Goal: Task Accomplishment & Management: Manage account settings

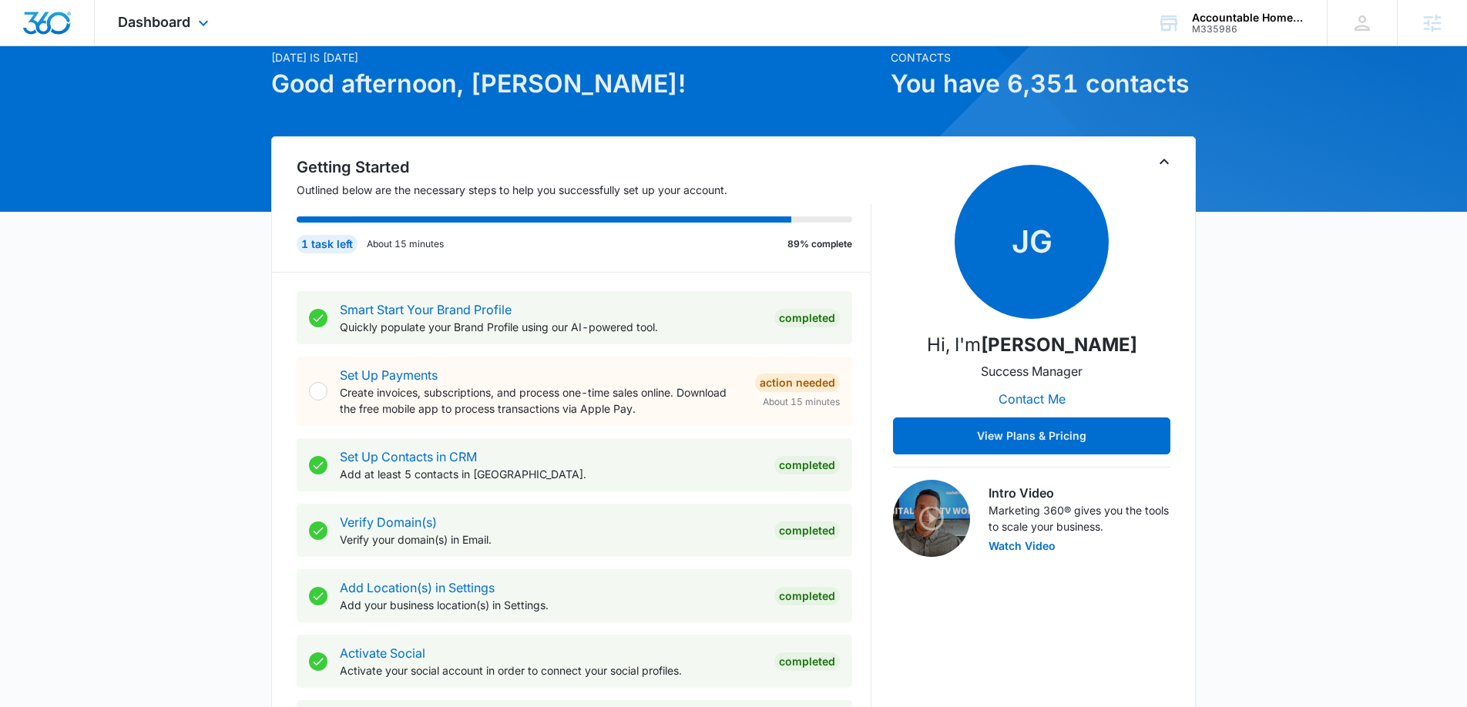
scroll to position [68, 0]
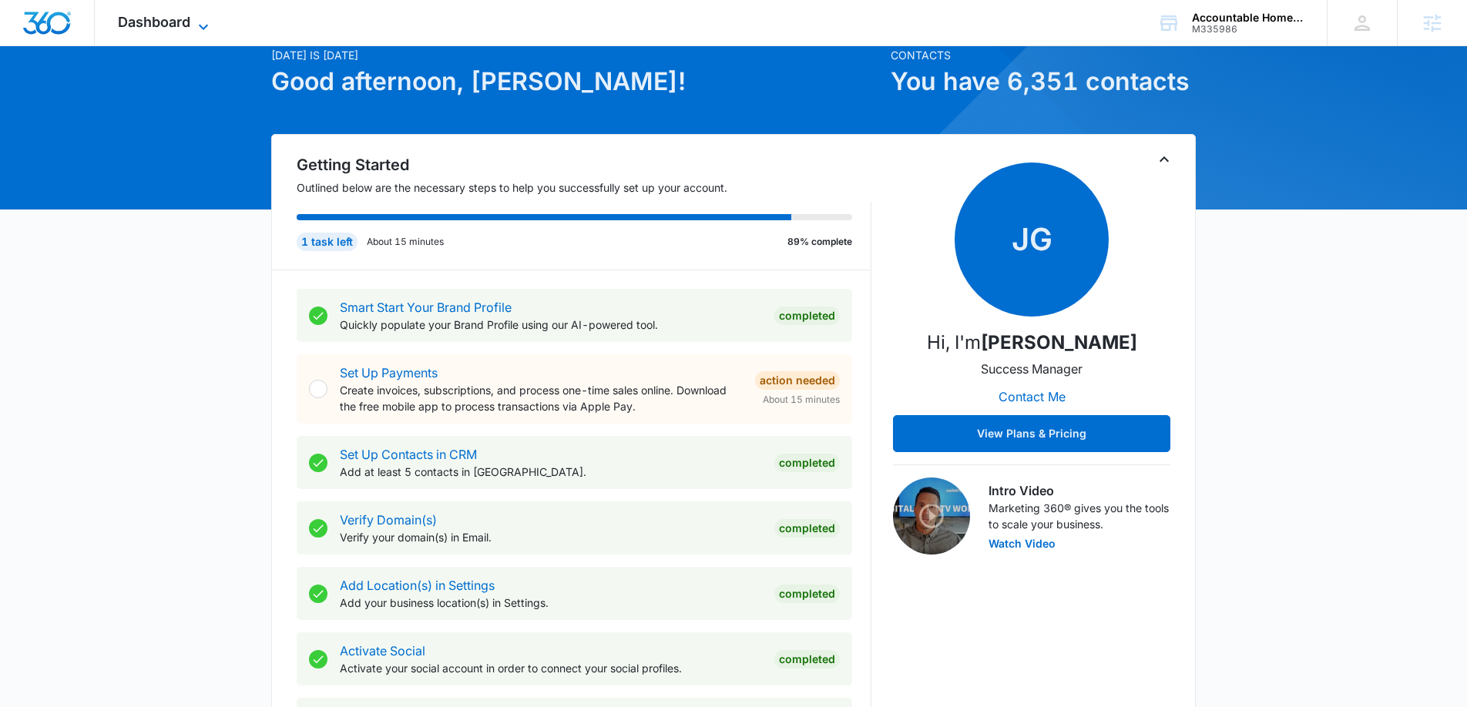
click at [181, 21] on span "Dashboard" at bounding box center [154, 22] width 72 height 16
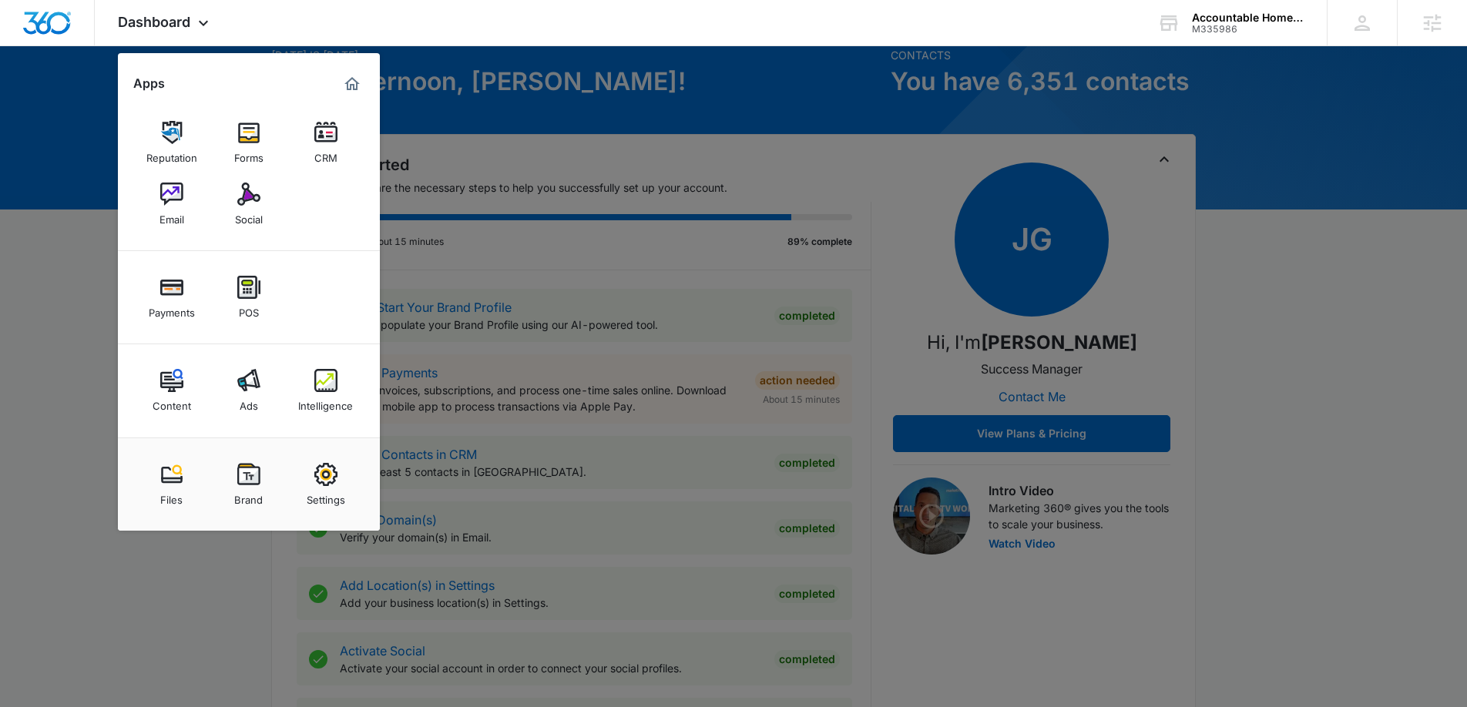
click at [333, 398] on div "Intelligence" at bounding box center [325, 402] width 55 height 20
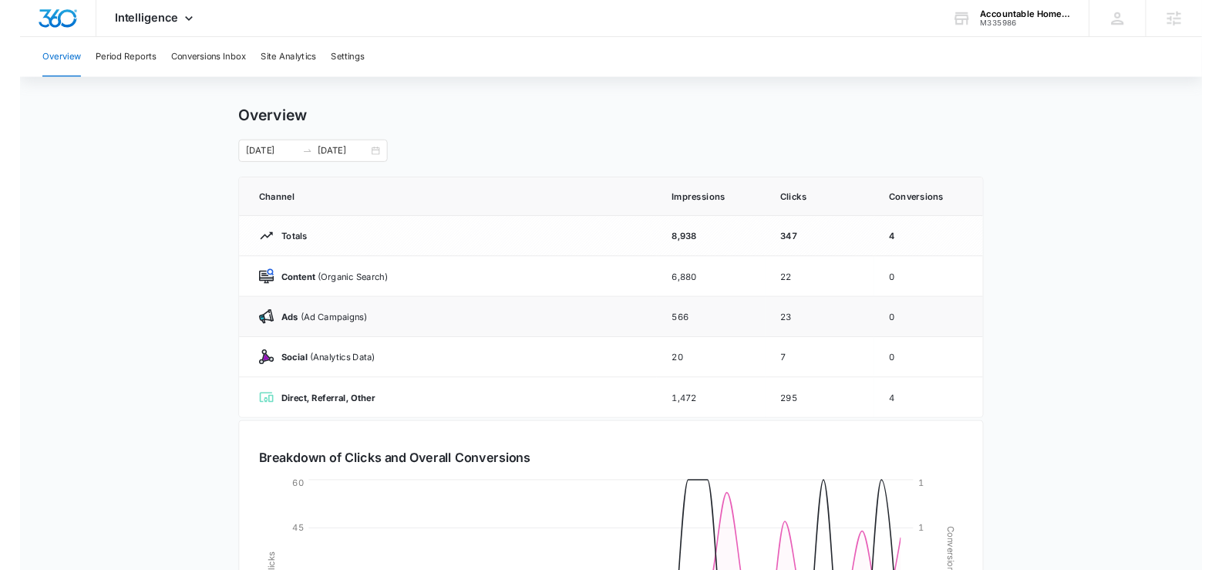
scroll to position [17, 0]
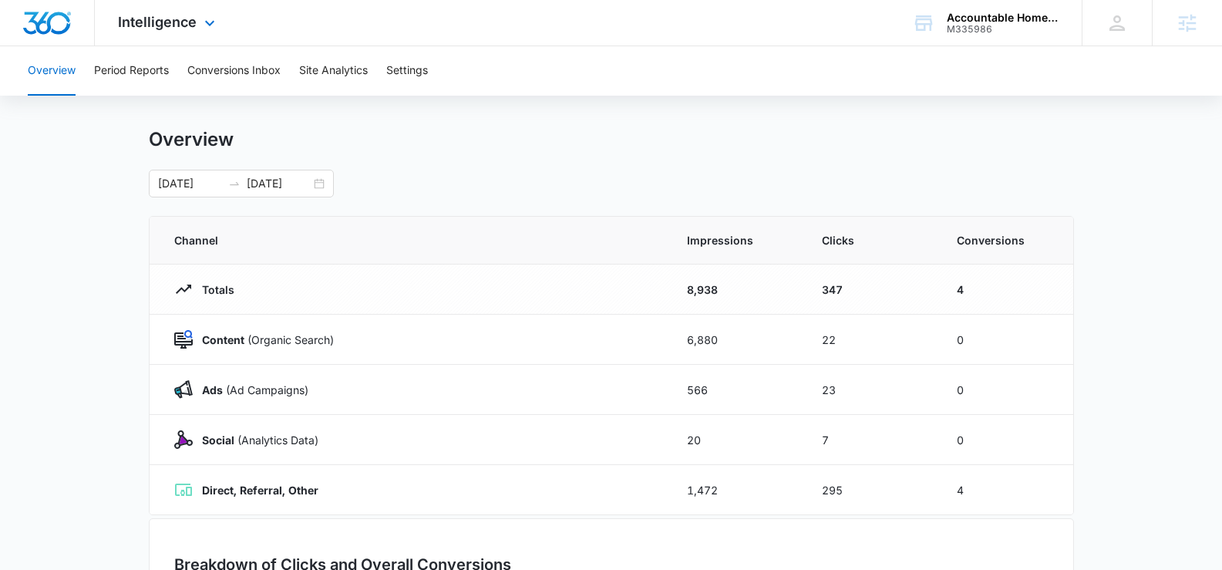
click at [197, 24] on div "Intelligence Apps Reputation Forms CRM Email Social Payments POS Content Ads In…" at bounding box center [168, 22] width 147 height 45
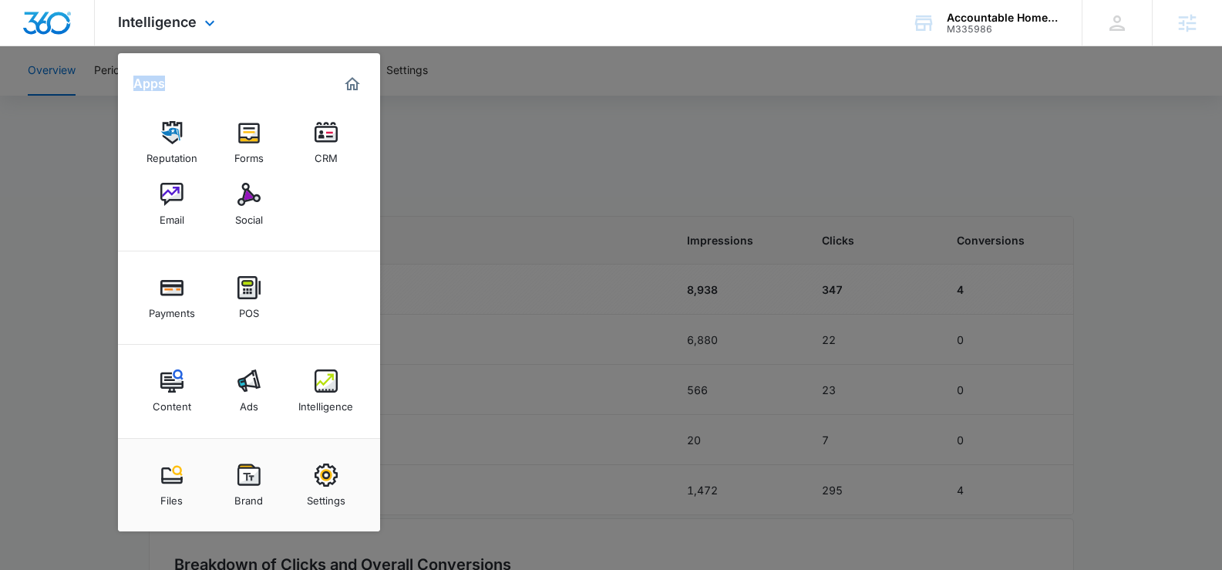
click at [197, 24] on div "Intelligence Apps Reputation Forms CRM Email Social Payments POS Content Ads In…" at bounding box center [168, 22] width 147 height 45
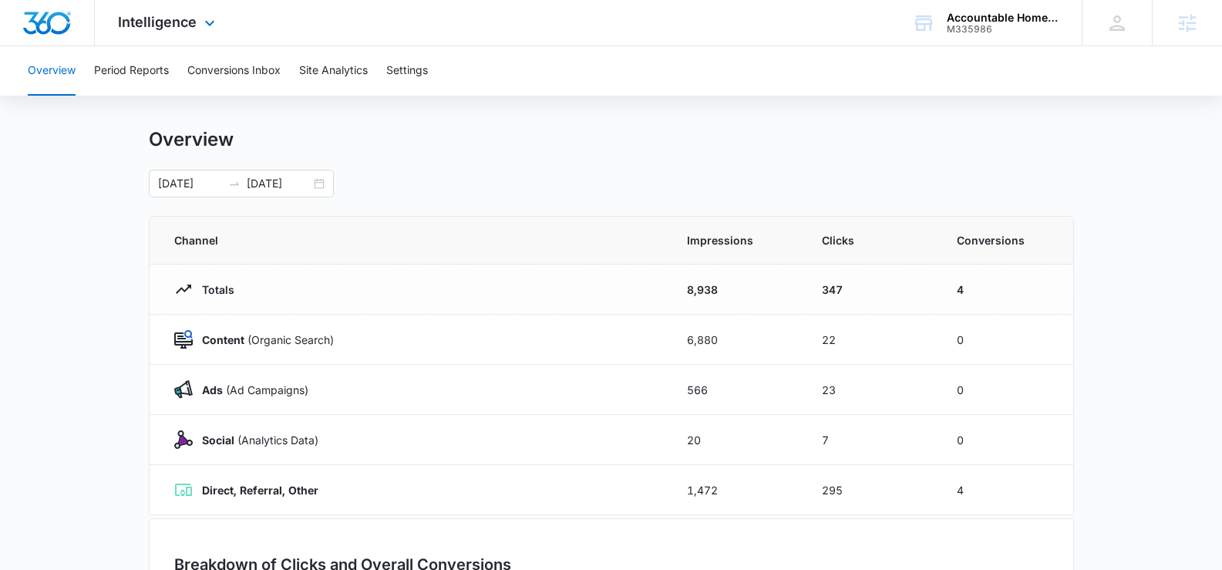
click at [197, 25] on div "Intelligence Apps Reputation Forms CRM Email Social Payments POS Content Ads In…" at bounding box center [168, 22] width 147 height 45
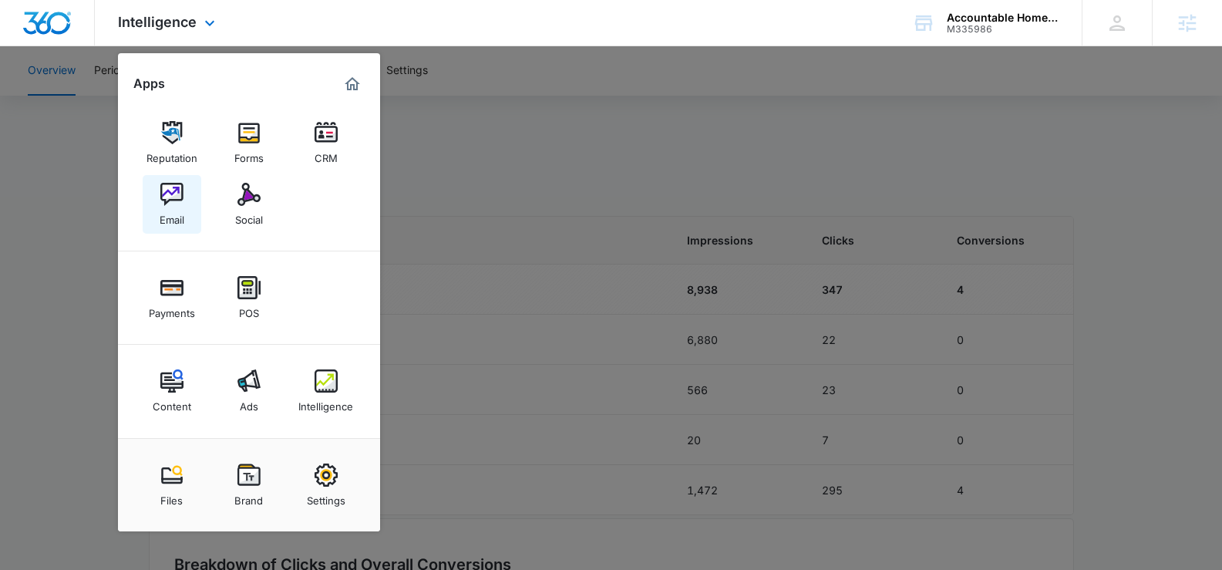
click at [178, 207] on div "Email" at bounding box center [172, 216] width 25 height 20
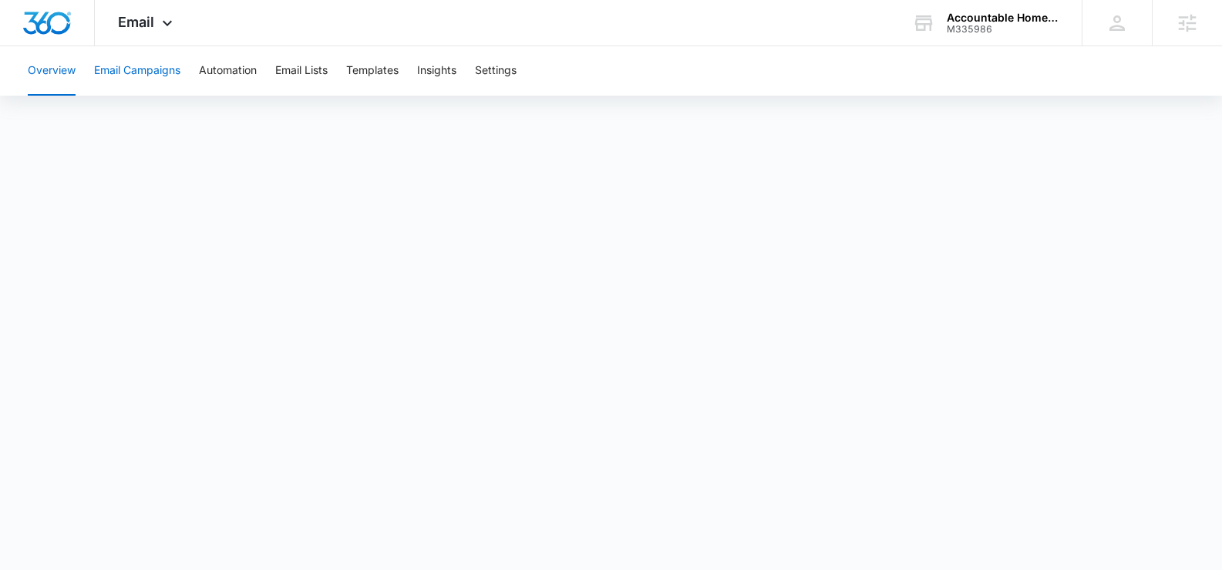
click at [162, 67] on button "Email Campaigns" at bounding box center [137, 70] width 86 height 49
click at [153, 23] on span "Email" at bounding box center [136, 22] width 36 height 16
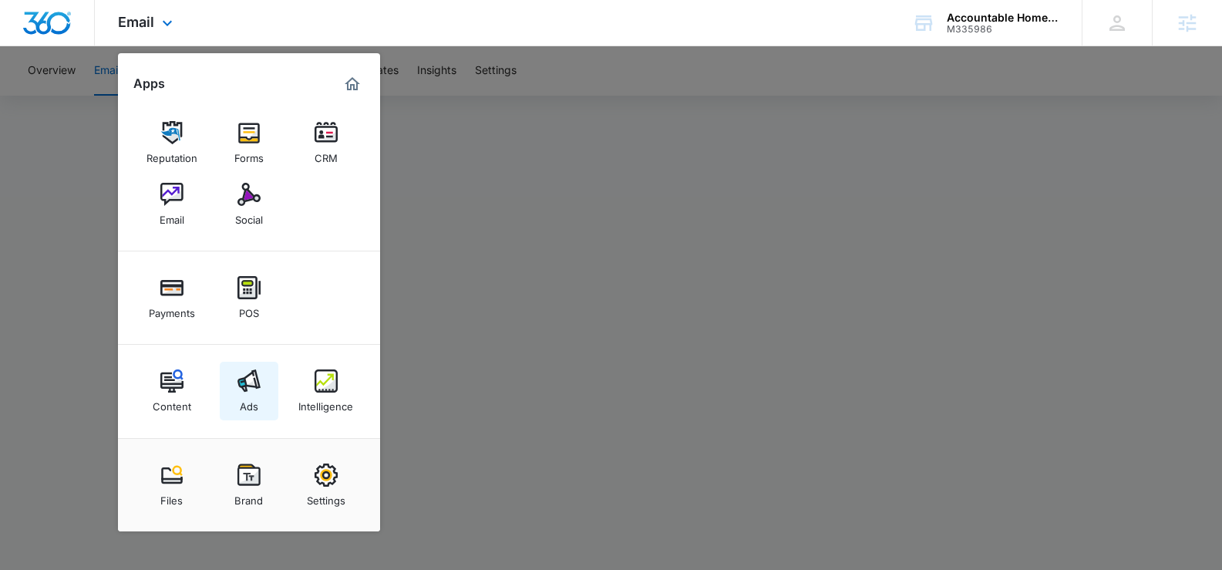
click at [246, 392] on div "Ads" at bounding box center [249, 402] width 18 height 20
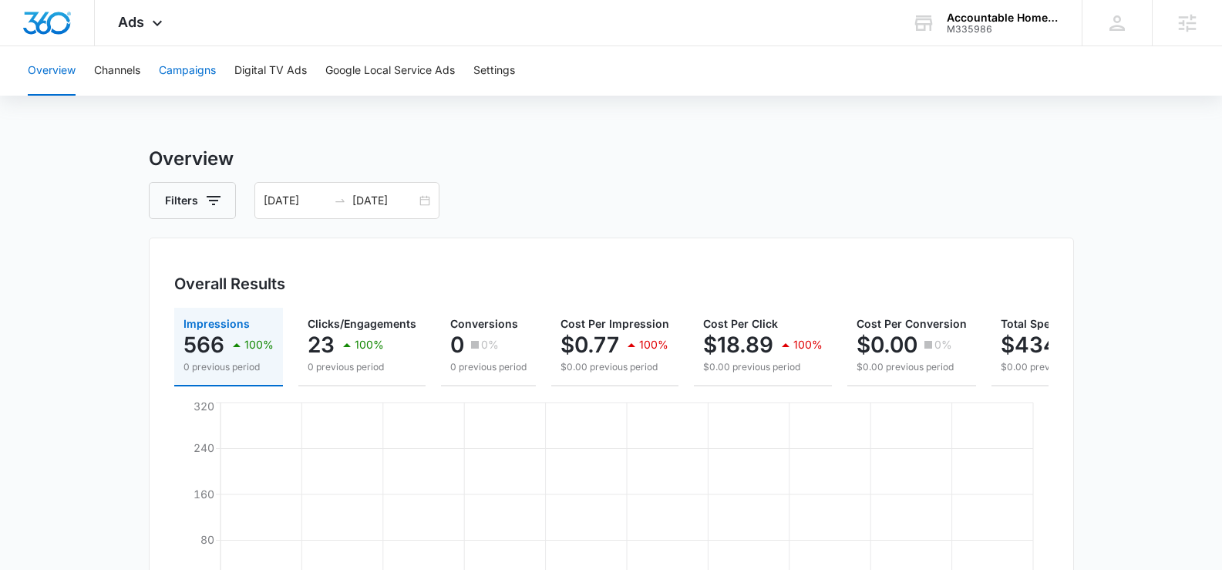
click at [218, 77] on div "Overview Channels Campaigns Digital TV Ads Google Local Service Ads Settings" at bounding box center [610, 70] width 1185 height 49
click at [190, 66] on button "Campaigns" at bounding box center [187, 70] width 57 height 49
click at [424, 202] on div "09/05/2025 10/05/2025" at bounding box center [346, 200] width 185 height 37
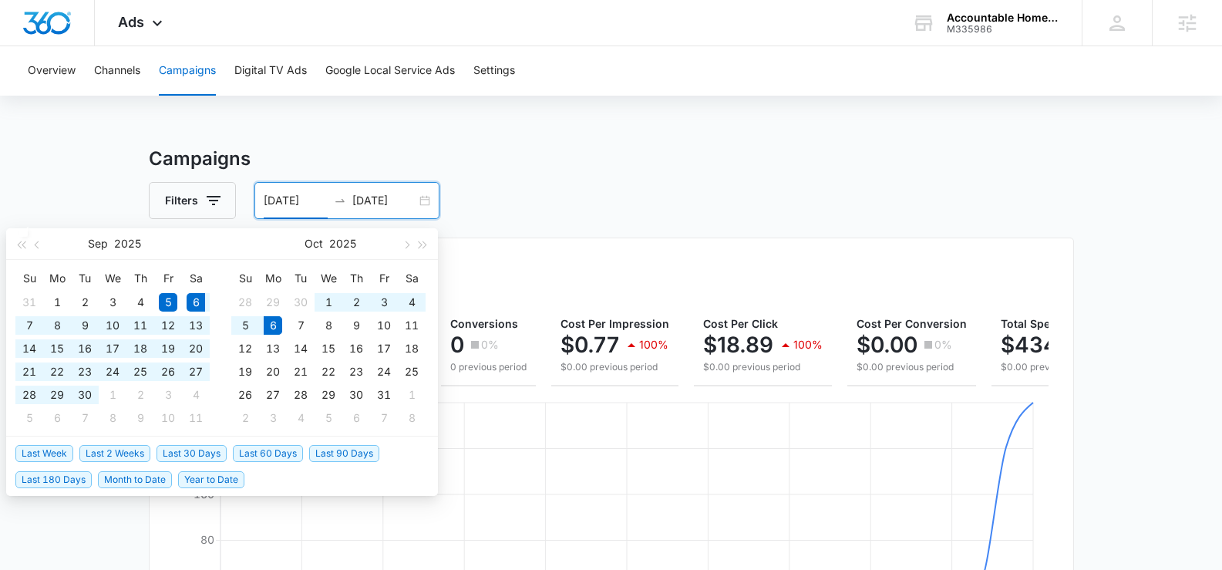
click at [208, 451] on span "Last 30 Days" at bounding box center [191, 453] width 70 height 17
type input "09/06/2025"
type input "10/06/2025"
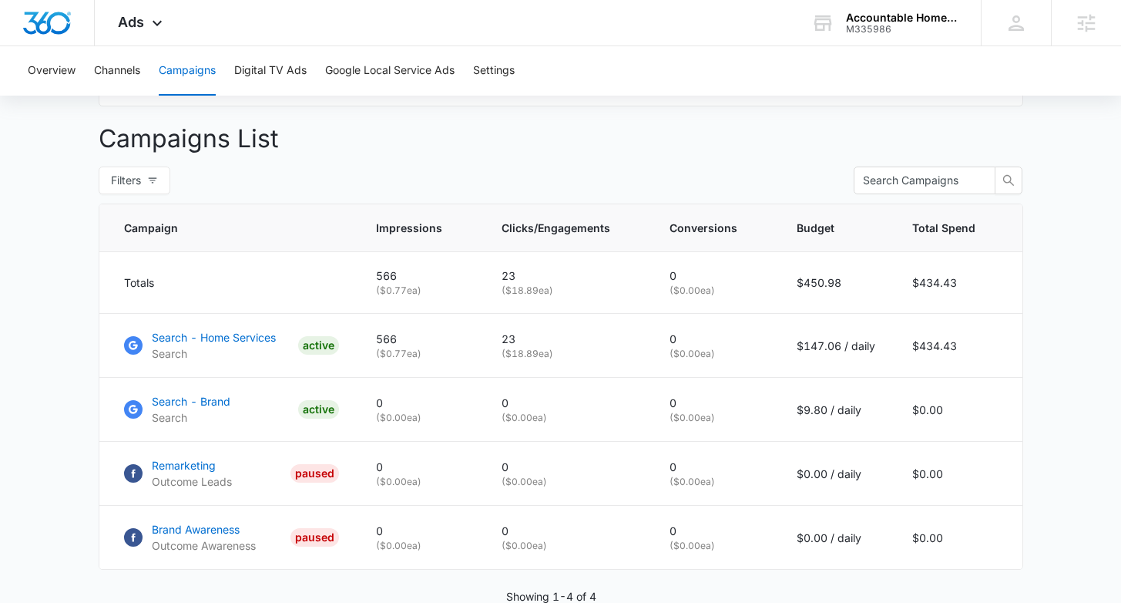
scroll to position [551, 0]
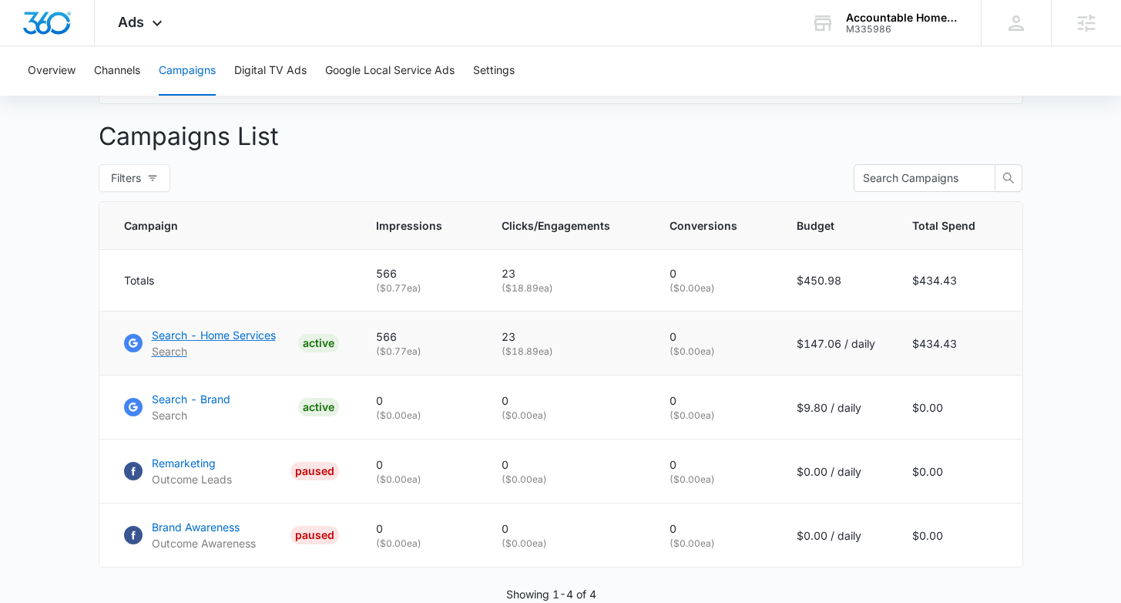
click at [247, 333] on p "Search - Home Services" at bounding box center [214, 335] width 124 height 16
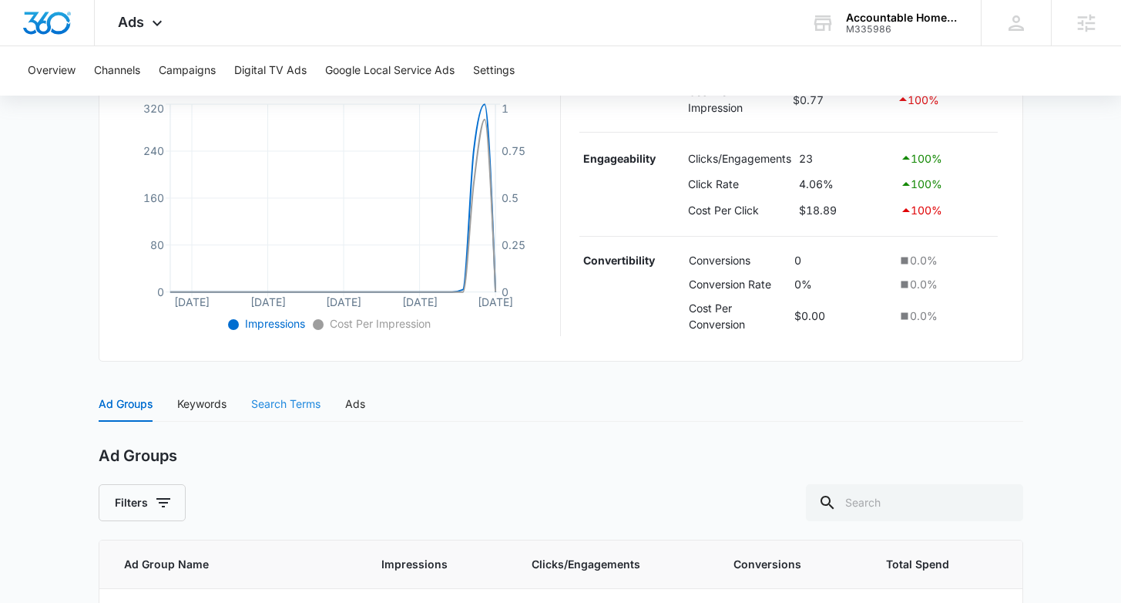
scroll to position [453, 0]
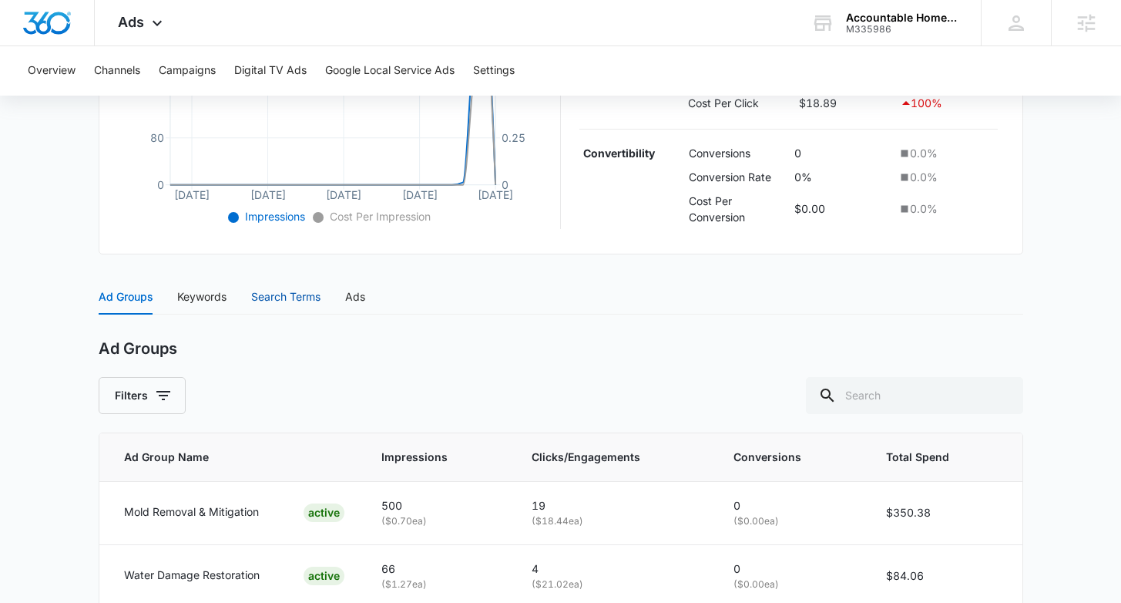
click at [278, 291] on div "Search Terms" at bounding box center [285, 296] width 69 height 17
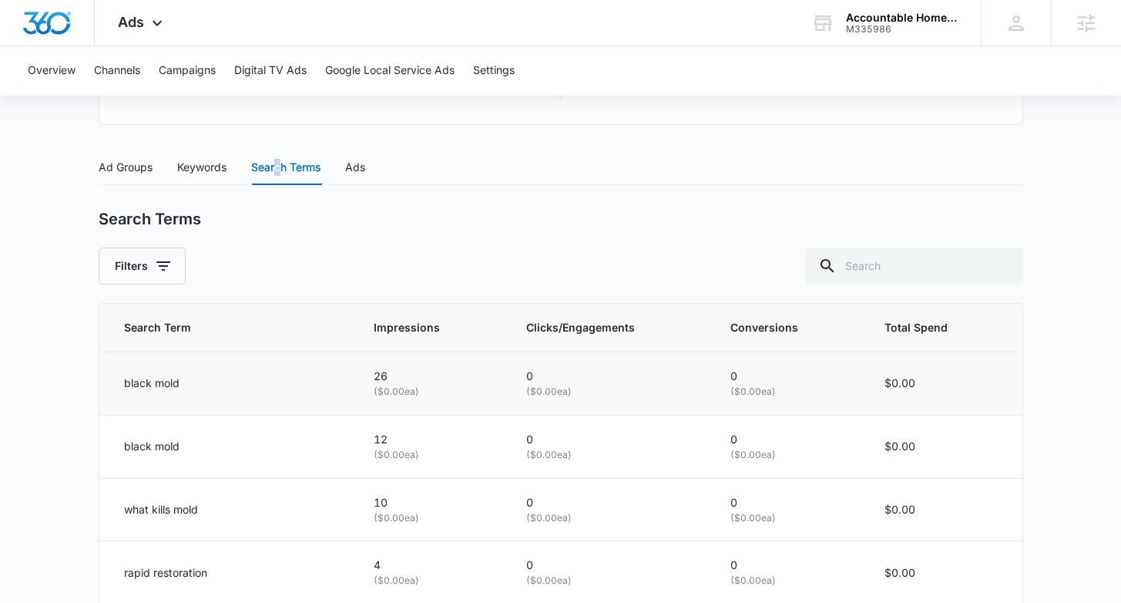
scroll to position [584, 0]
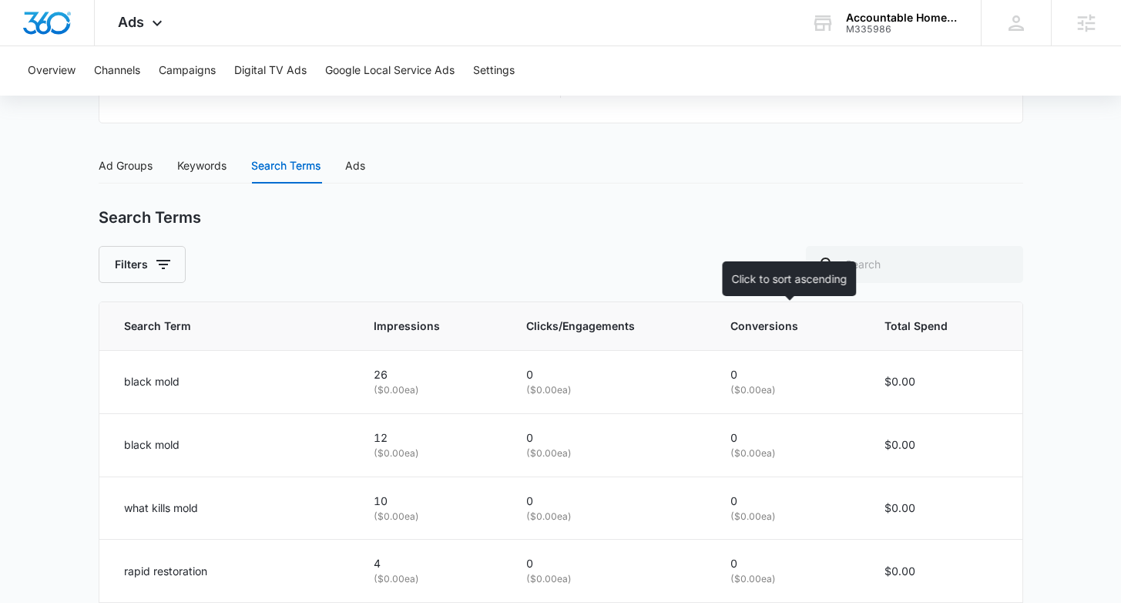
click at [770, 336] on th "Conversions" at bounding box center [789, 326] width 154 height 49
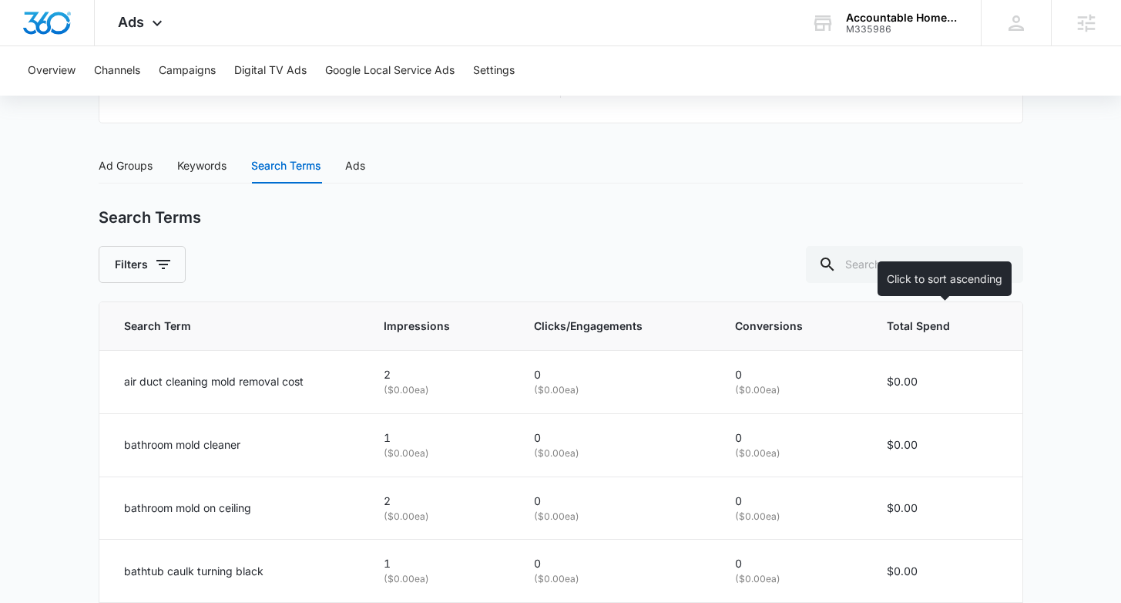
click at [894, 328] on span "Total Spend" at bounding box center [931, 326] width 89 height 17
click at [924, 319] on span "Total Spend" at bounding box center [931, 326] width 89 height 17
click at [926, 326] on span "Total Spend" at bounding box center [931, 326] width 89 height 17
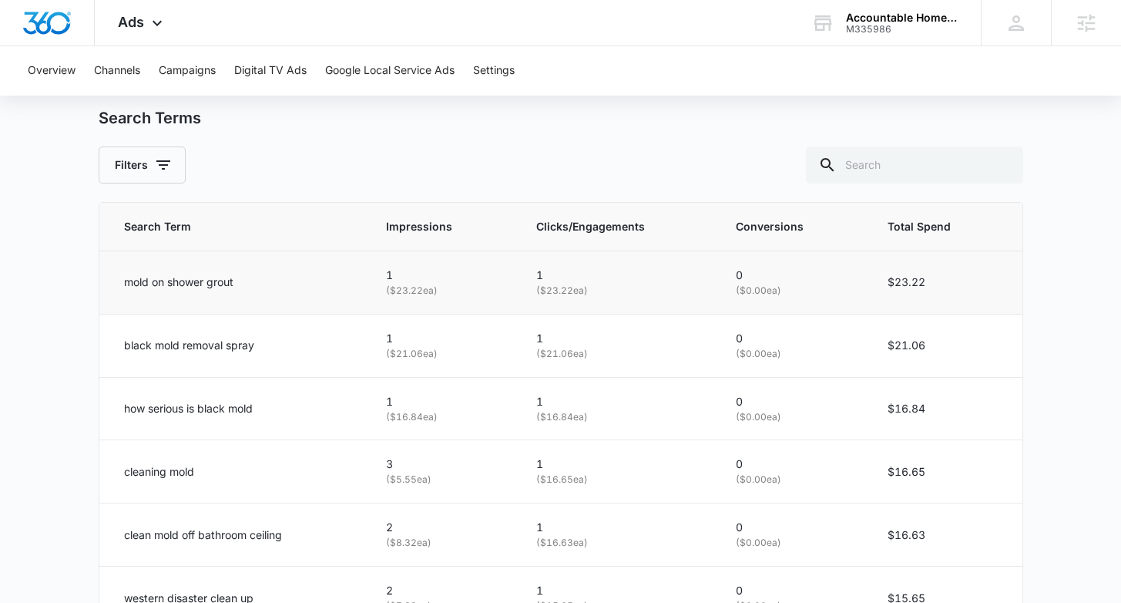
scroll to position [694, 0]
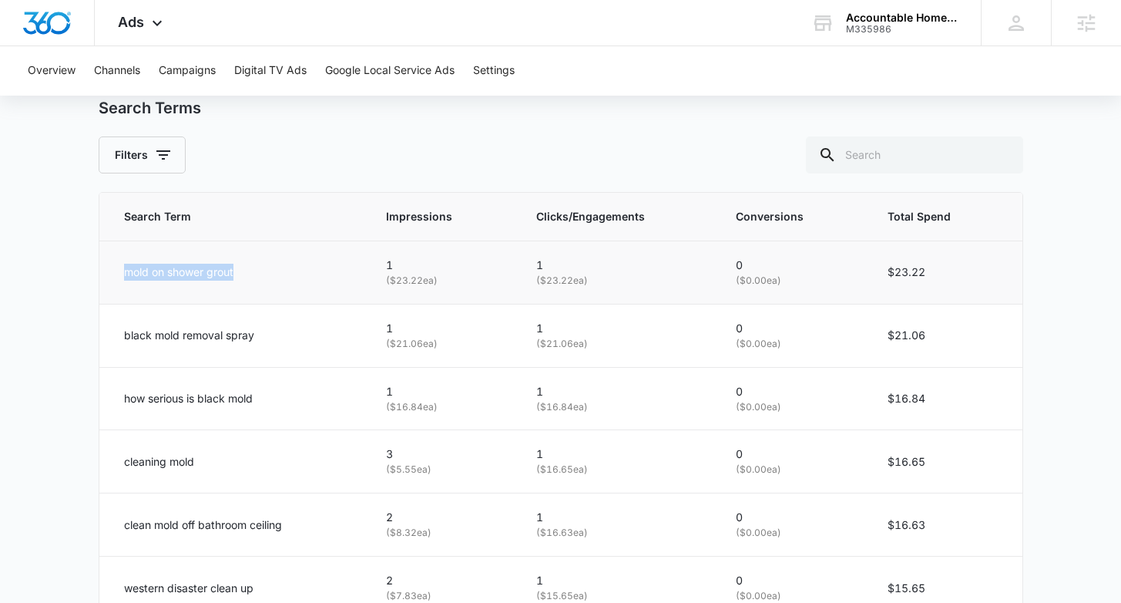
drag, startPoint x: 186, startPoint y: 275, endPoint x: 323, endPoint y: 288, distance: 137.8
click at [324, 288] on td "mold on shower grout" at bounding box center [233, 271] width 269 height 63
click at [479, 185] on div "Search Terms Filters Search Term Impressions Clicks/Engagements Conversions Tot…" at bounding box center [561, 509] width 925 height 821
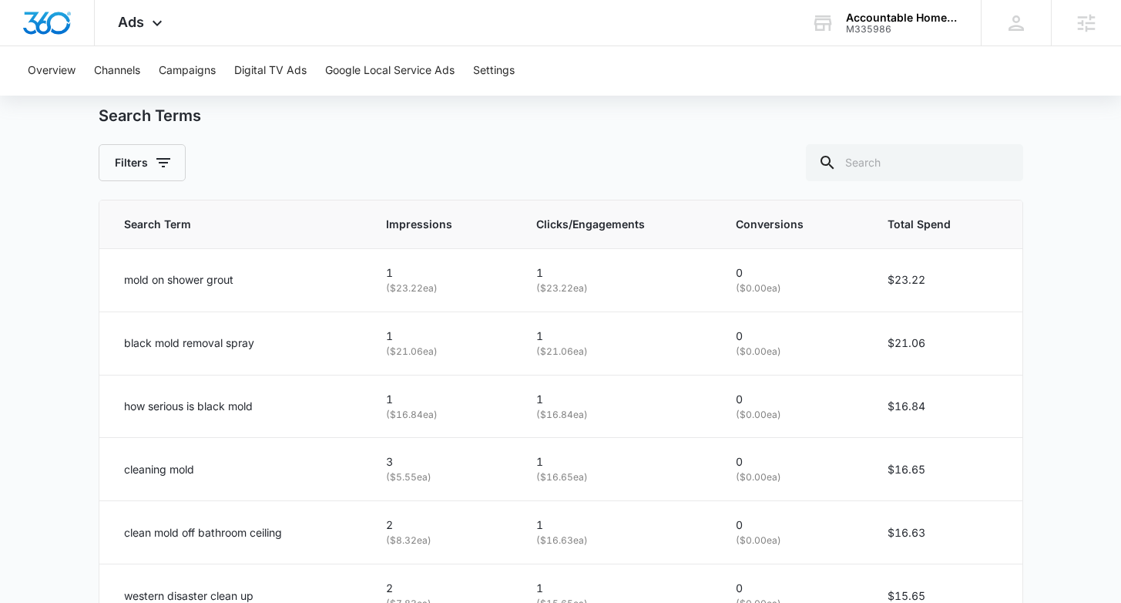
scroll to position [685, 0]
drag, startPoint x: 120, startPoint y: 344, endPoint x: 252, endPoint y: 353, distance: 132.1
click at [253, 353] on td "black mold removal spray" at bounding box center [233, 343] width 269 height 63
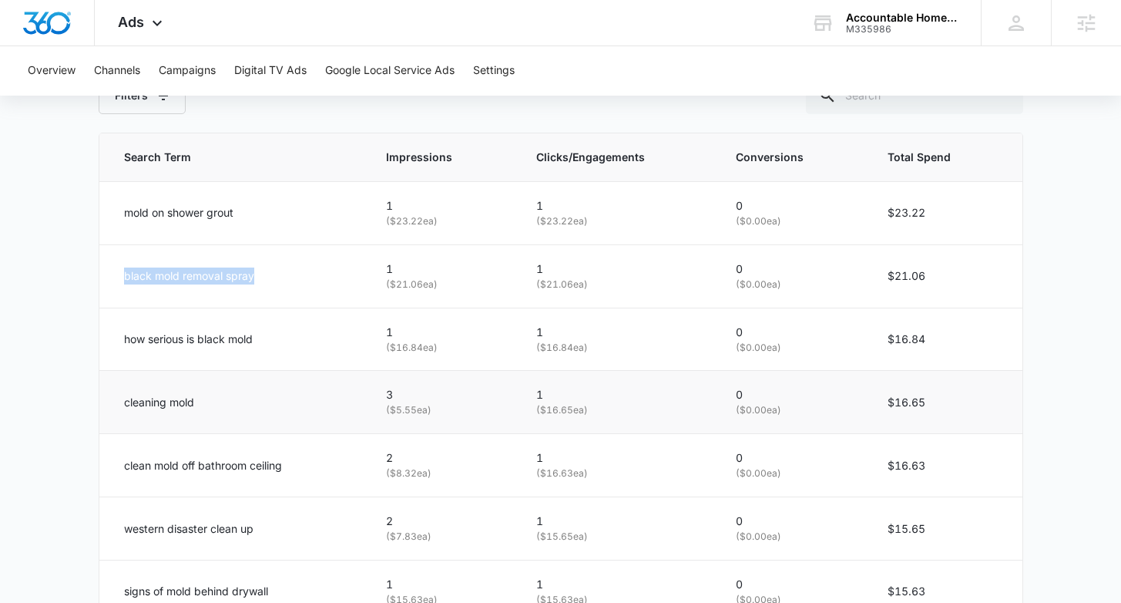
scroll to position [750, 0]
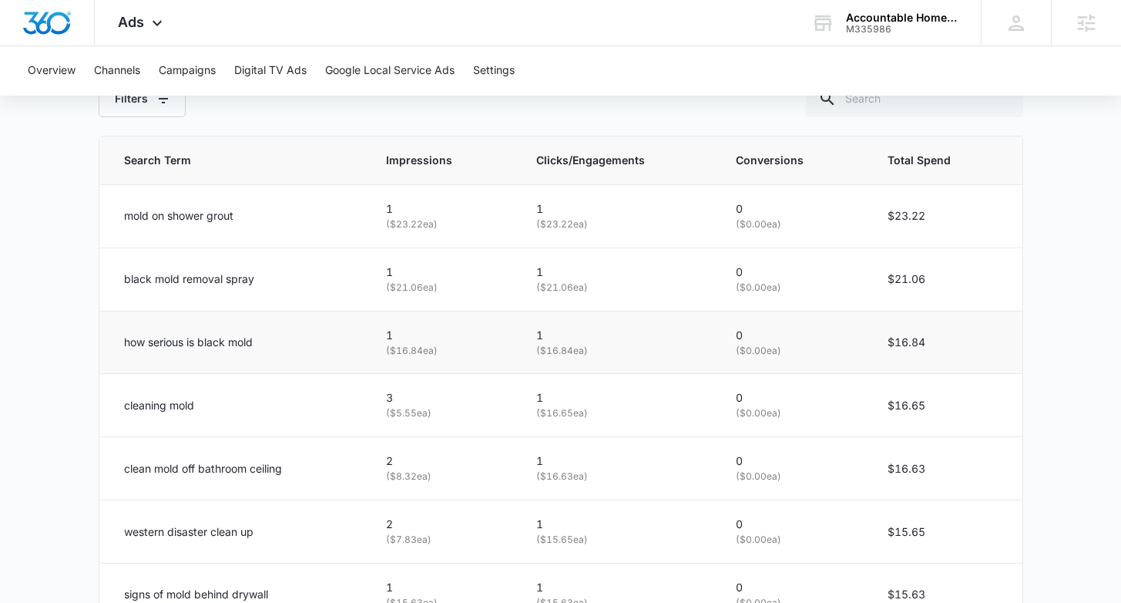
click at [263, 348] on div "how serious is black mold" at bounding box center [237, 342] width 226 height 17
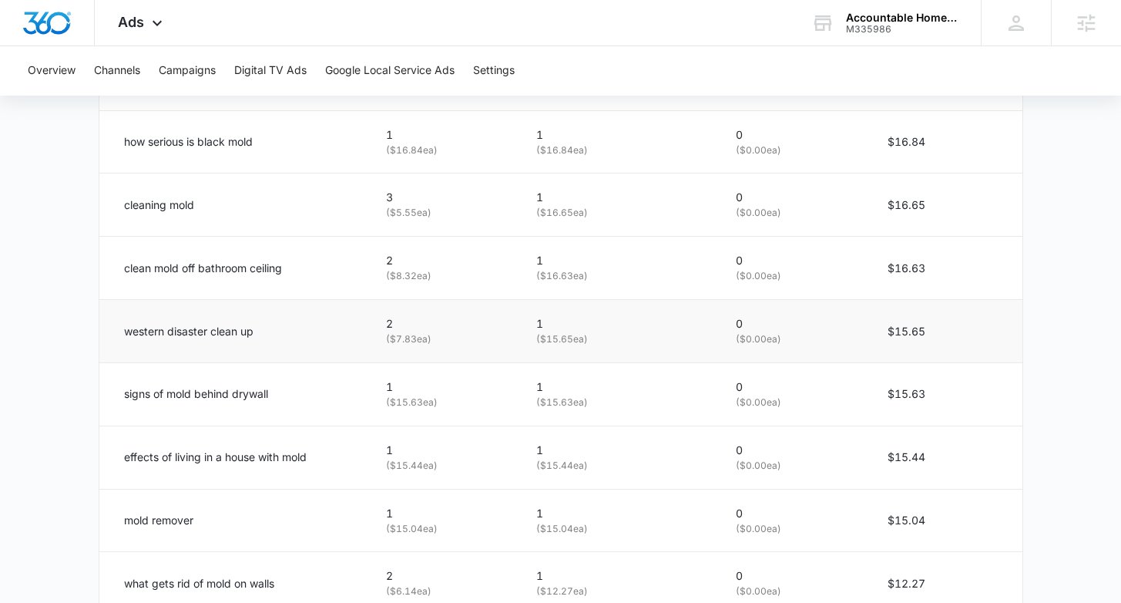
scroll to position [983, 0]
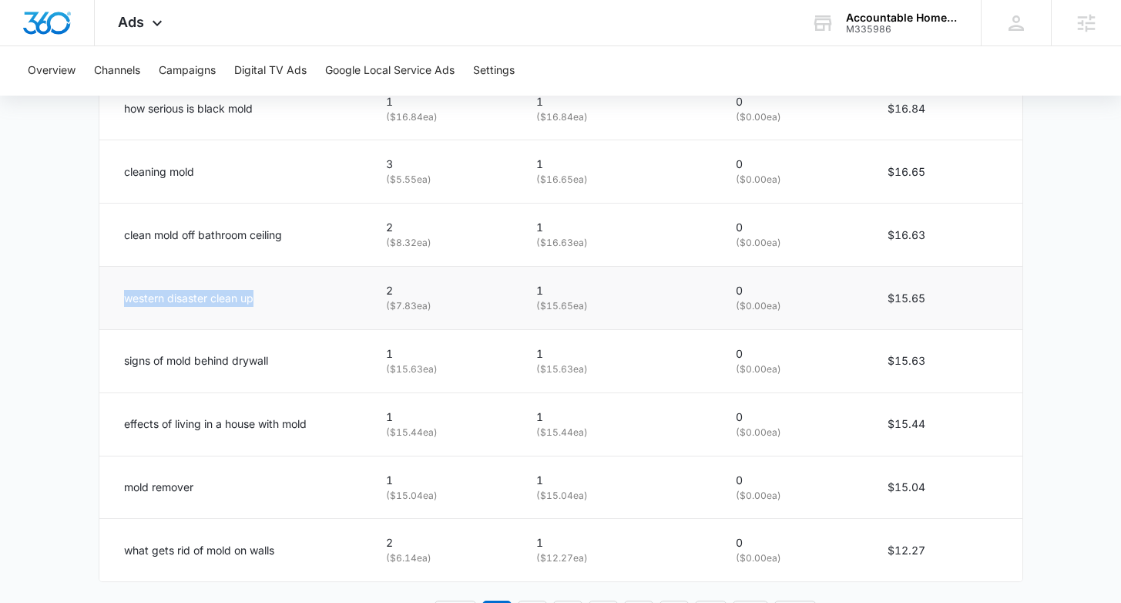
drag, startPoint x: 114, startPoint y: 297, endPoint x: 242, endPoint y: 314, distance: 129.0
click at [242, 314] on td "western disaster clean up" at bounding box center [233, 298] width 269 height 63
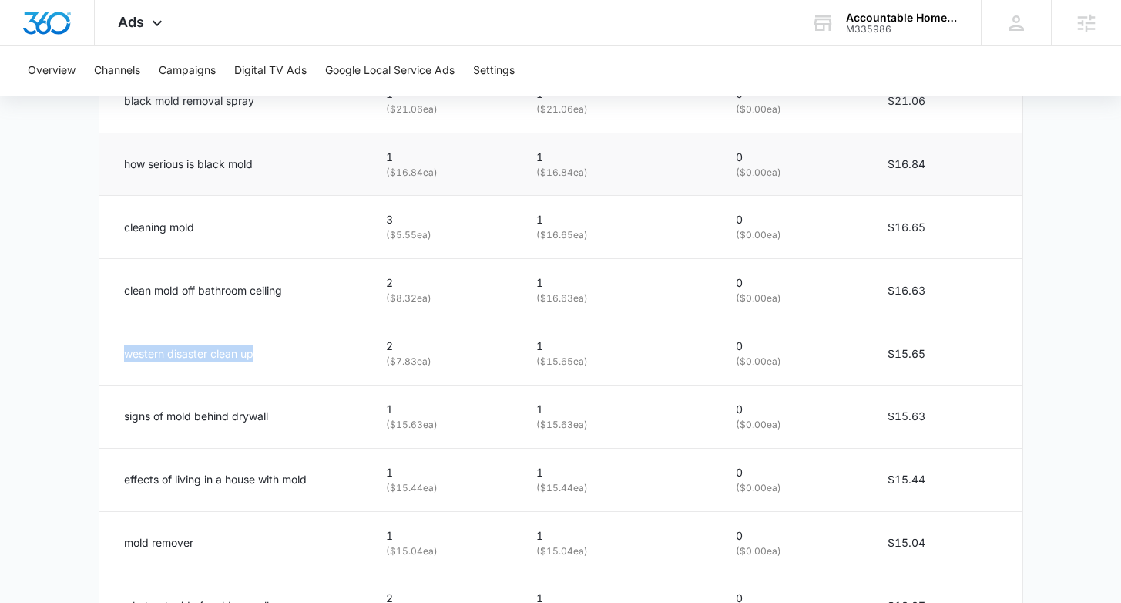
scroll to position [1023, 0]
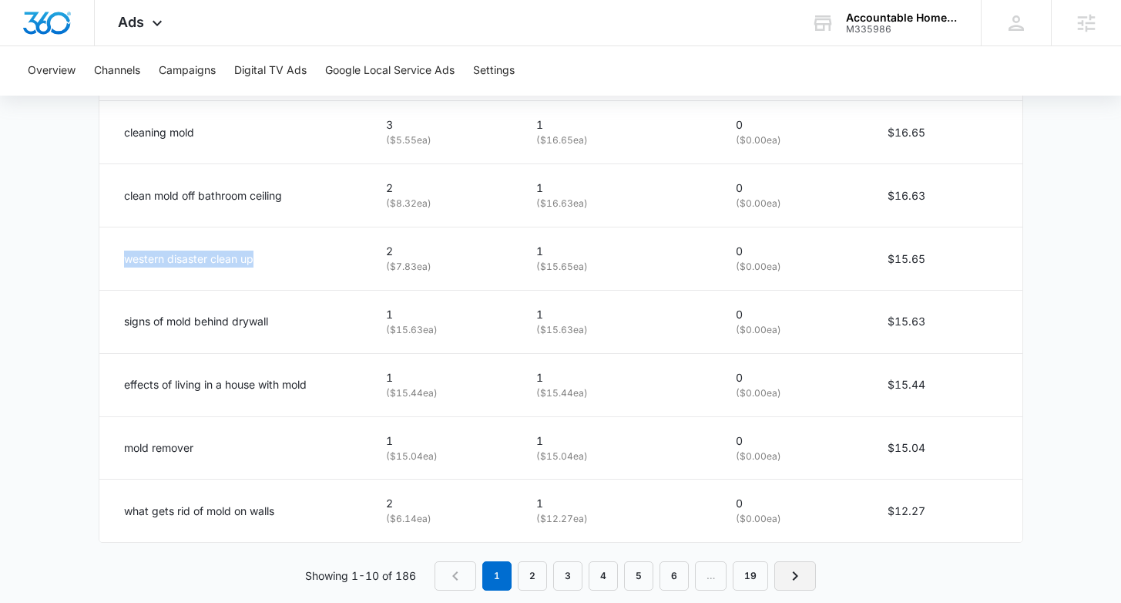
click at [800, 578] on icon "Next Page" at bounding box center [795, 575] width 18 height 18
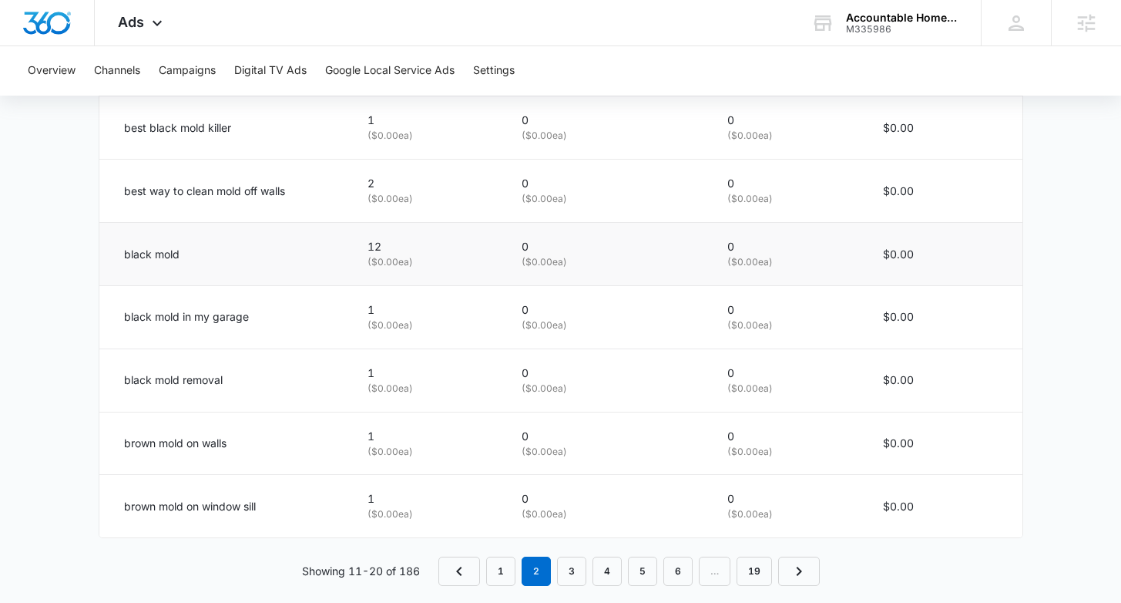
scroll to position [1047, 0]
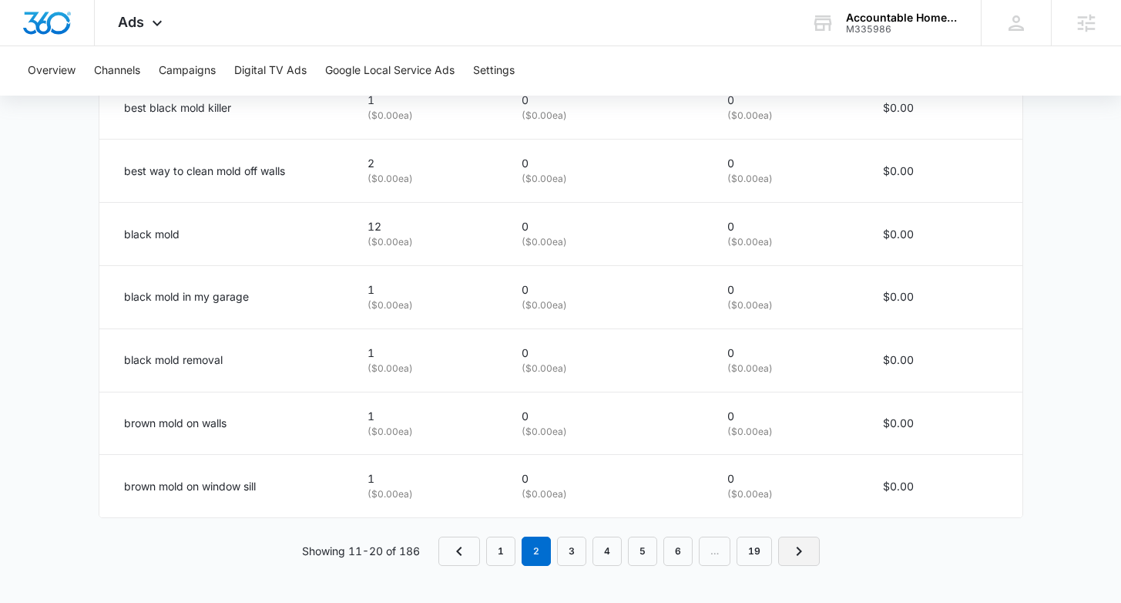
click at [795, 549] on icon "Next Page" at bounding box center [799, 551] width 18 height 18
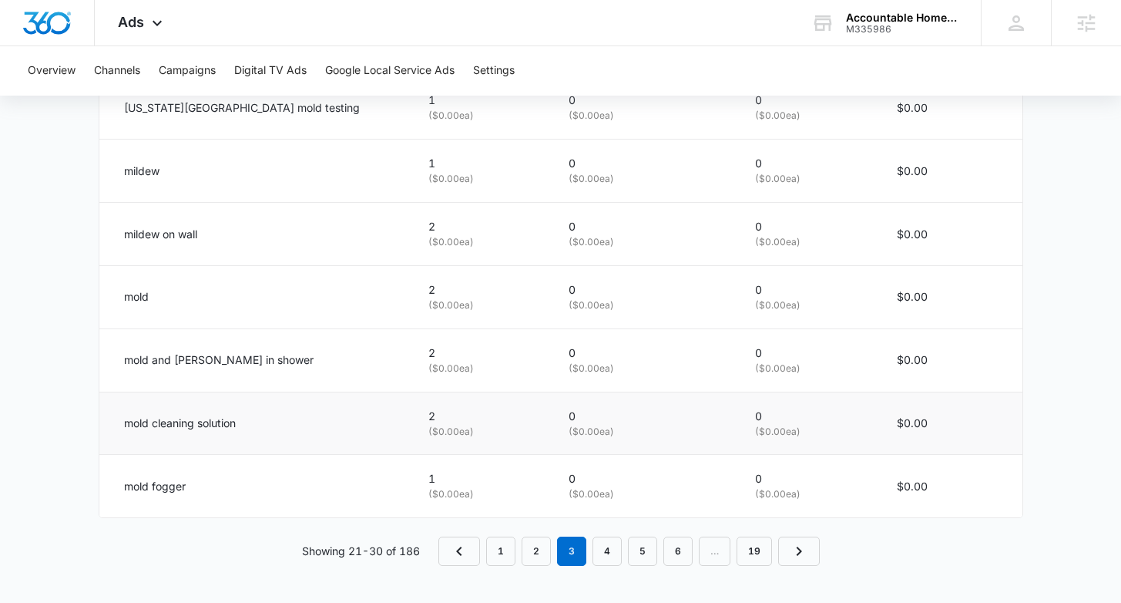
scroll to position [1046, 0]
click at [637, 412] on p "0" at bounding box center [644, 417] width 150 height 17
click at [804, 556] on icon "Next Page" at bounding box center [799, 552] width 18 height 18
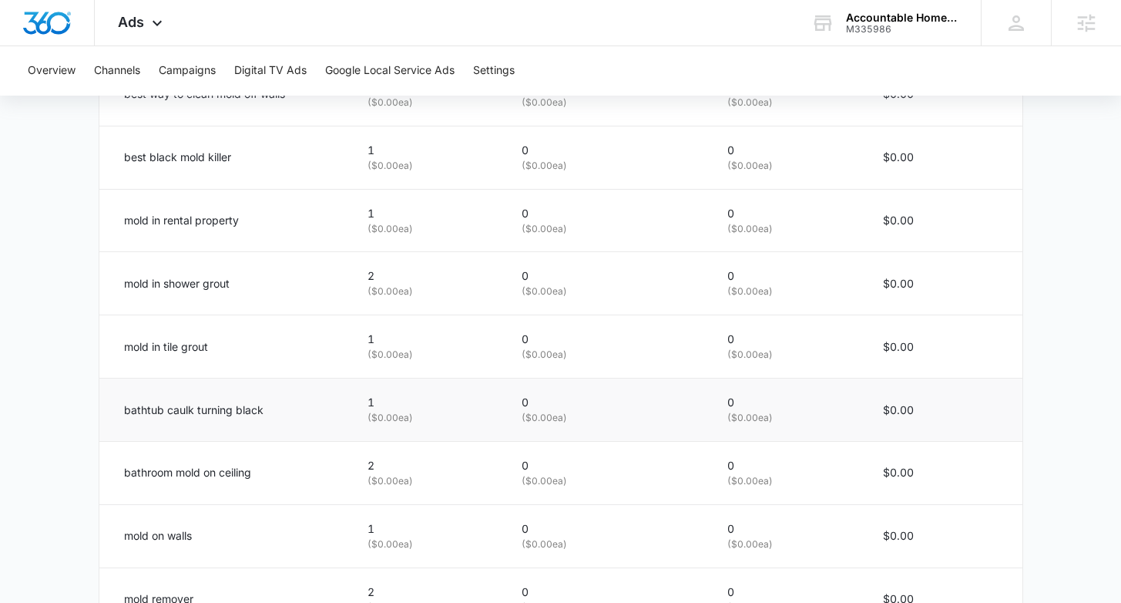
scroll to position [1047, 0]
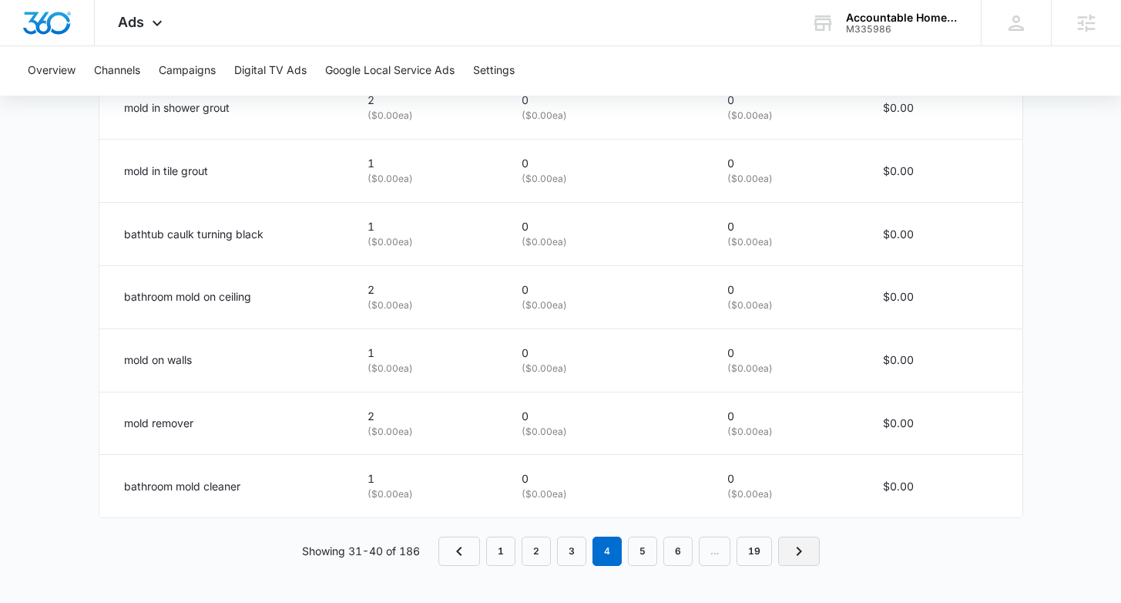
click at [812, 552] on link "Next Page" at bounding box center [799, 550] width 42 height 29
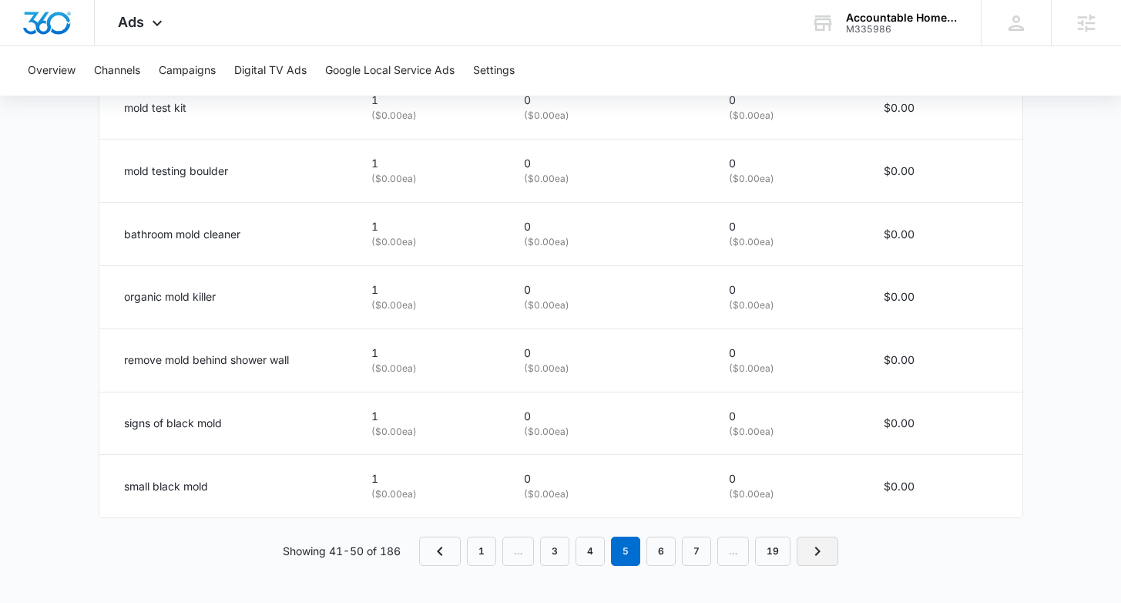
click at [824, 555] on icon "Next Page" at bounding box center [817, 551] width 18 height 18
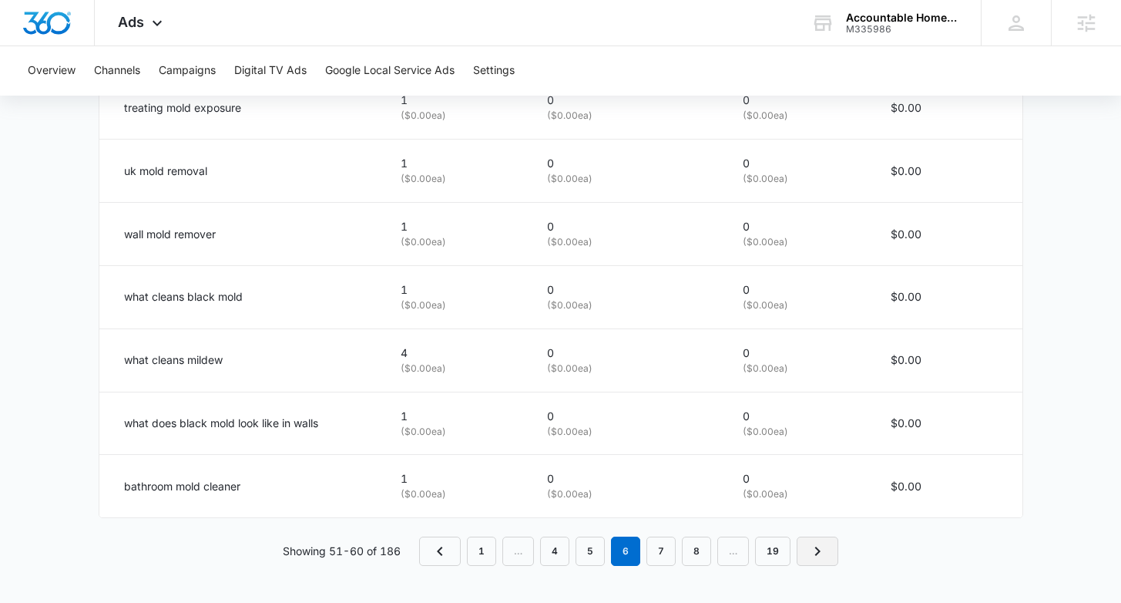
click at [818, 548] on icon "Next Page" at bounding box center [817, 551] width 18 height 18
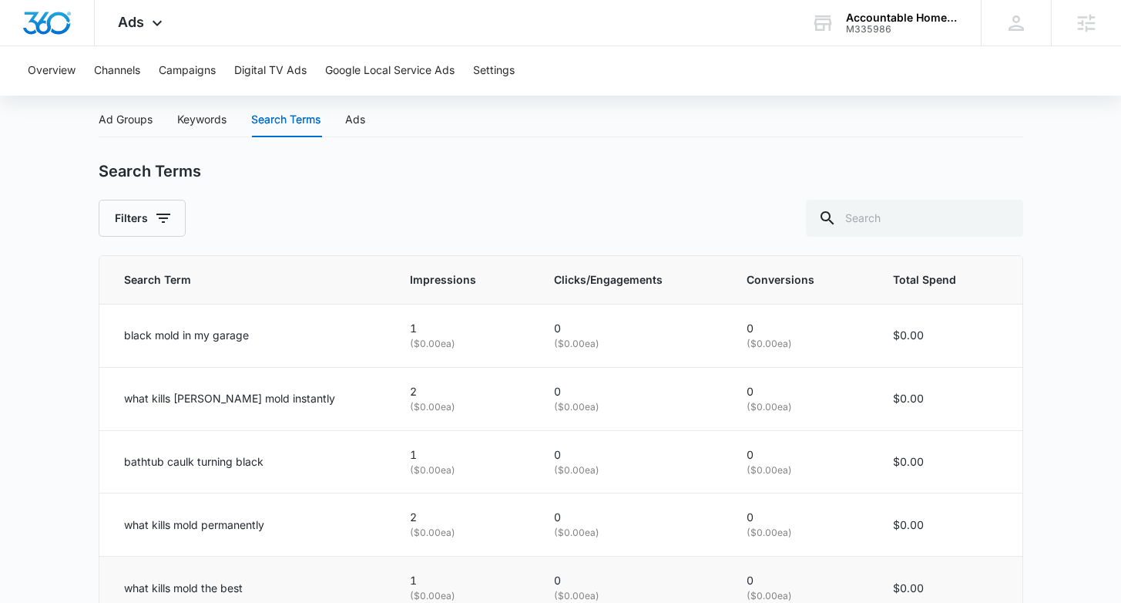
scroll to position [546, 0]
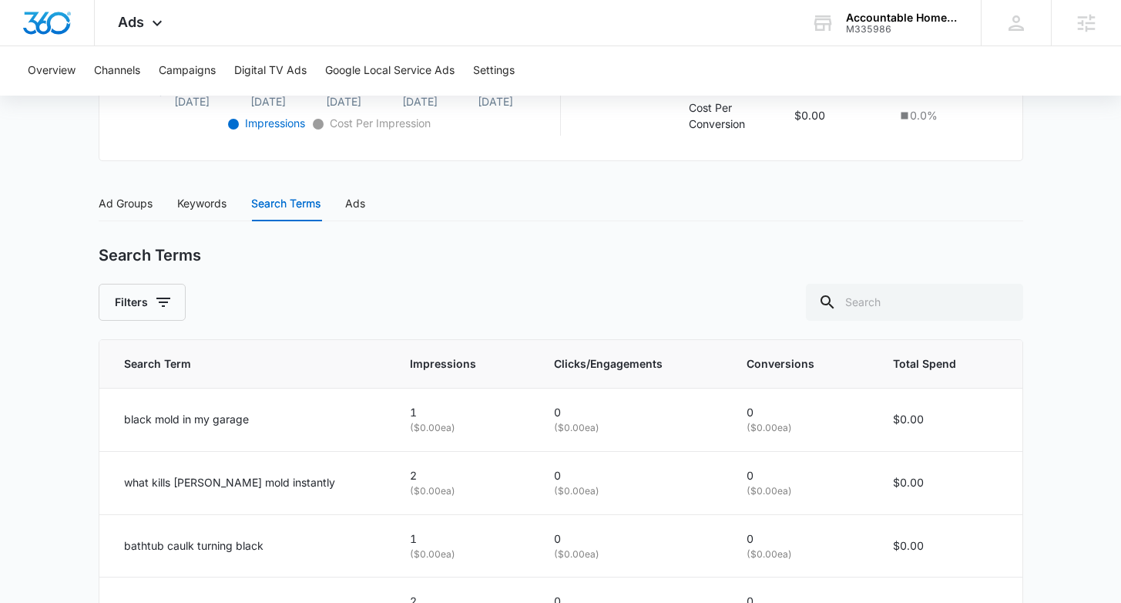
click at [190, 193] on div "Keywords" at bounding box center [201, 203] width 49 height 35
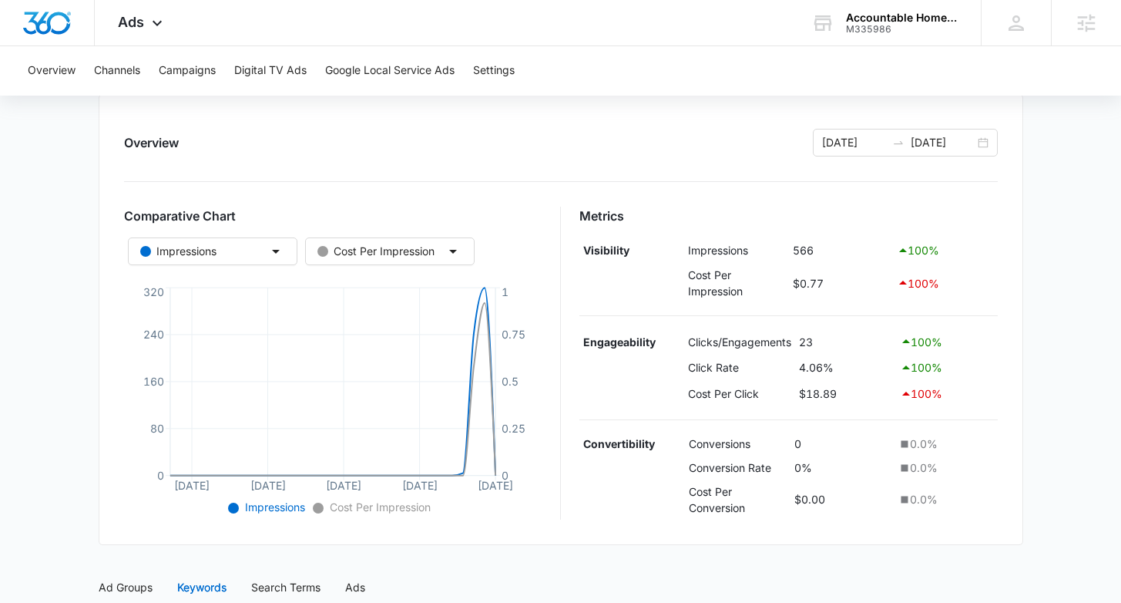
scroll to position [158, 0]
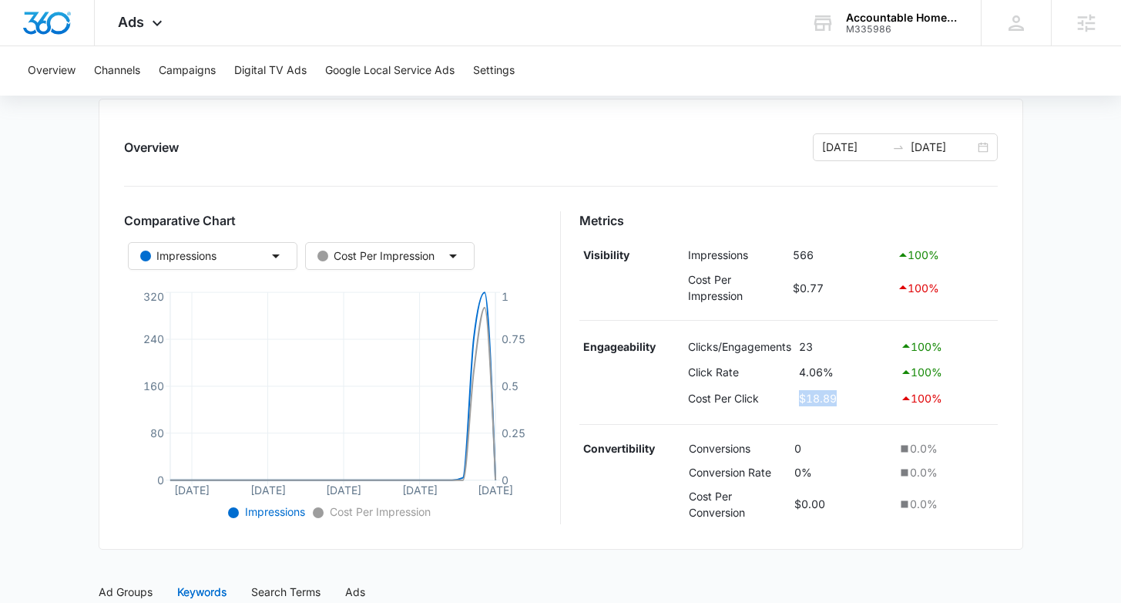
drag, startPoint x: 850, startPoint y: 397, endPoint x: 768, endPoint y: 399, distance: 82.5
click at [768, 399] on tr "Cost Per Click $18.89 100 %" at bounding box center [789, 398] width 418 height 26
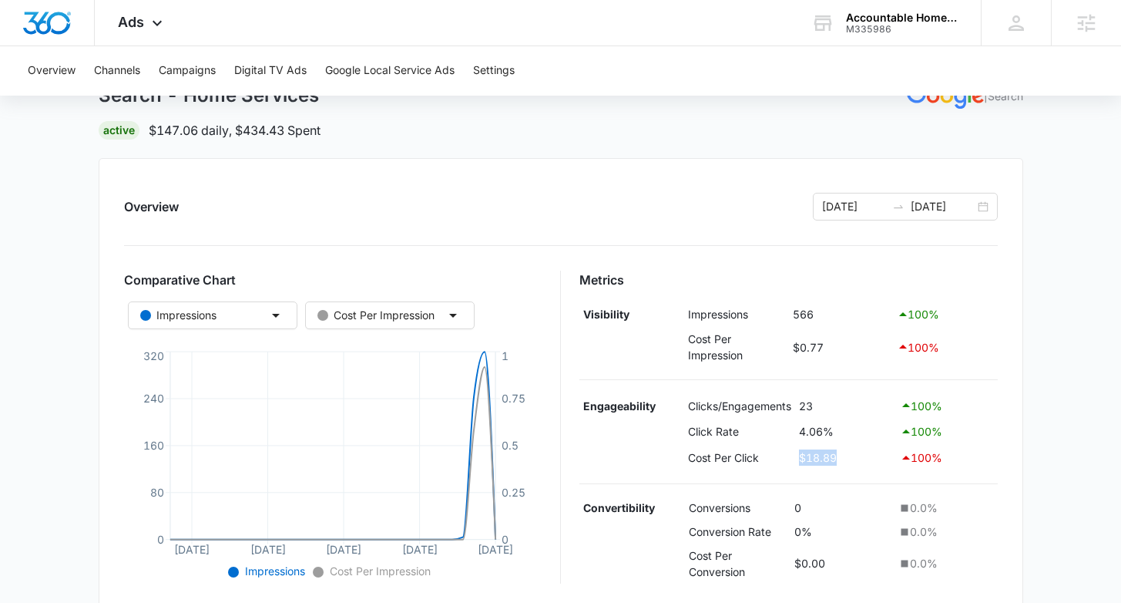
scroll to position [0, 0]
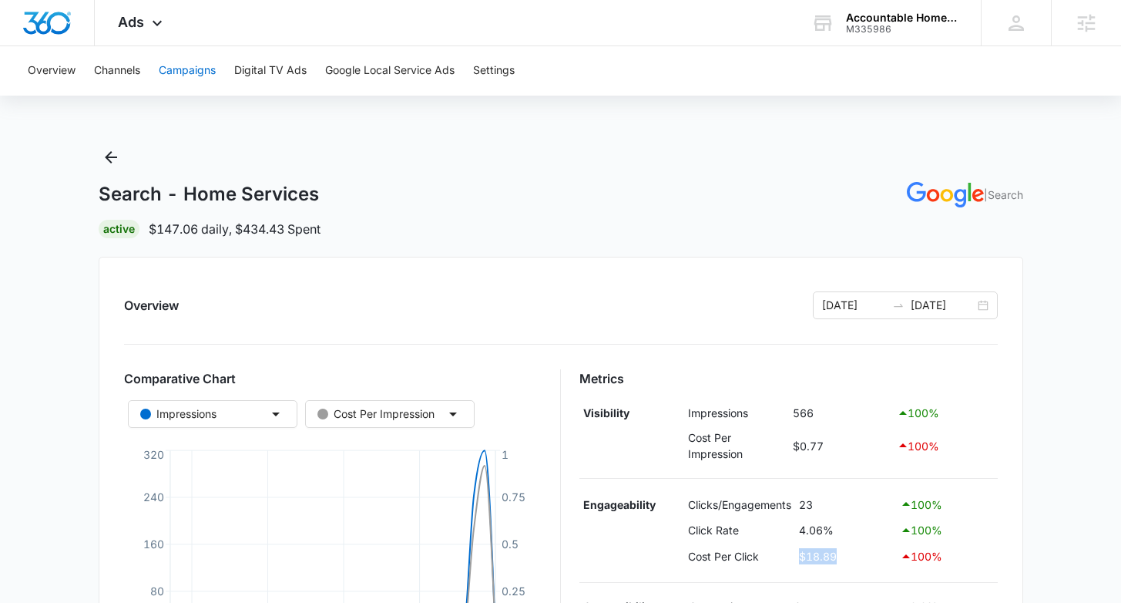
click at [216, 69] on button "Campaigns" at bounding box center [187, 70] width 57 height 49
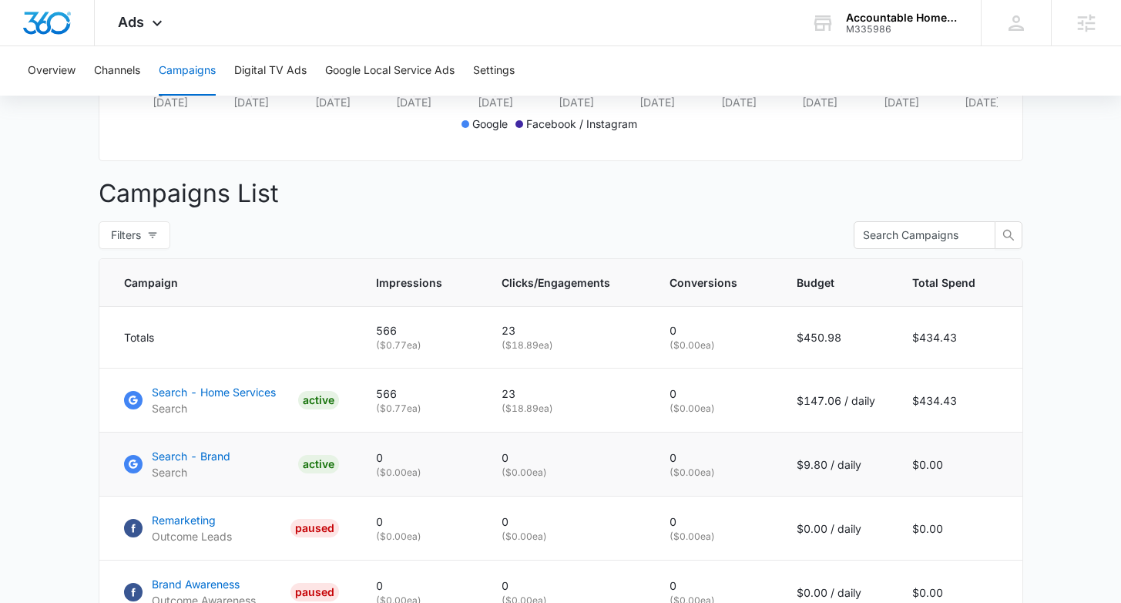
scroll to position [624, 0]
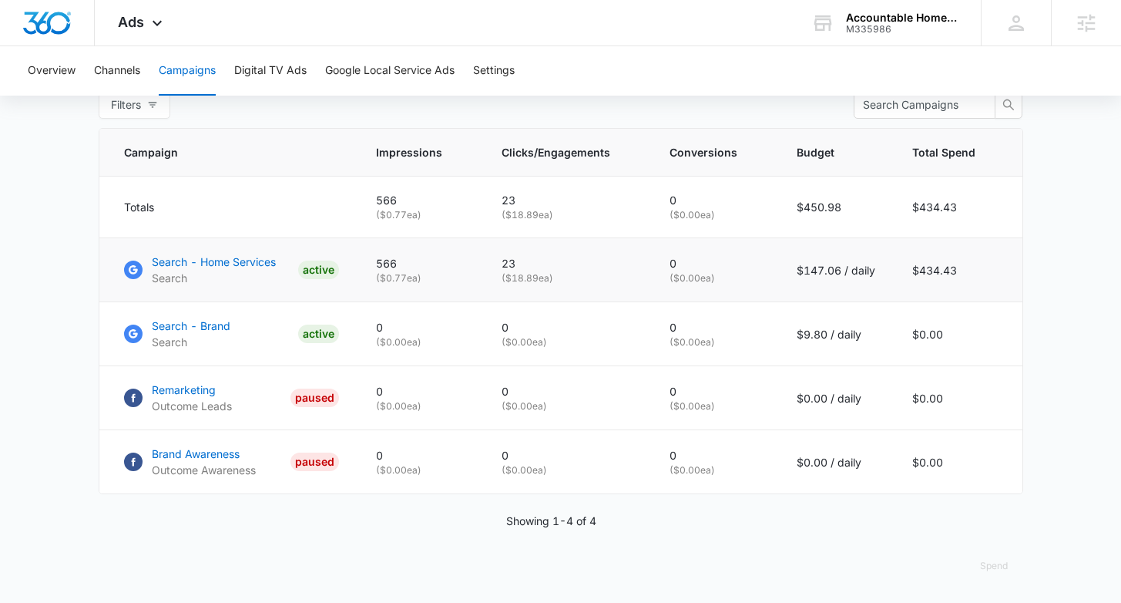
drag, startPoint x: 879, startPoint y: 276, endPoint x: 800, endPoint y: 276, distance: 79.4
click at [800, 276] on td "$147.06 / daily" at bounding box center [836, 270] width 116 height 64
click at [765, 256] on td "0 ( $0.00 ea)" at bounding box center [714, 270] width 127 height 64
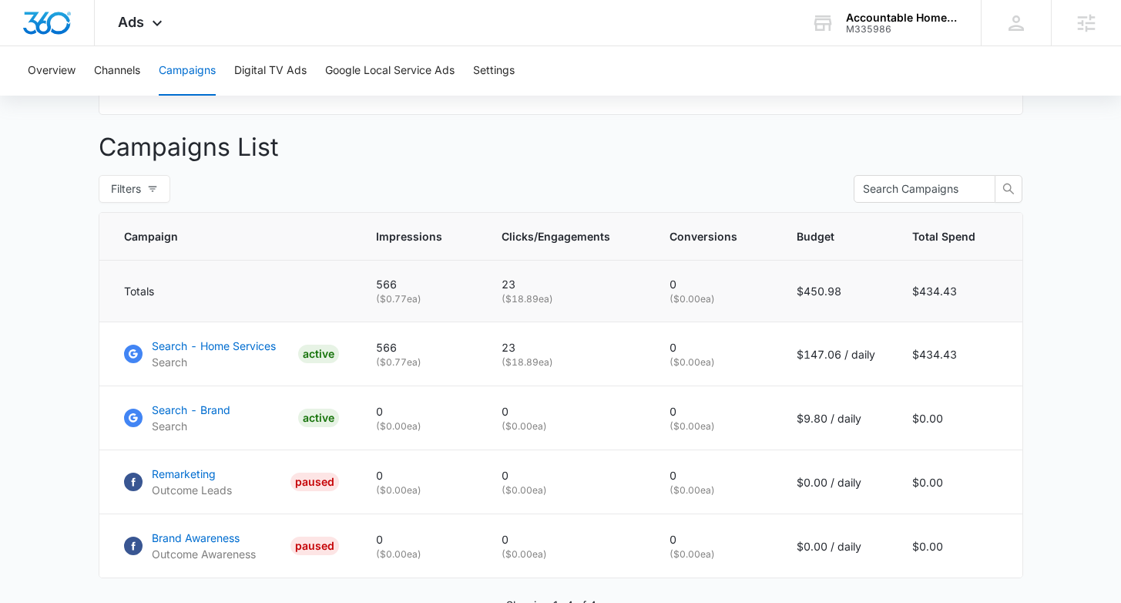
scroll to position [513, 0]
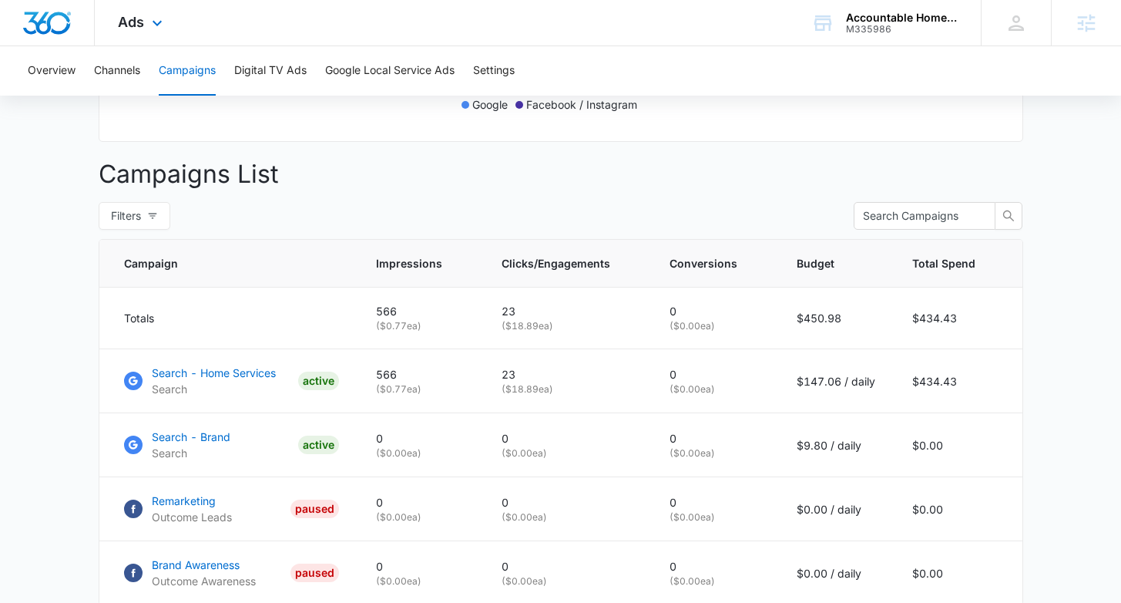
click at [160, 38] on div "Ads Apps Reputation Forms CRM Email Social Payments POS Content Ads Intelligenc…" at bounding box center [142, 22] width 95 height 45
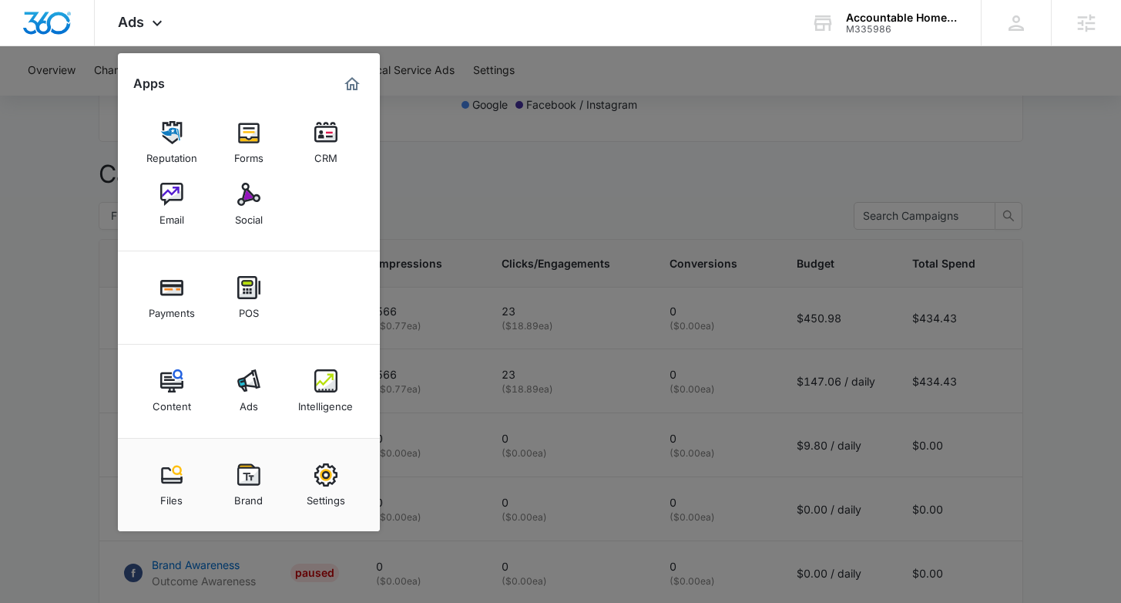
click at [159, 150] on div "Reputation" at bounding box center [171, 154] width 51 height 20
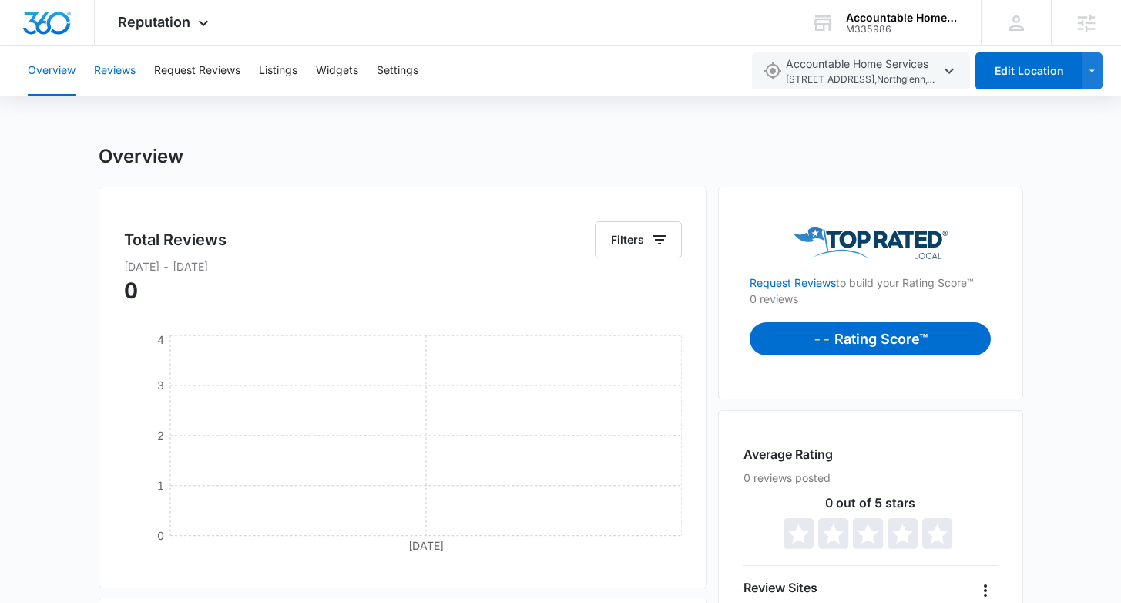
click at [125, 75] on button "Reviews" at bounding box center [115, 70] width 42 height 49
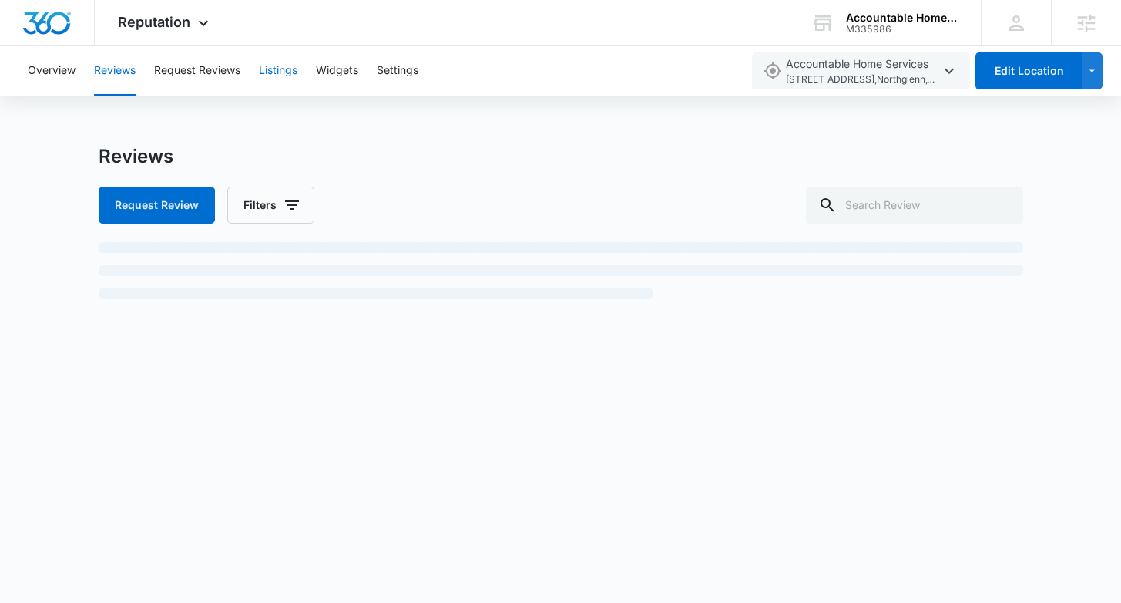
click at [278, 69] on button "Listings" at bounding box center [278, 70] width 39 height 49
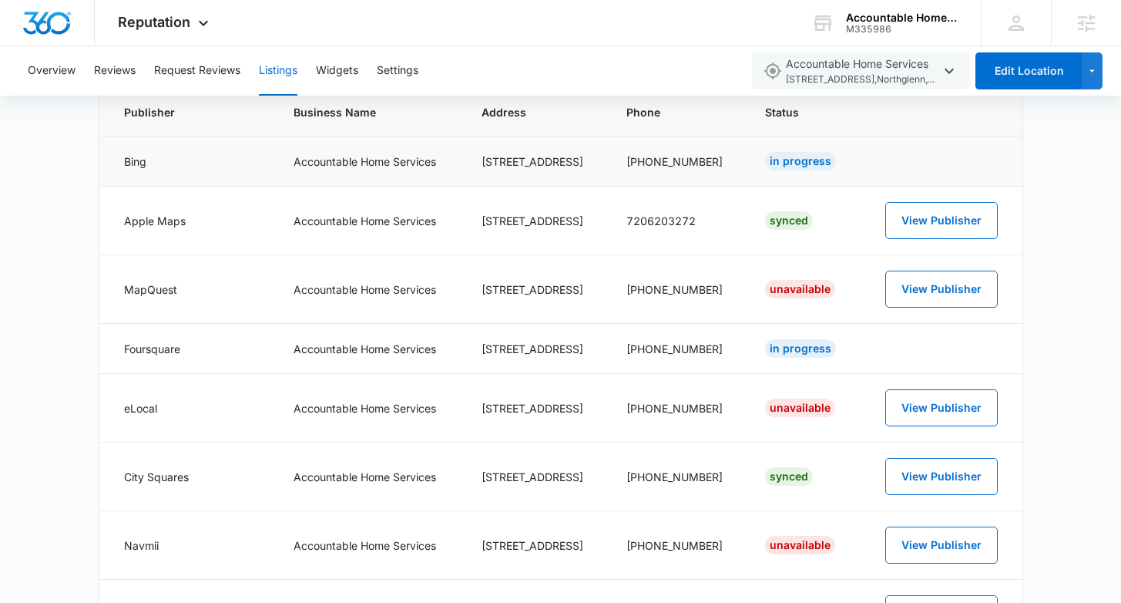
click at [337, 169] on td "Accountable Home Services" at bounding box center [368, 161] width 187 height 50
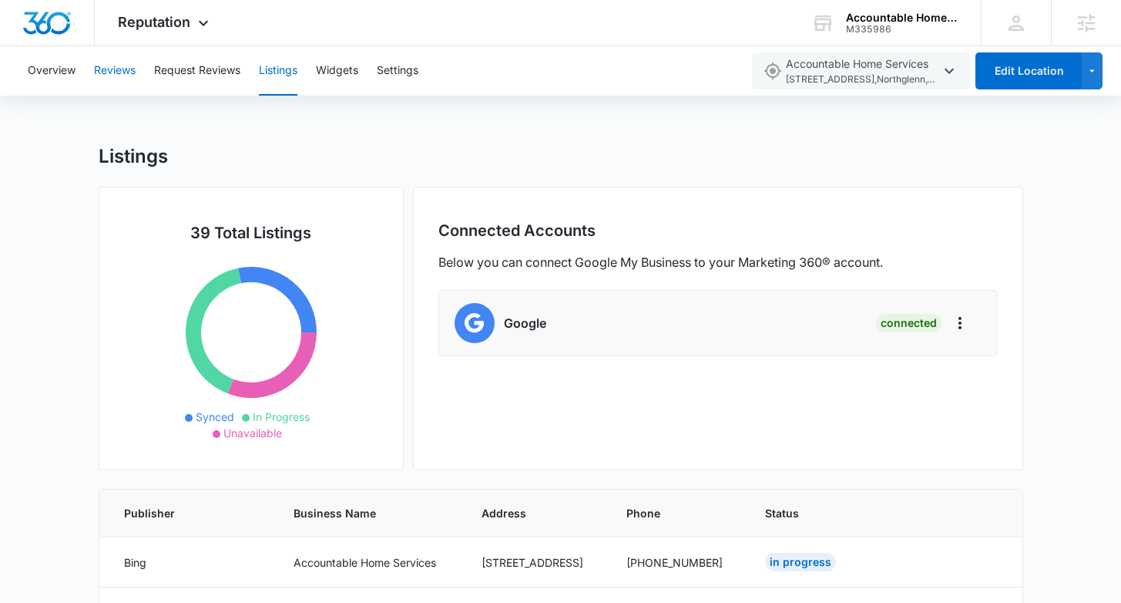
click at [105, 69] on button "Reviews" at bounding box center [115, 70] width 42 height 49
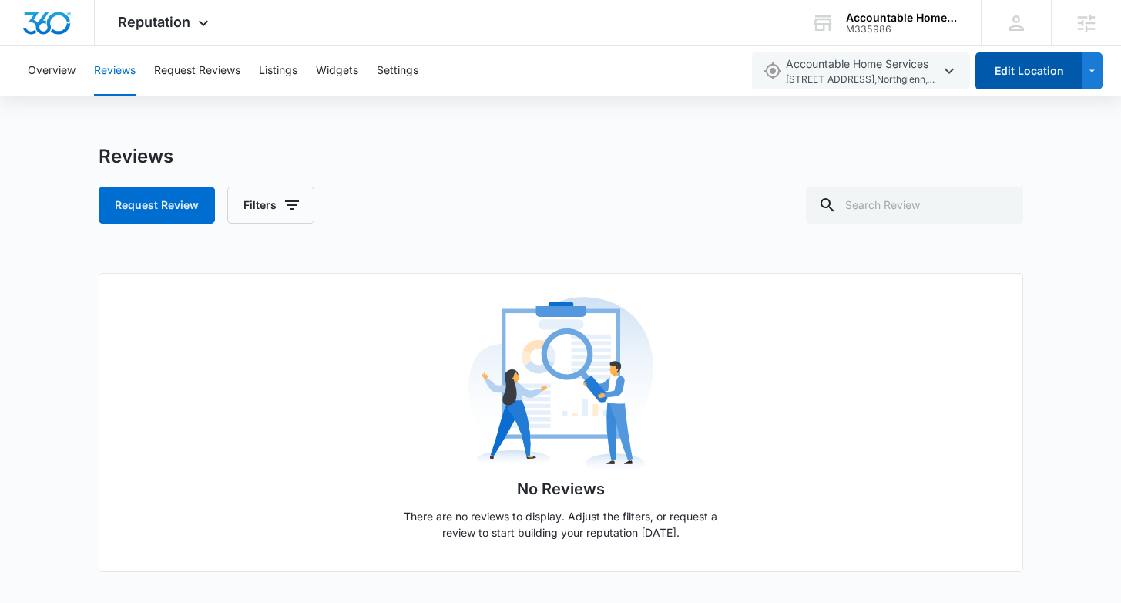
click at [1017, 71] on button "Edit Location" at bounding box center [1029, 70] width 106 height 37
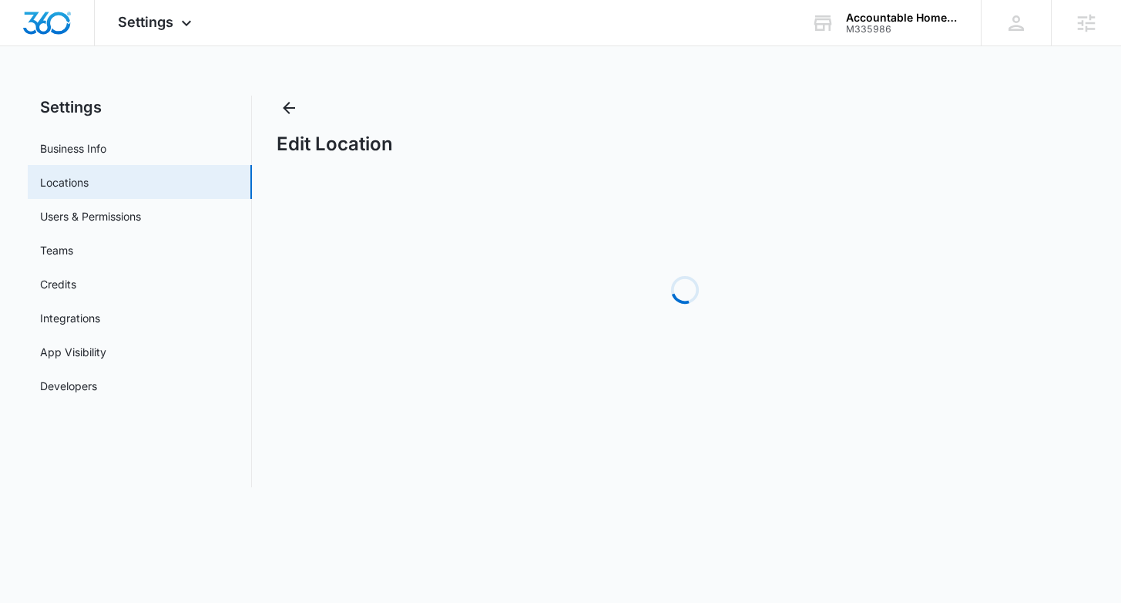
select select "Colorado"
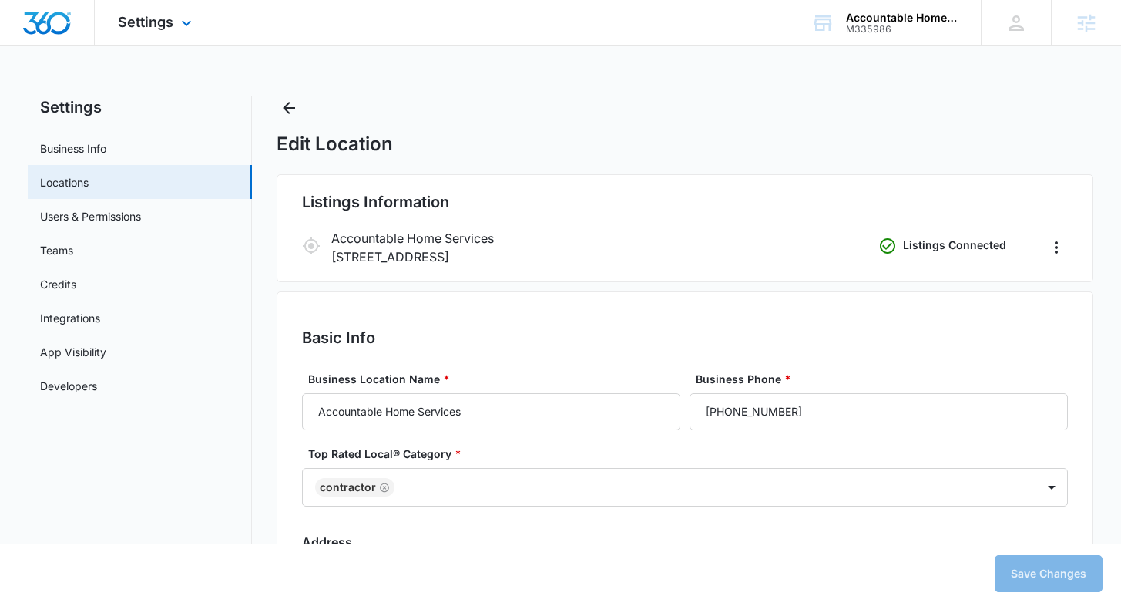
click at [173, 29] on div "Settings Apps Reputation Forms CRM Email Social Payments POS Content Ads Intell…" at bounding box center [157, 22] width 124 height 45
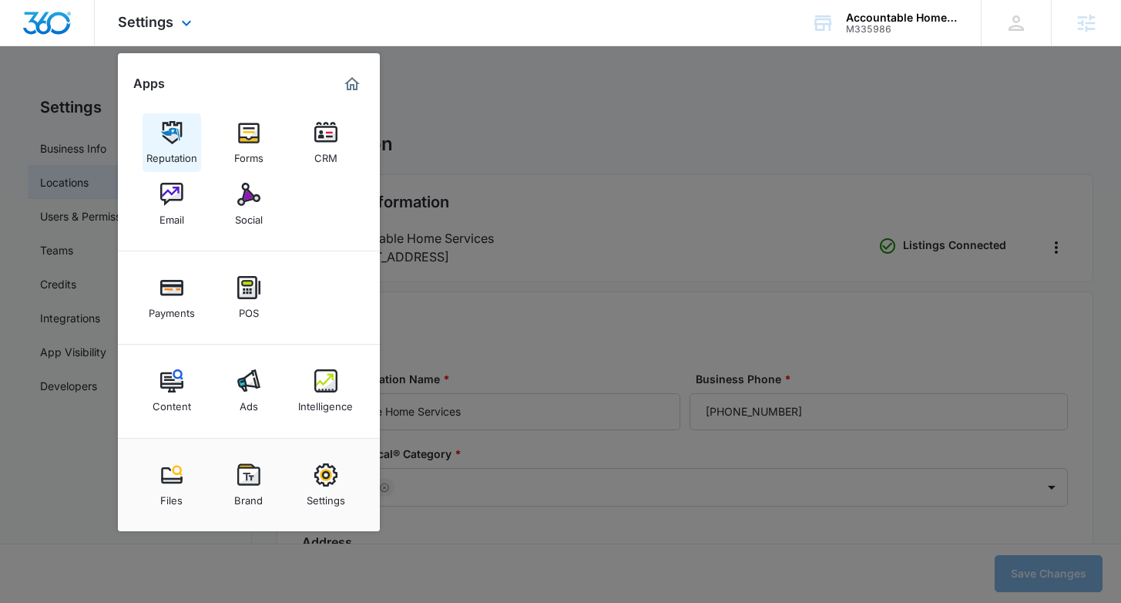
click at [185, 156] on div "Reputation" at bounding box center [171, 154] width 51 height 20
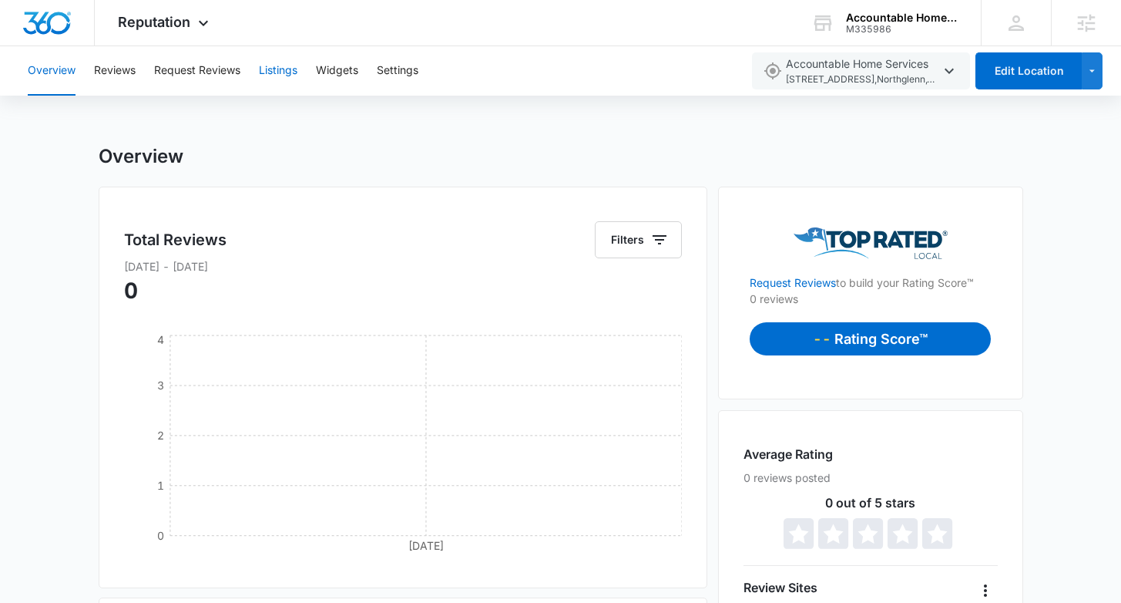
click at [291, 71] on button "Listings" at bounding box center [278, 70] width 39 height 49
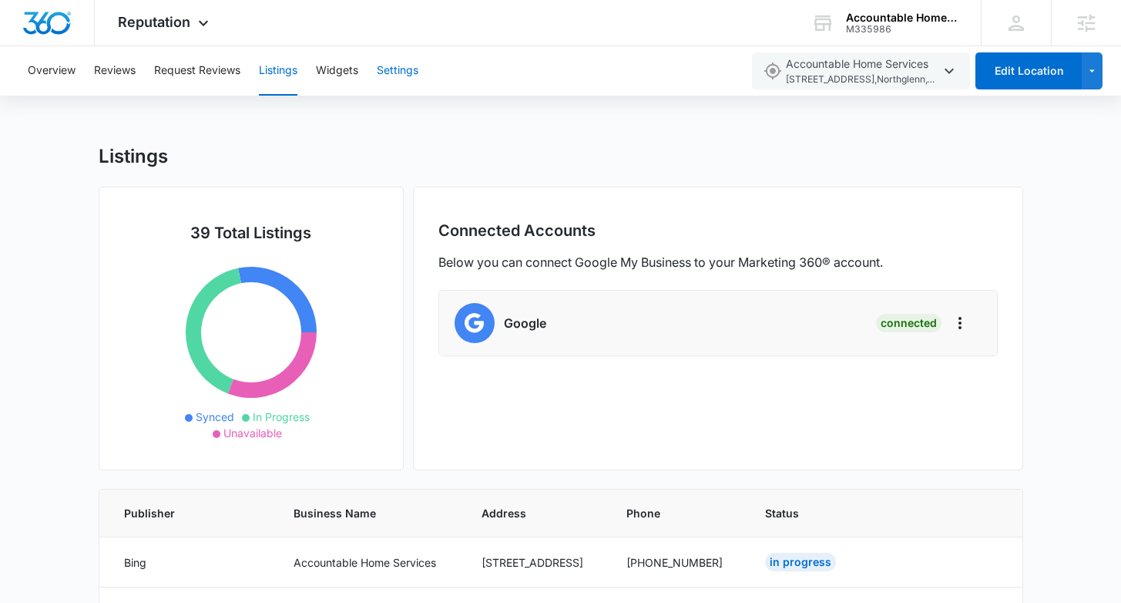
click at [400, 76] on button "Settings" at bounding box center [398, 70] width 42 height 49
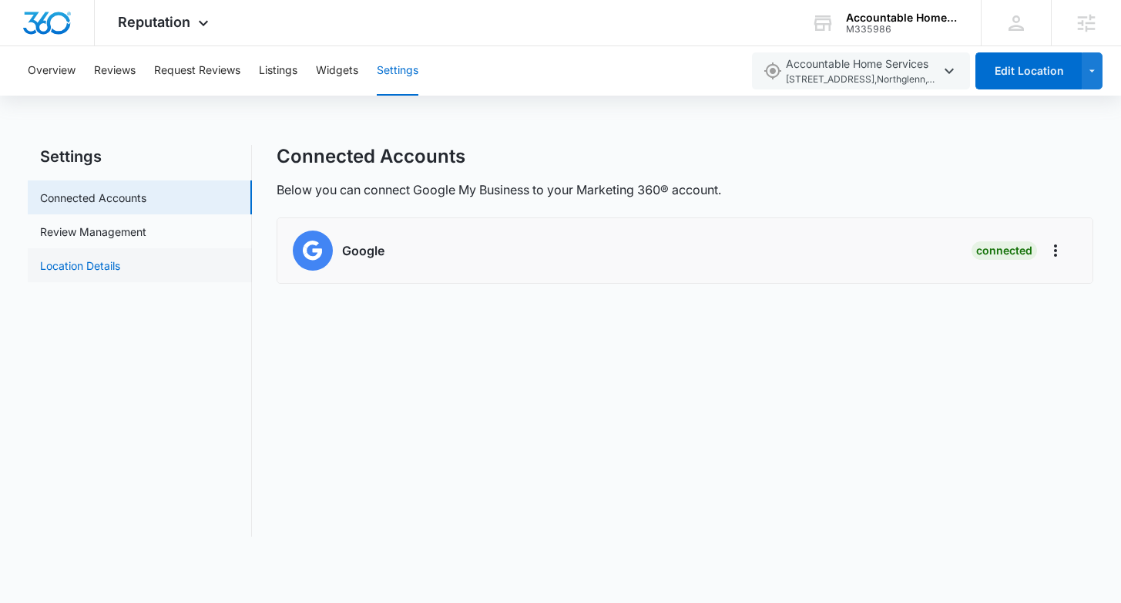
click at [81, 262] on link "Location Details" at bounding box center [80, 265] width 80 height 16
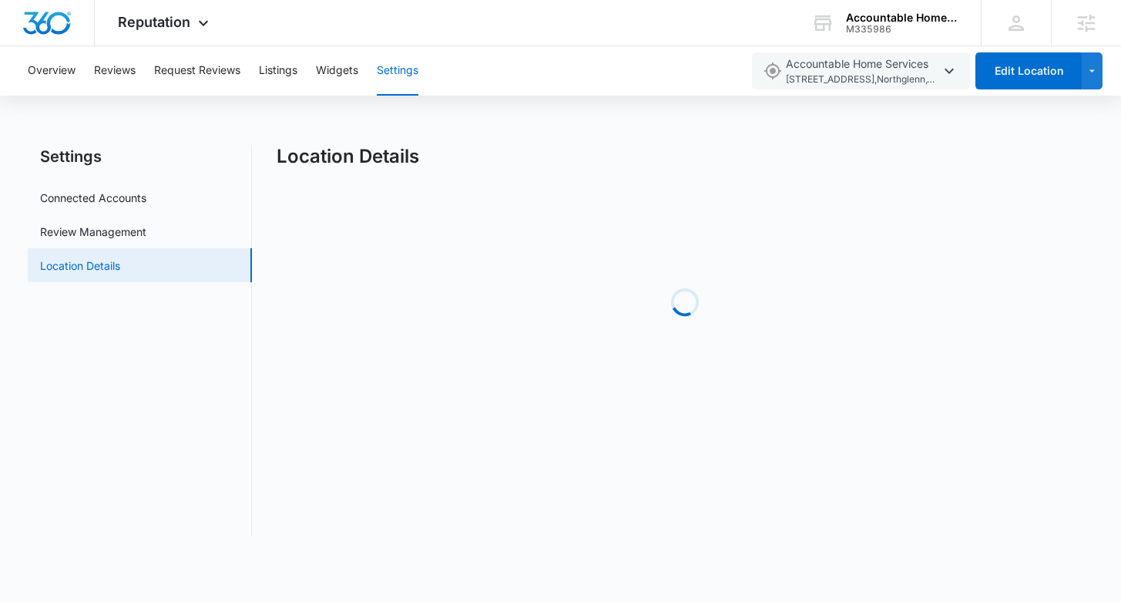
select select "Colorado"
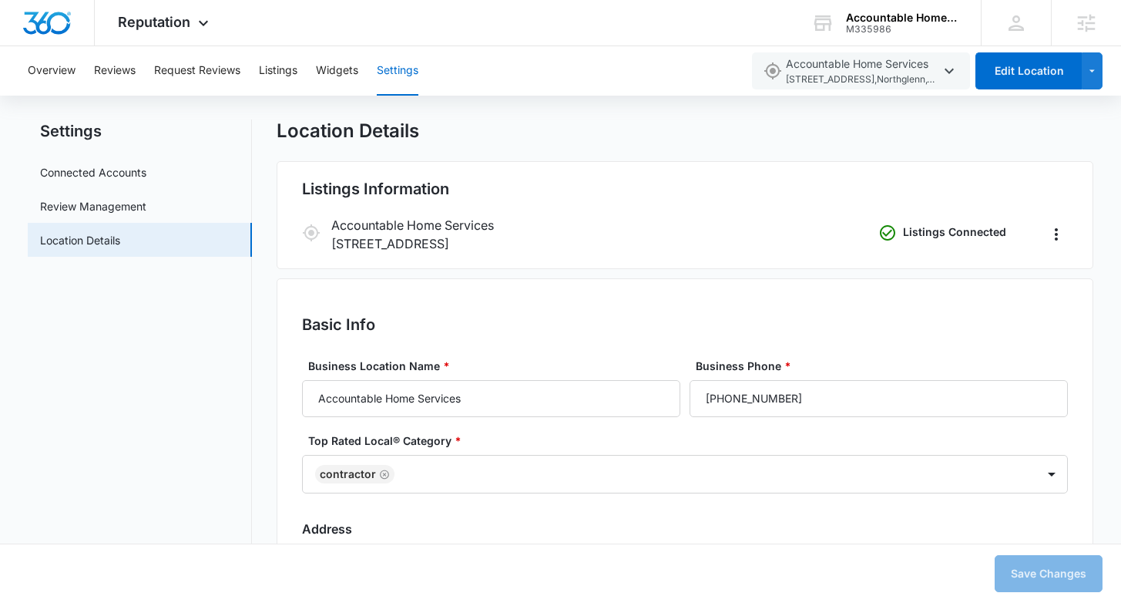
scroll to position [29, 0]
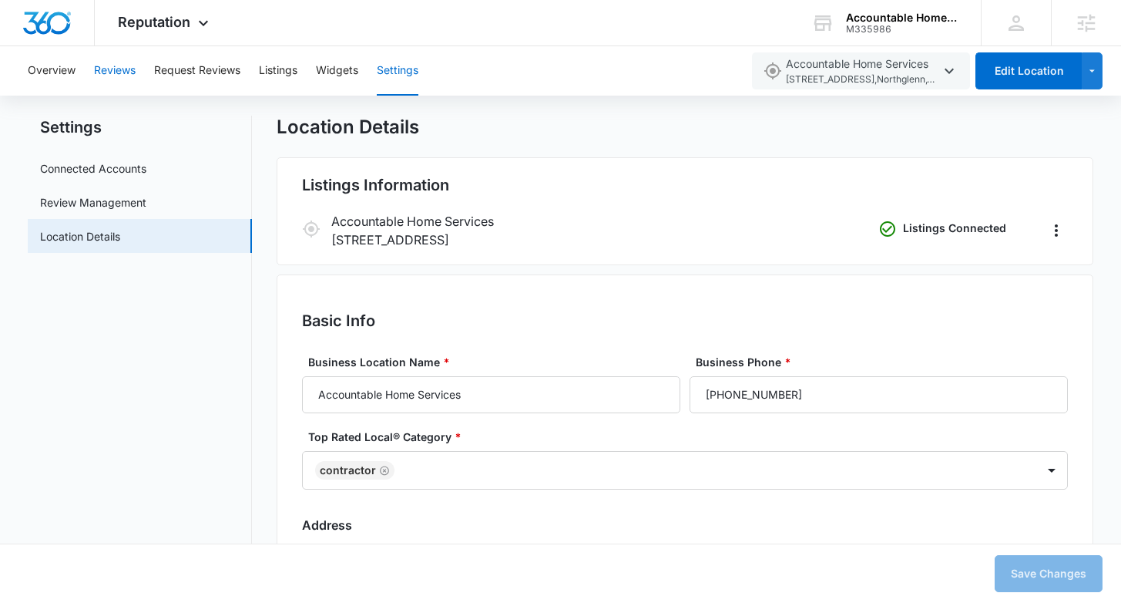
click at [129, 73] on button "Reviews" at bounding box center [115, 70] width 42 height 49
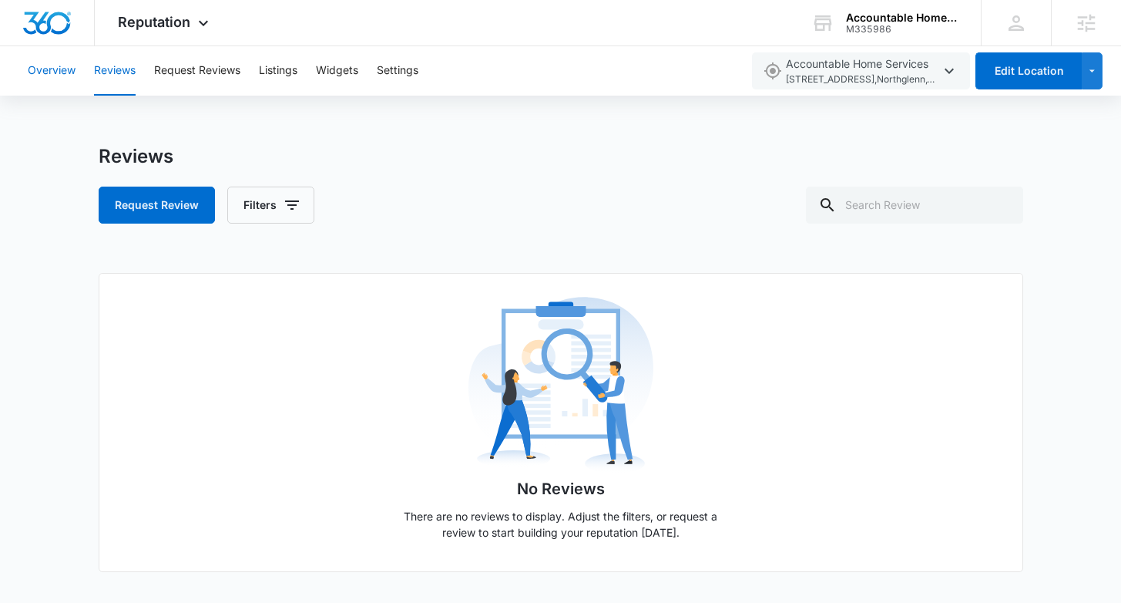
click at [52, 80] on button "Overview" at bounding box center [52, 70] width 48 height 49
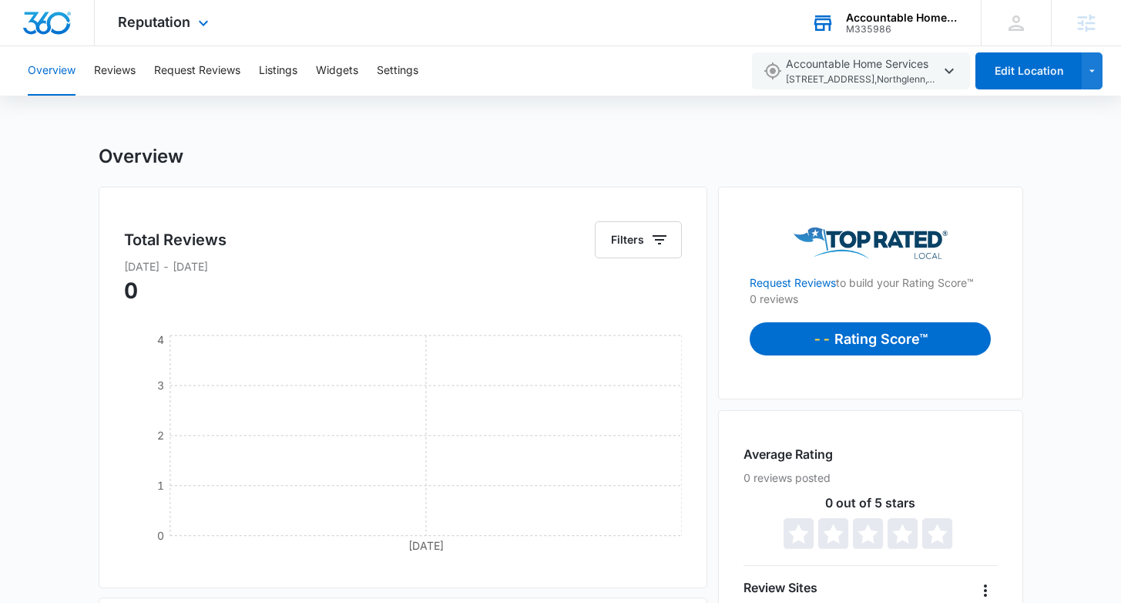
click at [889, 15] on div "Accountable Home Services" at bounding box center [902, 18] width 113 height 12
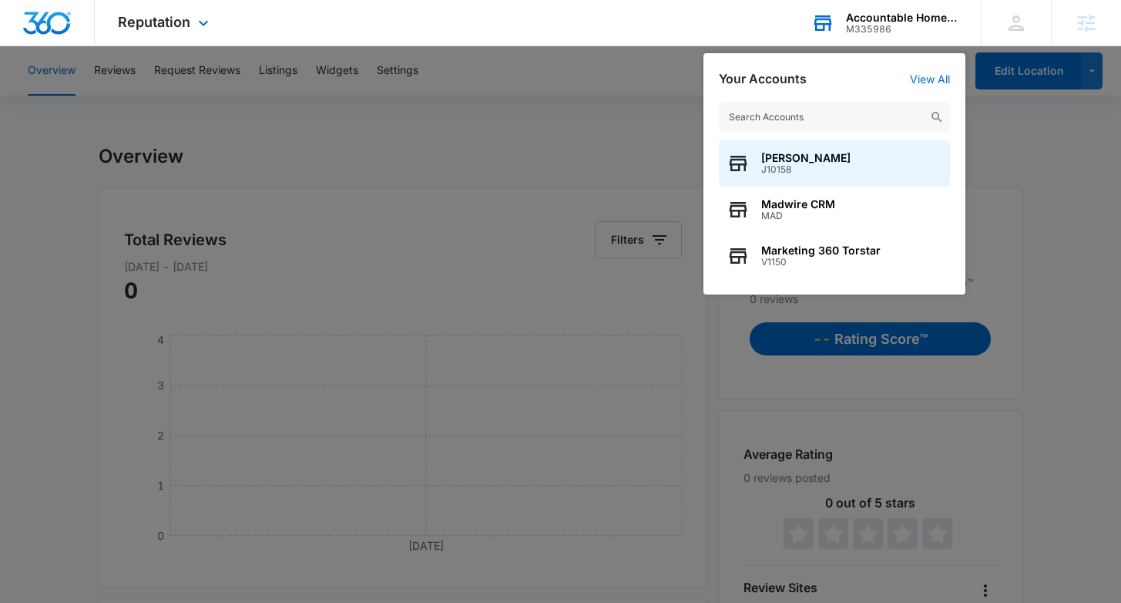
click at [829, 115] on input "text" at bounding box center [834, 117] width 231 height 31
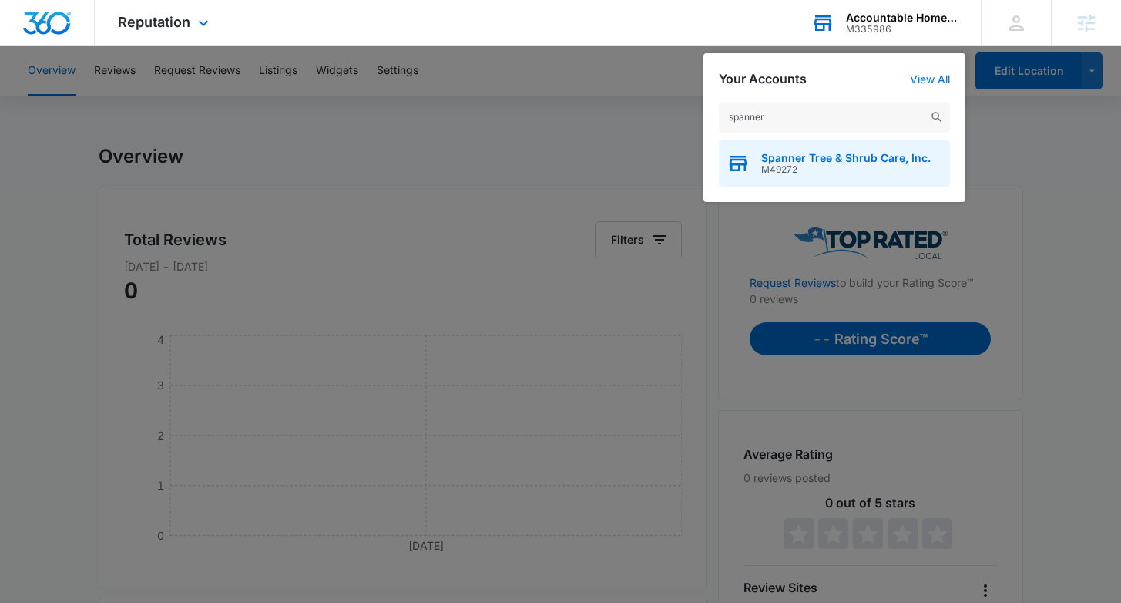
type input "spanner"
click at [881, 160] on span "Spanner Tree & Shrub Care, Inc." at bounding box center [846, 158] width 170 height 12
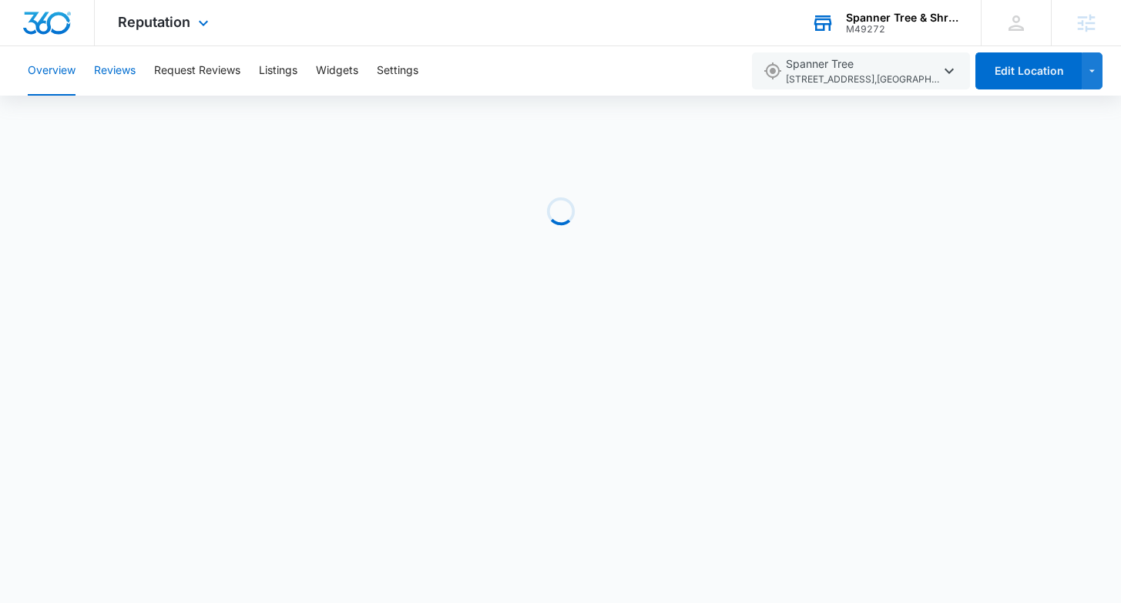
click at [116, 76] on button "Reviews" at bounding box center [115, 70] width 42 height 49
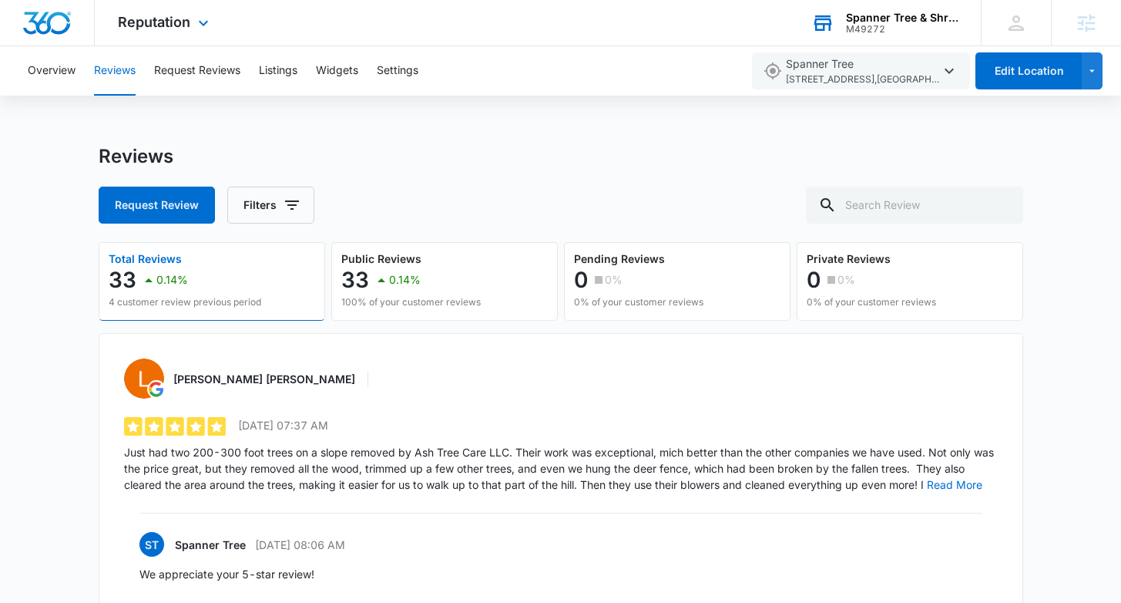
click at [926, 12] on div "Spanner Tree & Shrub Care, Inc." at bounding box center [902, 18] width 113 height 12
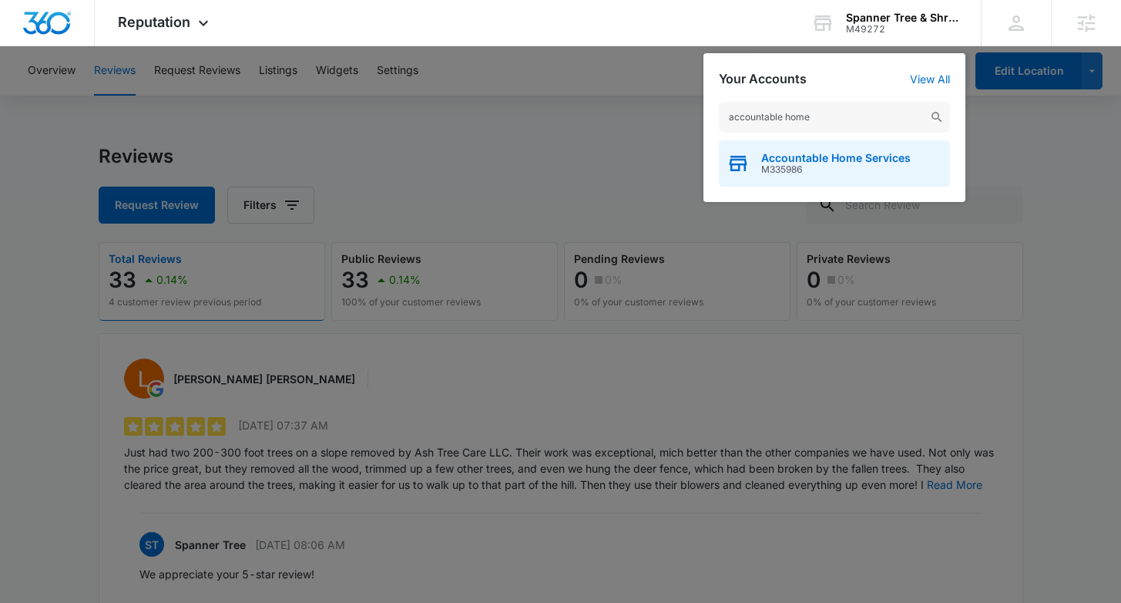
type input "accountable home"
click at [857, 160] on span "Accountable Home Services" at bounding box center [836, 158] width 150 height 12
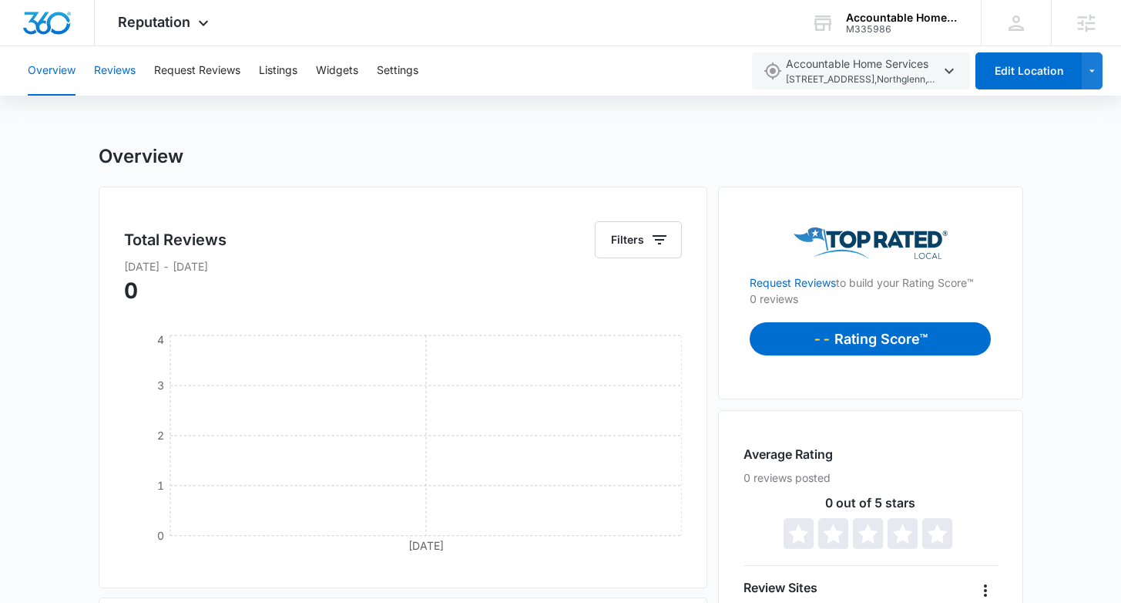
click at [107, 70] on button "Reviews" at bounding box center [115, 70] width 42 height 49
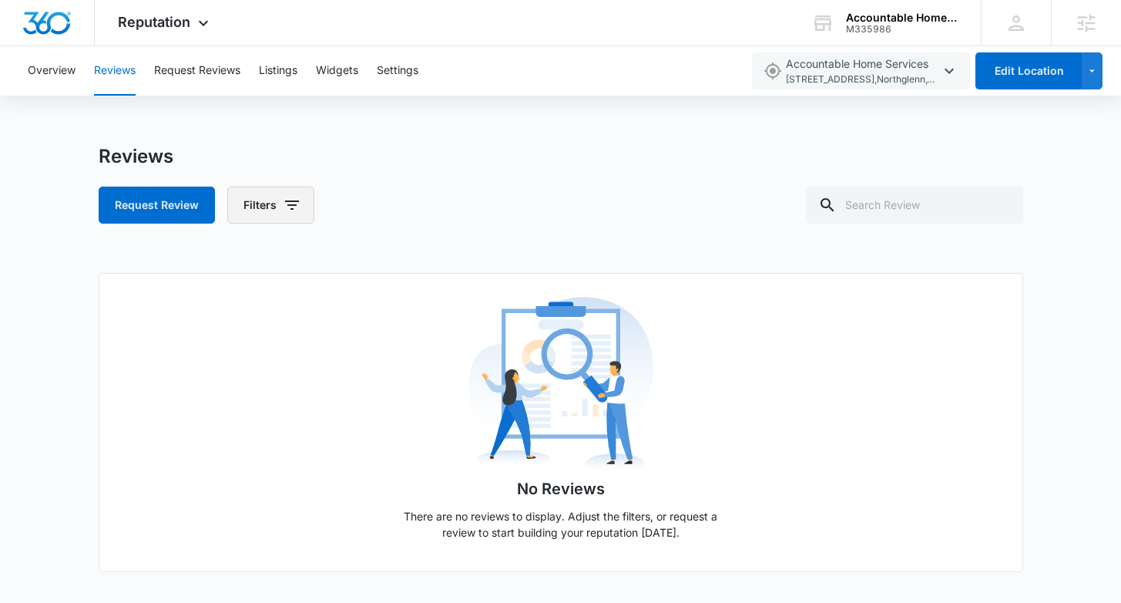
click at [294, 205] on icon "button" at bounding box center [292, 205] width 18 height 18
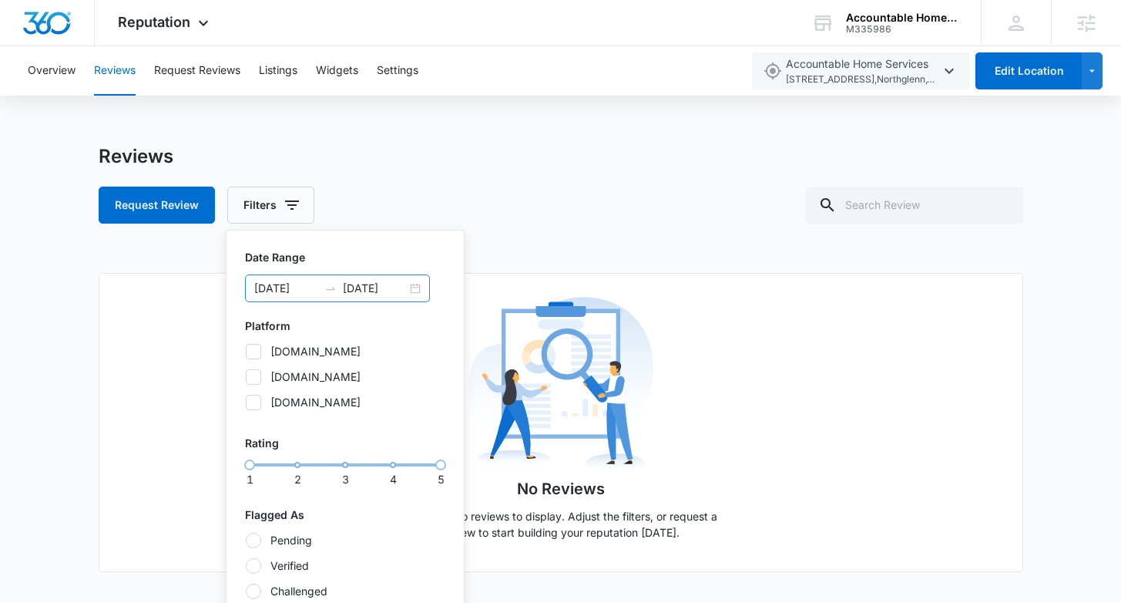
click at [418, 293] on div "10/06/2024 10/06/2025" at bounding box center [337, 288] width 185 height 28
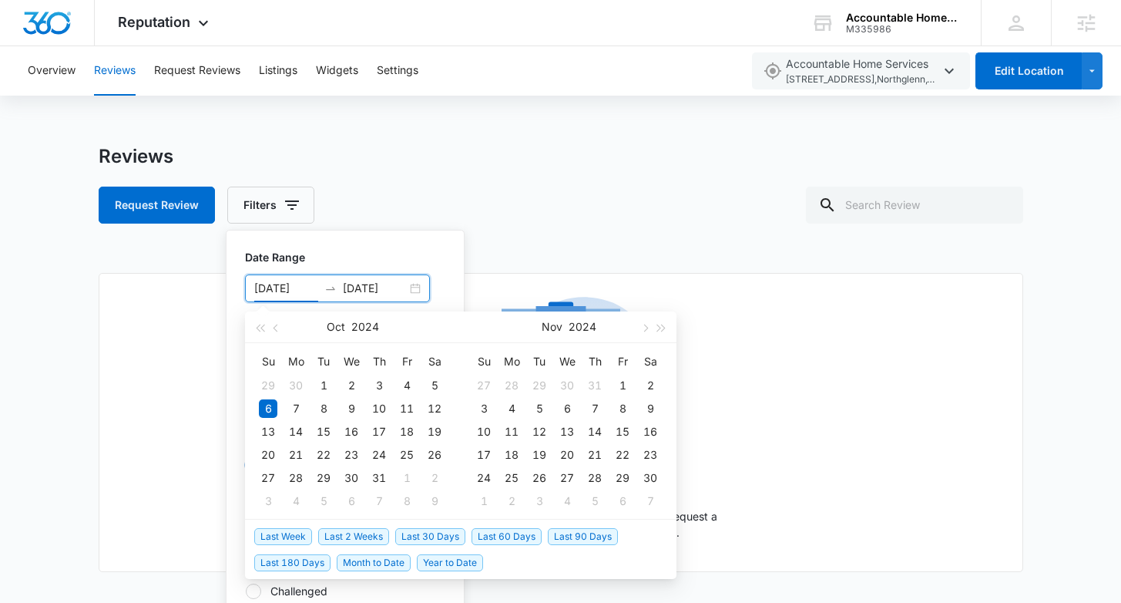
click at [301, 566] on span "Last 180 Days" at bounding box center [292, 562] width 76 height 17
type input "04/09/2025"
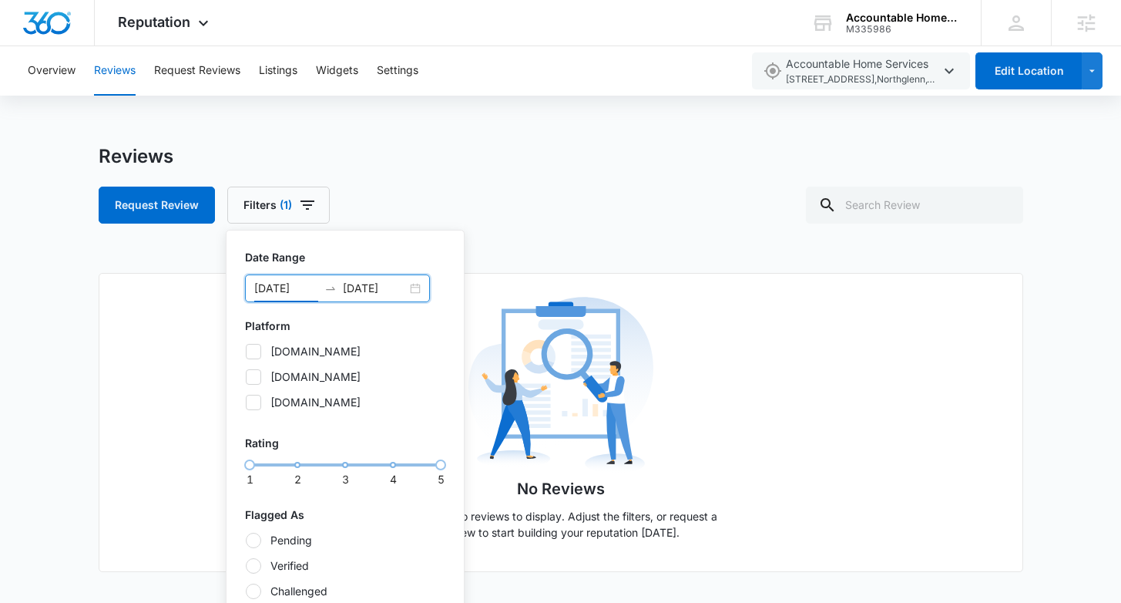
click at [254, 375] on icon at bounding box center [253, 376] width 9 height 7
click at [246, 376] on input "google.com" at bounding box center [245, 376] width 1 height 1
click at [260, 371] on icon at bounding box center [254, 377] width 14 height 14
click at [246, 376] on input "google.com" at bounding box center [245, 376] width 1 height 1
checkbox input "false"
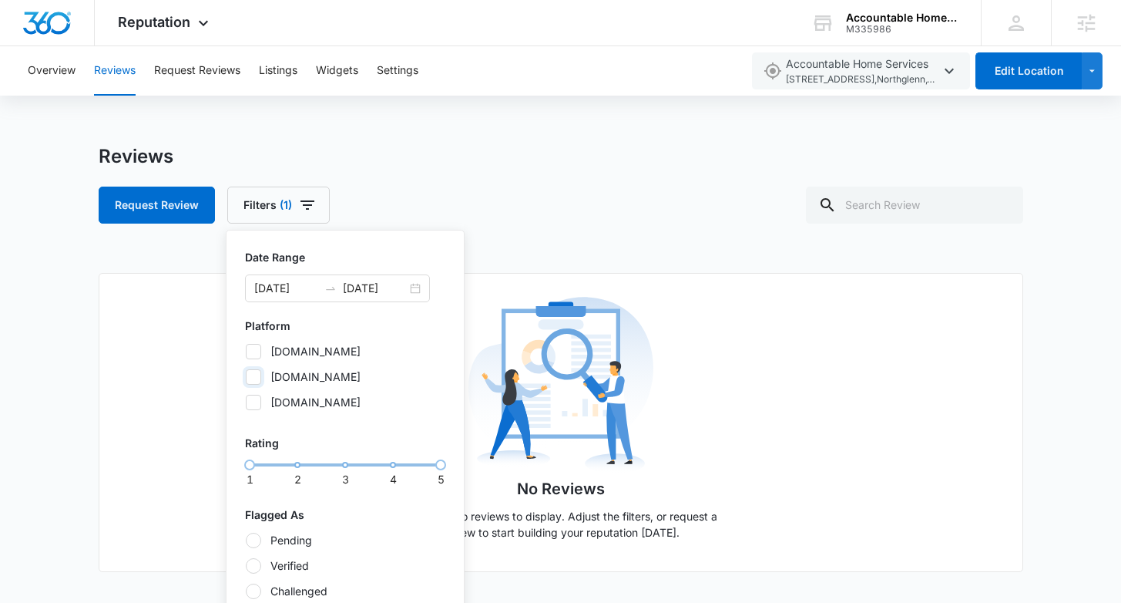
scroll to position [66, 0]
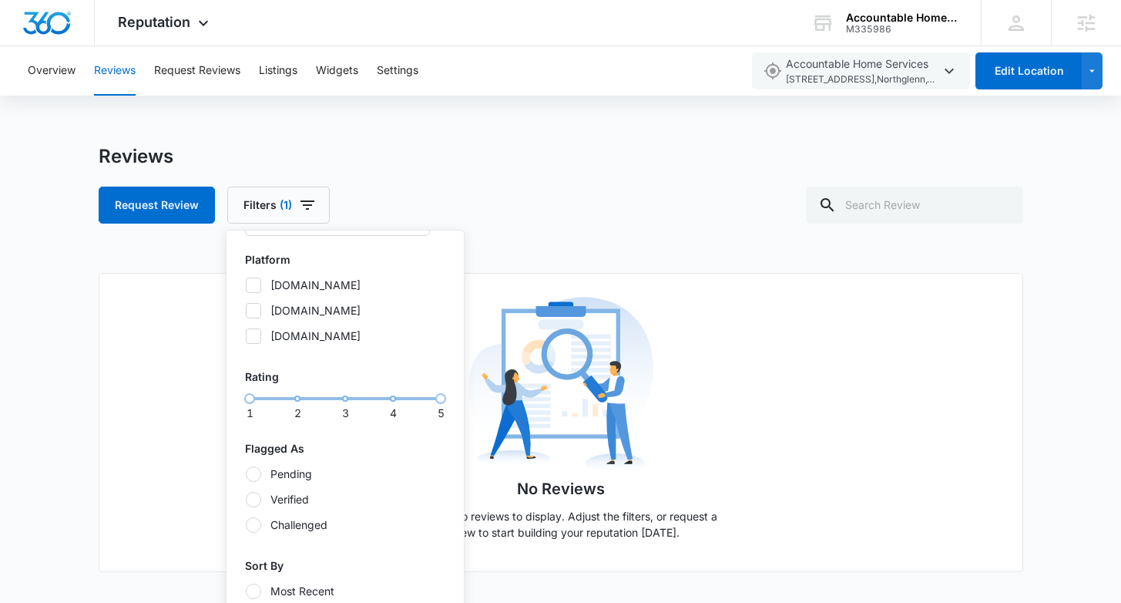
click at [591, 238] on div "Reviews Request Review Filters (1) Date Range 04/09/2025 10/06/2025 Platform to…" at bounding box center [561, 374] width 925 height 458
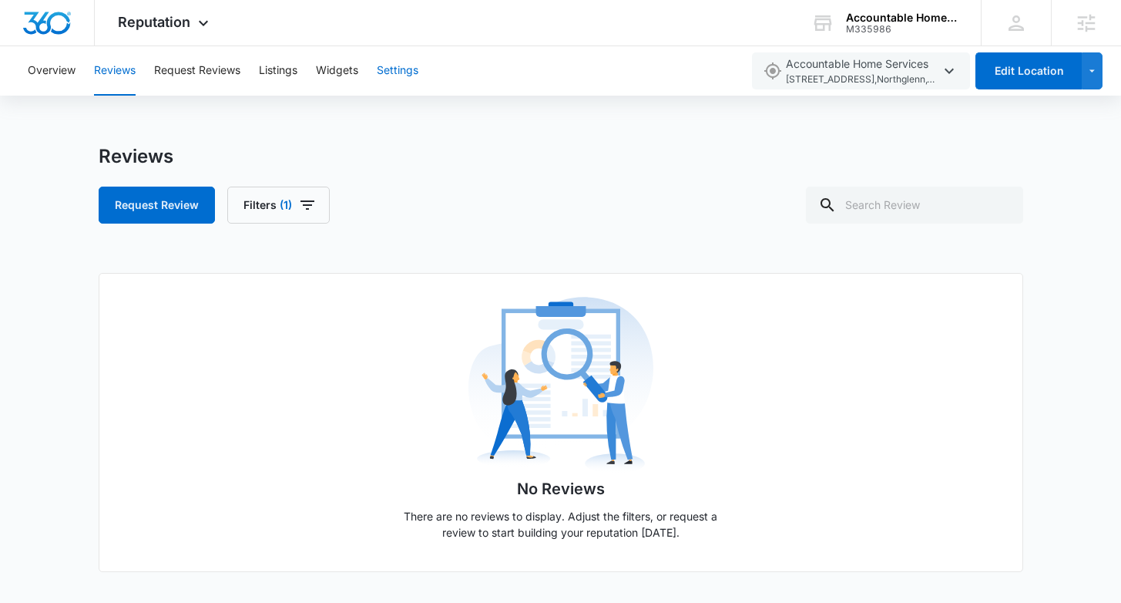
click at [410, 74] on button "Settings" at bounding box center [398, 70] width 42 height 49
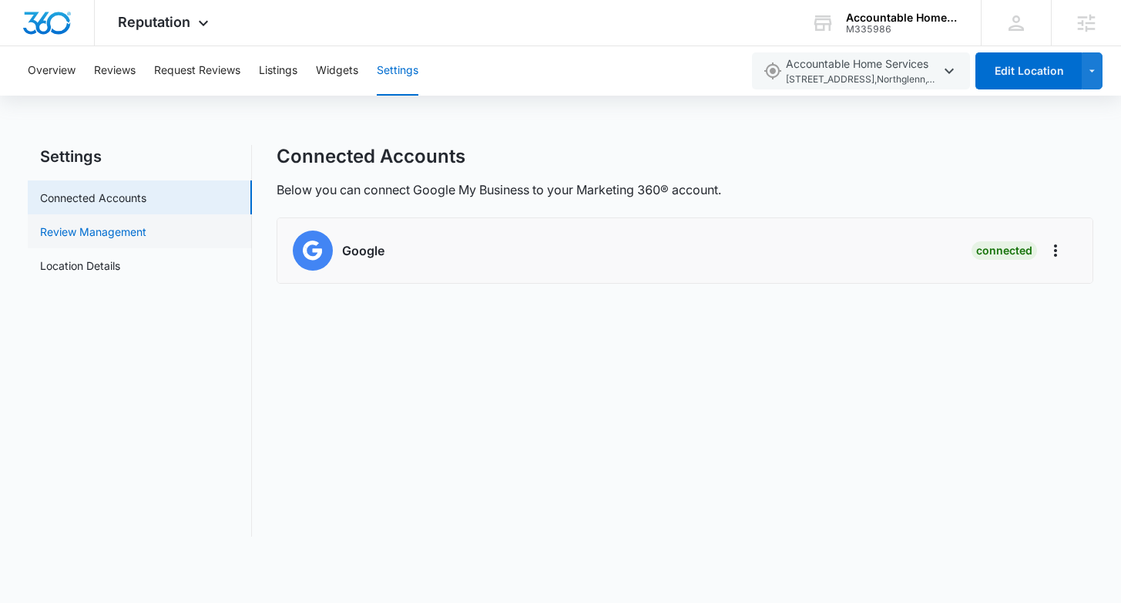
click at [117, 233] on link "Review Management" at bounding box center [93, 231] width 106 height 16
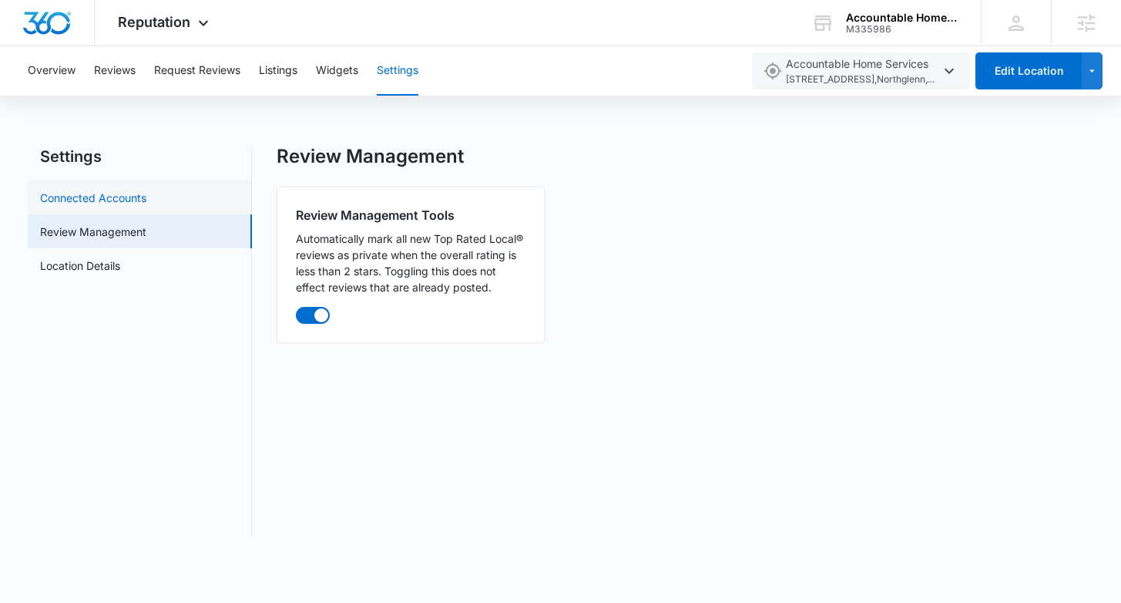
click at [146, 197] on link "Connected Accounts" at bounding box center [93, 198] width 106 height 16
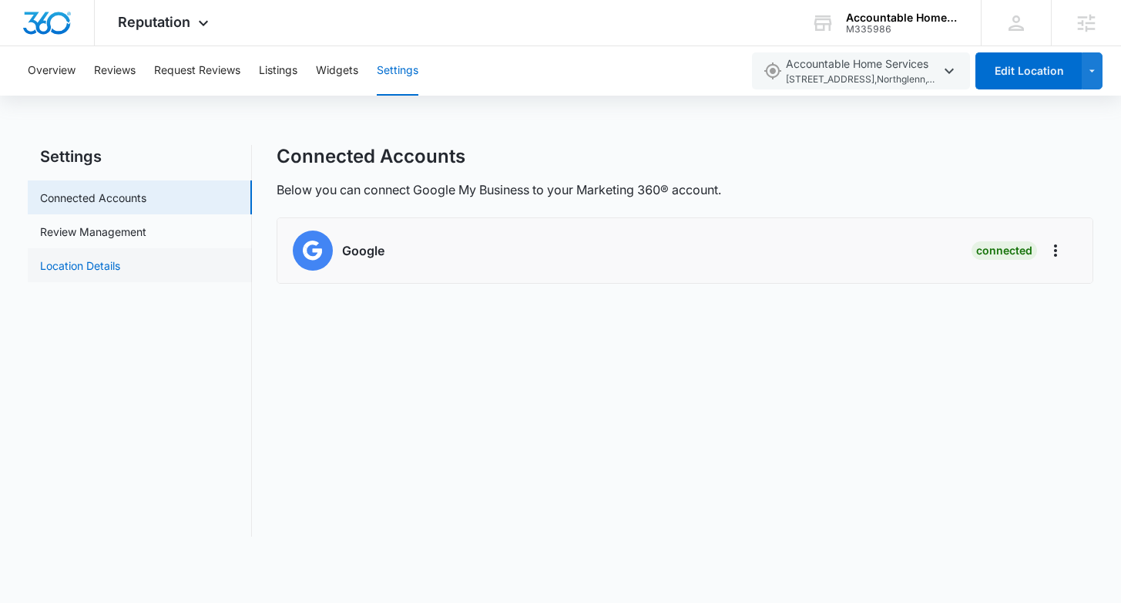
click at [111, 263] on link "Location Details" at bounding box center [80, 265] width 80 height 16
select select "Colorado"
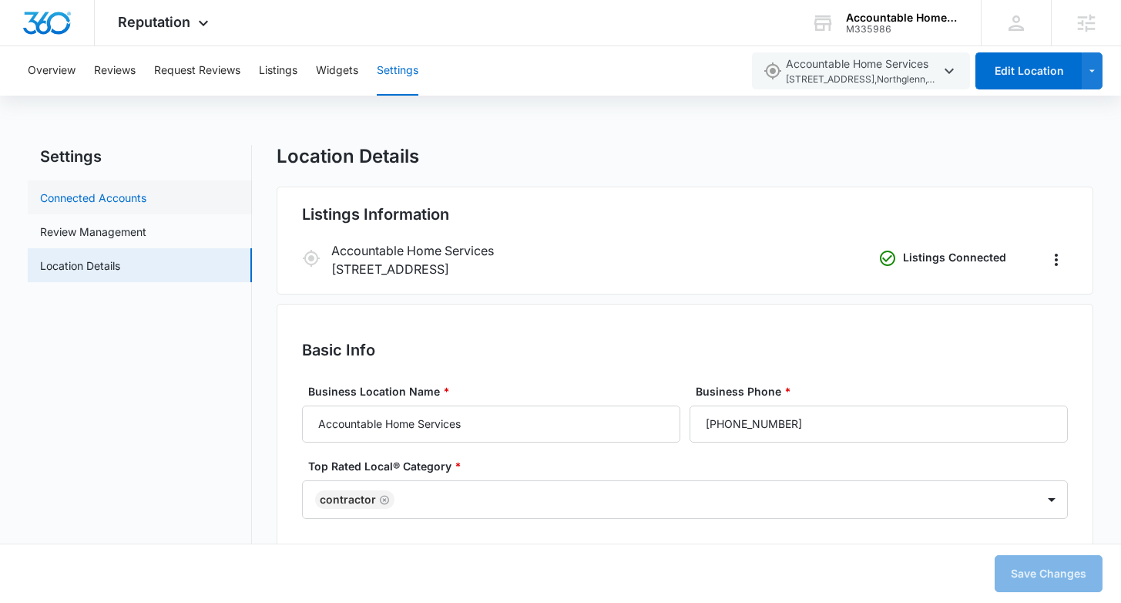
click at [84, 194] on link "Connected Accounts" at bounding box center [93, 198] width 106 height 16
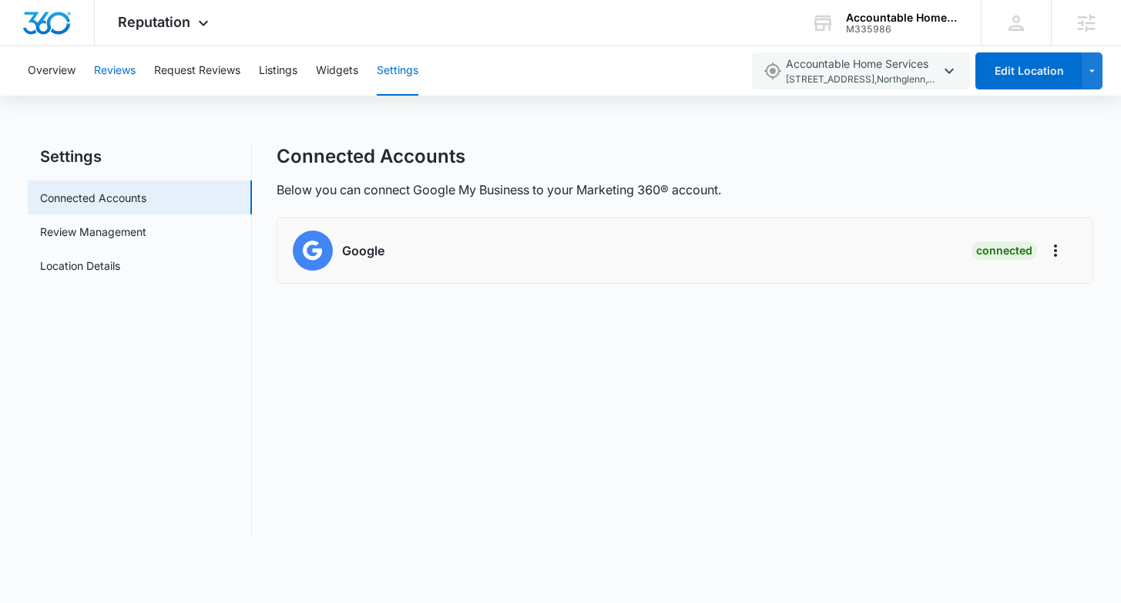
click at [132, 80] on button "Reviews" at bounding box center [115, 70] width 42 height 49
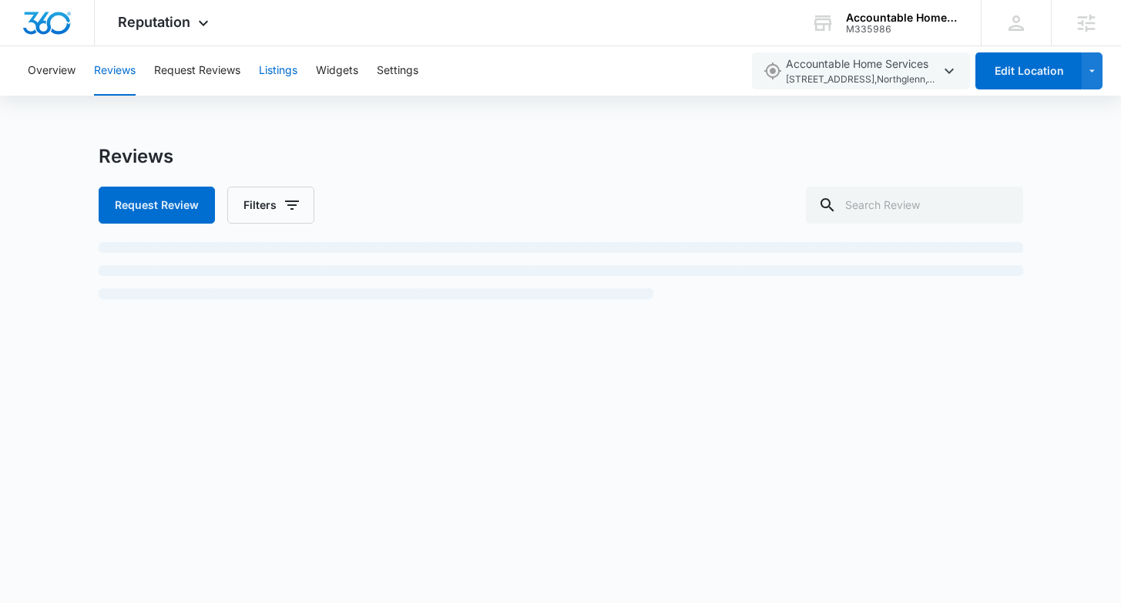
click at [286, 77] on button "Listings" at bounding box center [278, 70] width 39 height 49
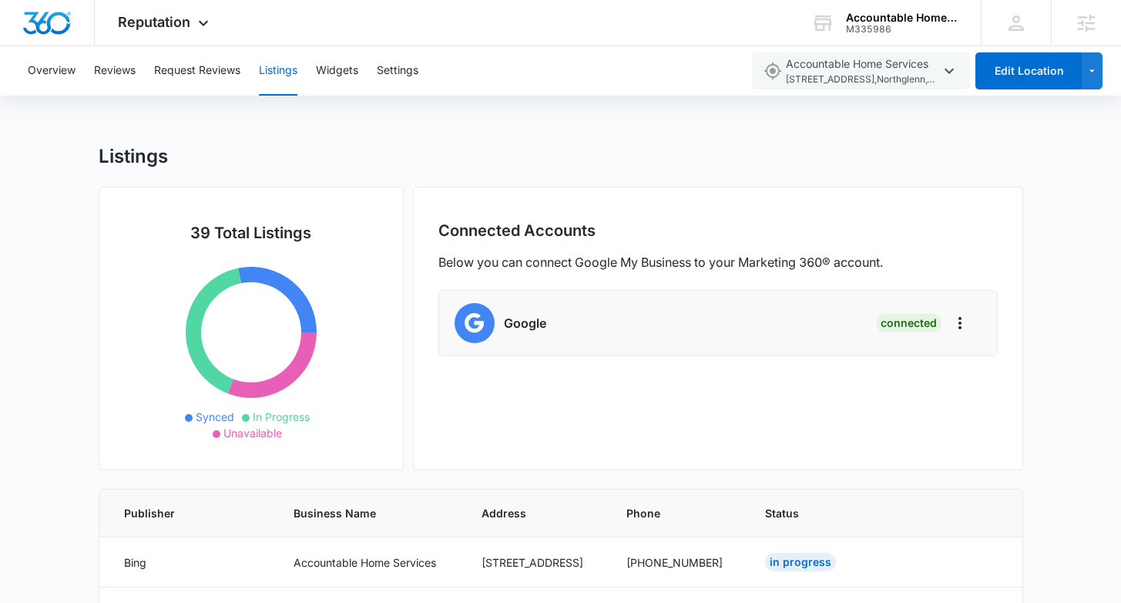
scroll to position [119, 0]
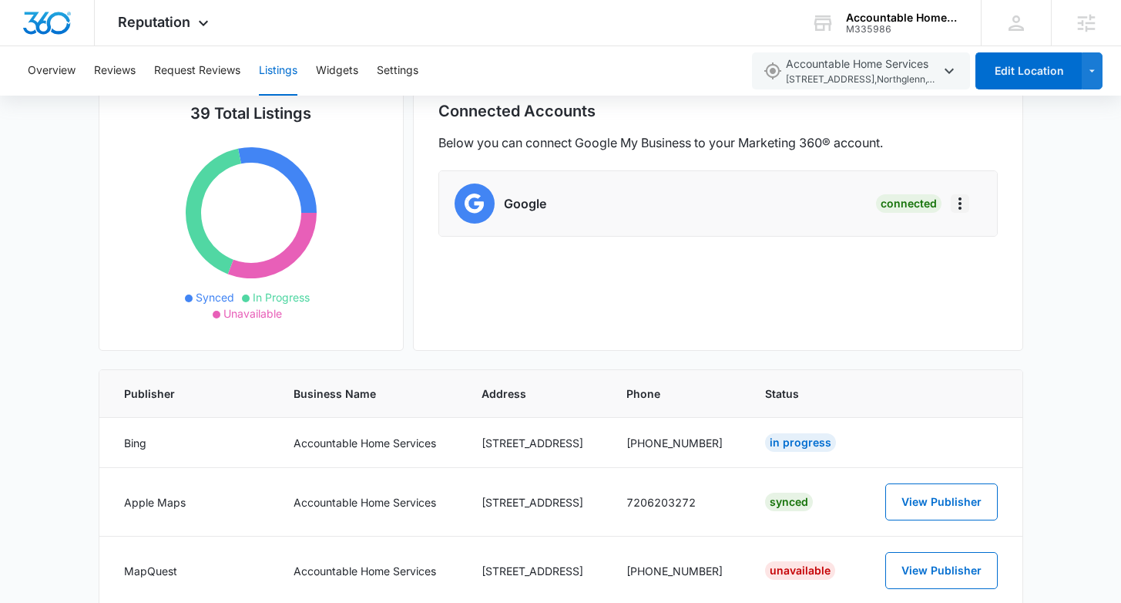
click at [962, 206] on icon "Actions" at bounding box center [960, 203] width 18 height 18
click at [751, 146] on p "Below you can connect Google My Business to your Marketing 360® account." at bounding box center [661, 142] width 445 height 18
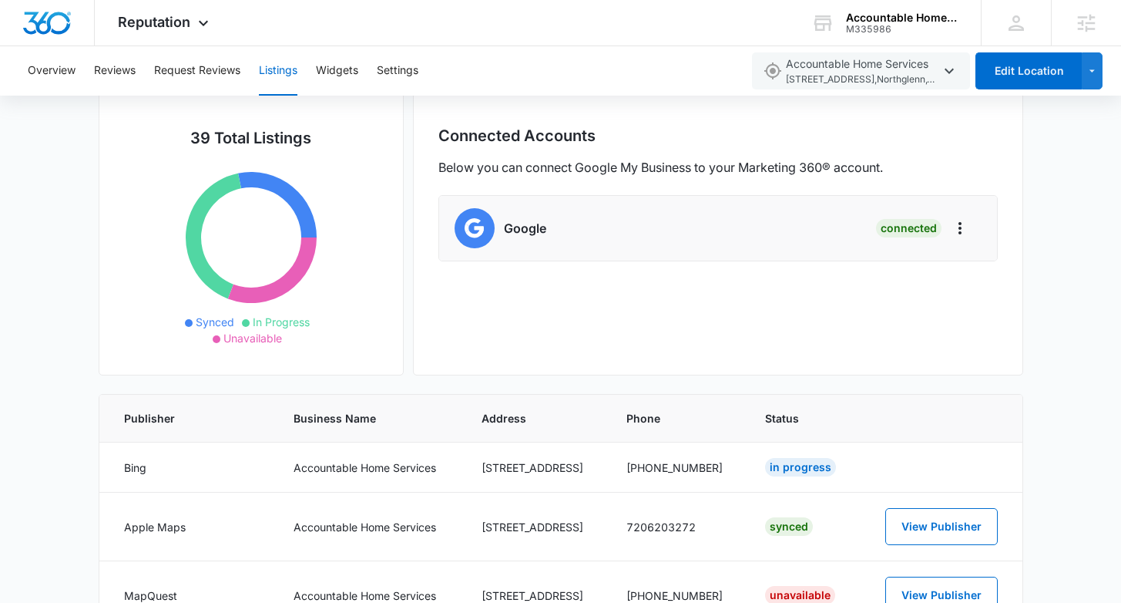
scroll to position [87, 0]
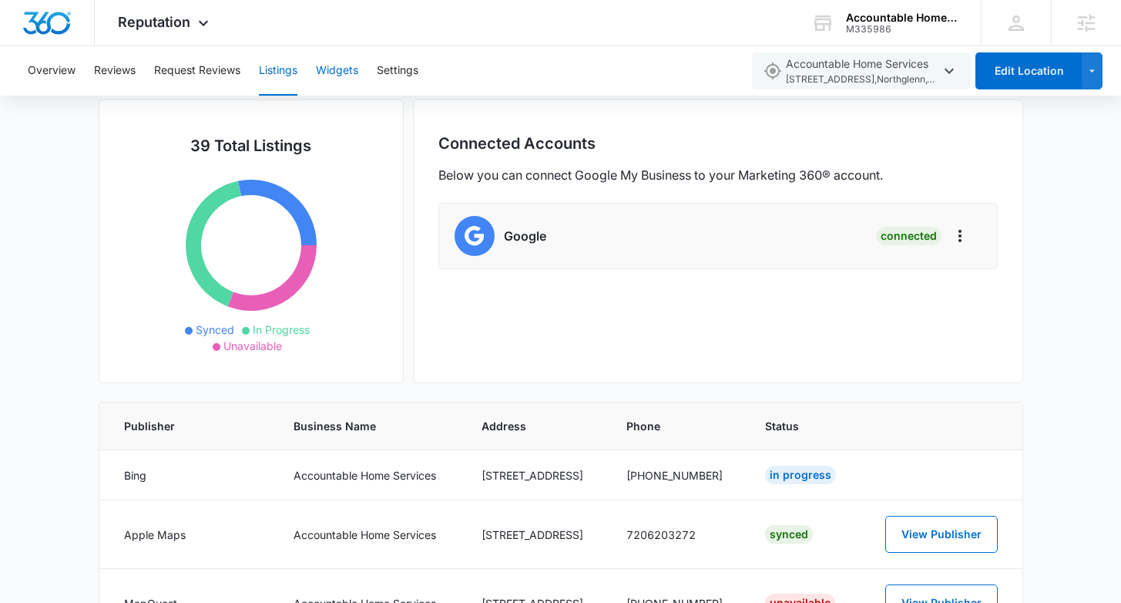
click at [344, 75] on button "Widgets" at bounding box center [337, 70] width 42 height 49
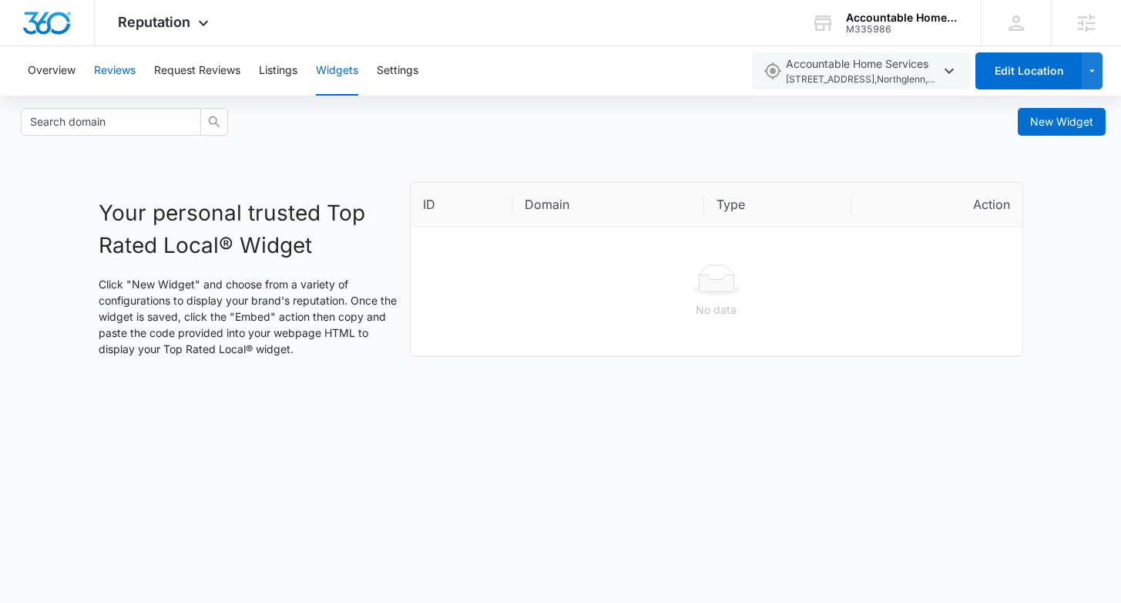
click at [107, 70] on button "Reviews" at bounding box center [115, 70] width 42 height 49
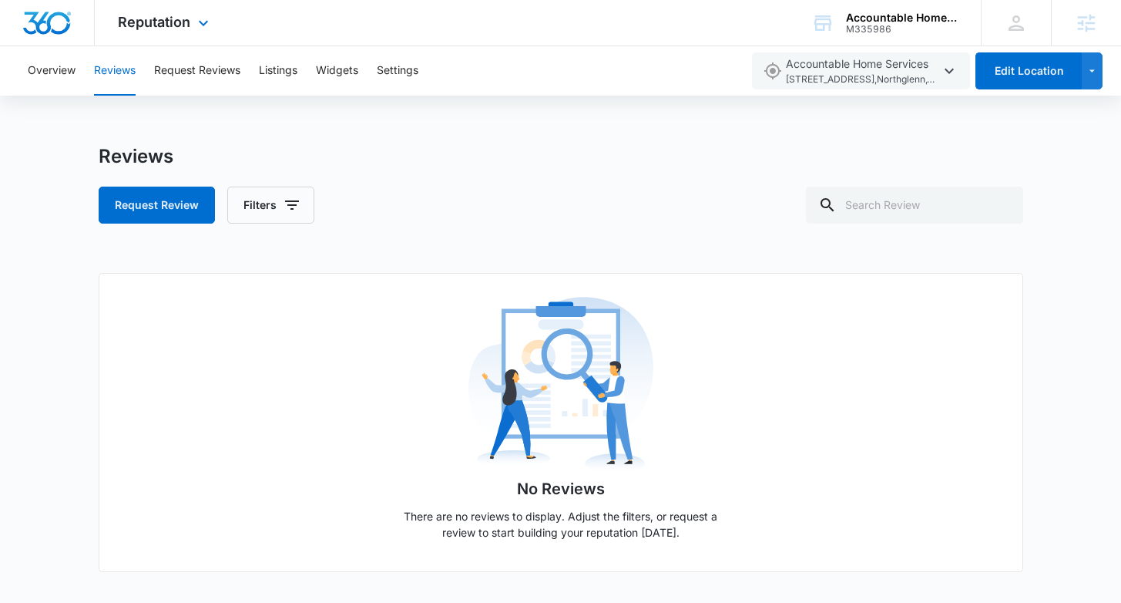
click at [179, 33] on div "Reputation Apps Reputation Forms CRM Email Social Payments POS Content Ads Inte…" at bounding box center [165, 22] width 141 height 45
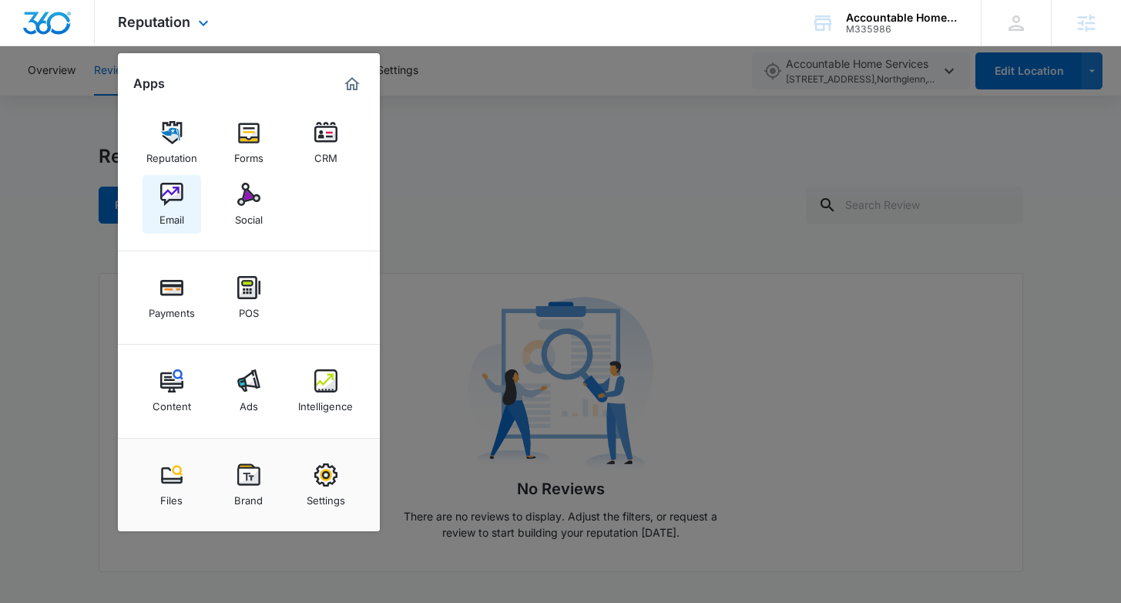
click at [168, 210] on div "Email" at bounding box center [172, 216] width 25 height 20
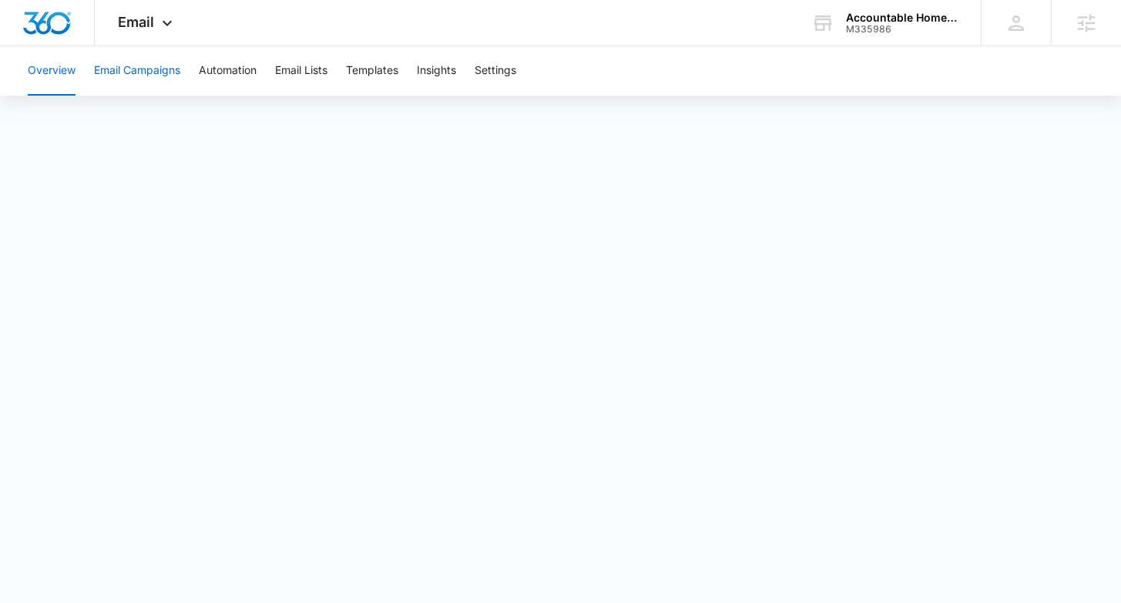
click at [141, 84] on button "Email Campaigns" at bounding box center [137, 70] width 86 height 49
click at [314, 78] on button "Email Lists" at bounding box center [301, 70] width 52 height 49
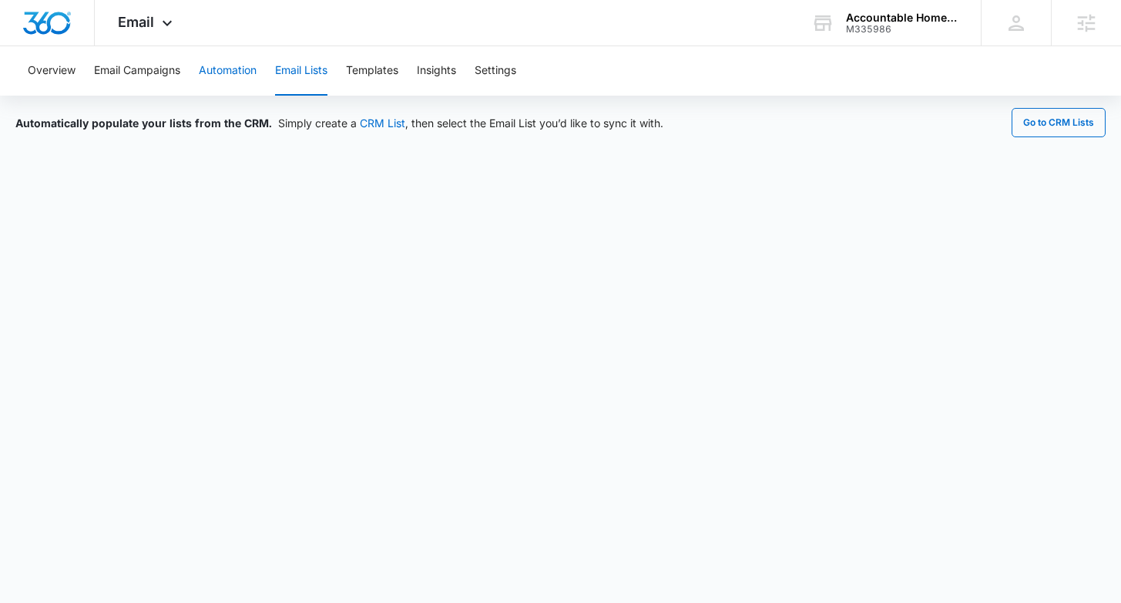
click at [248, 72] on button "Automation" at bounding box center [228, 70] width 58 height 49
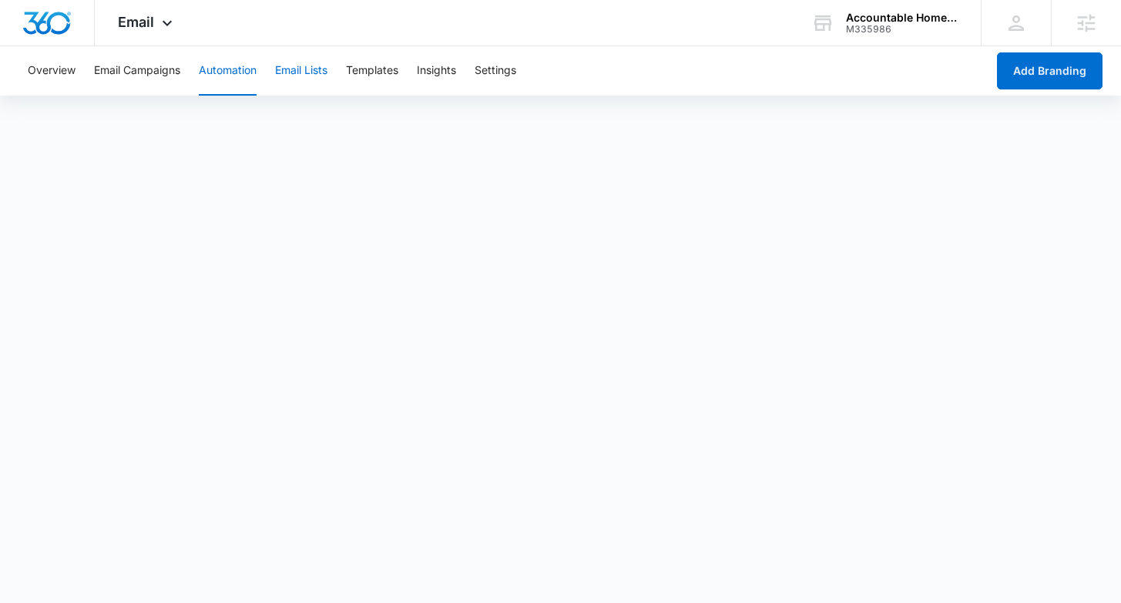
click at [310, 69] on button "Email Lists" at bounding box center [301, 70] width 52 height 49
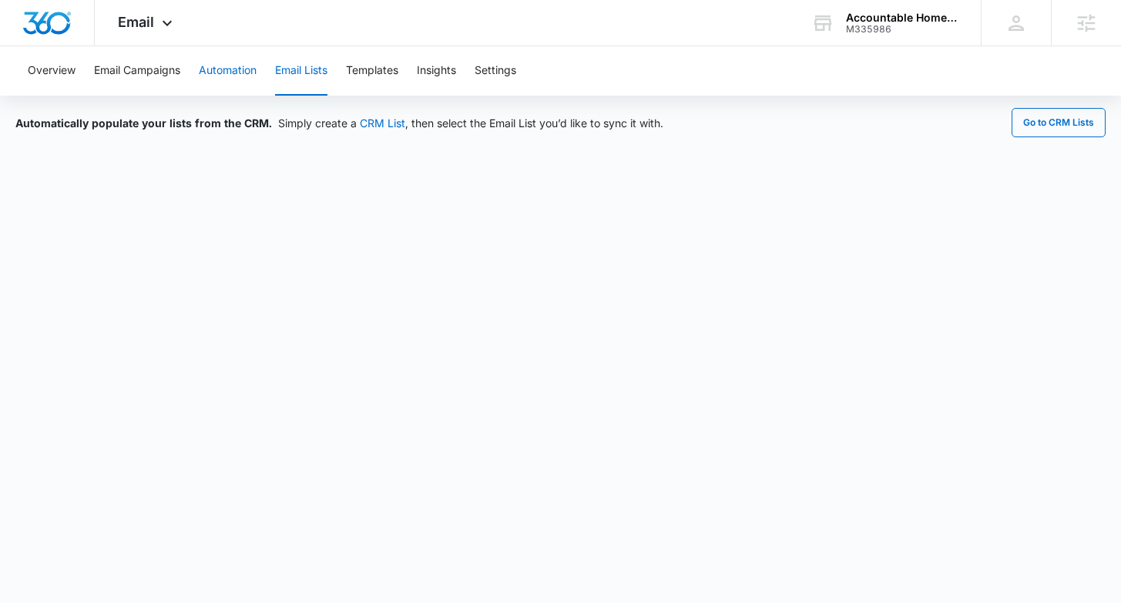
click at [223, 68] on button "Automation" at bounding box center [228, 70] width 58 height 49
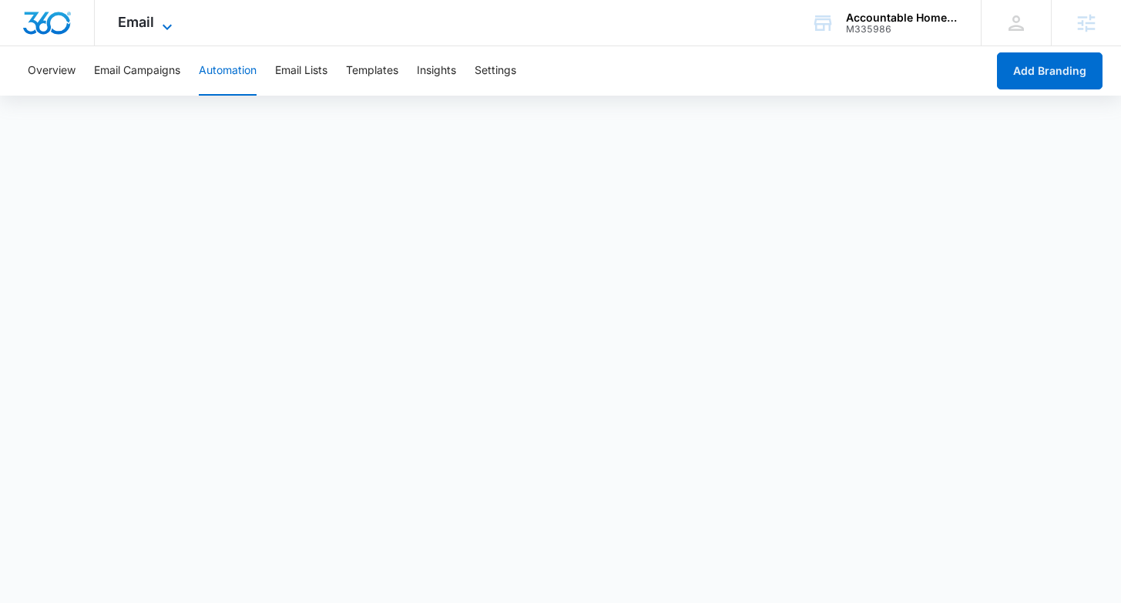
click at [144, 14] on span "Email" at bounding box center [136, 22] width 36 height 16
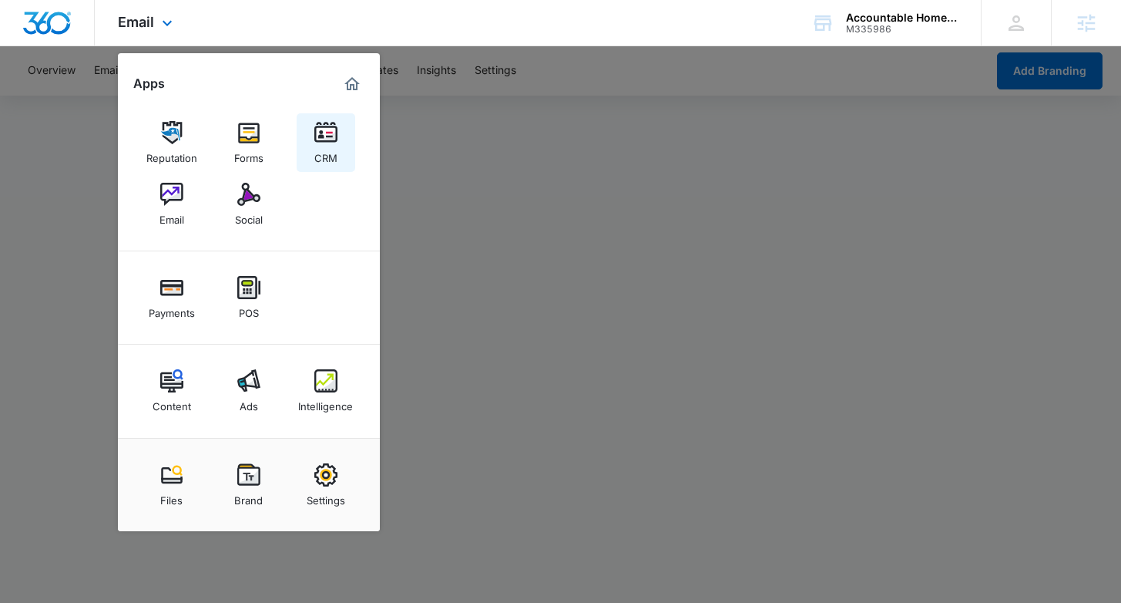
click at [321, 149] on div "CRM" at bounding box center [325, 154] width 23 height 20
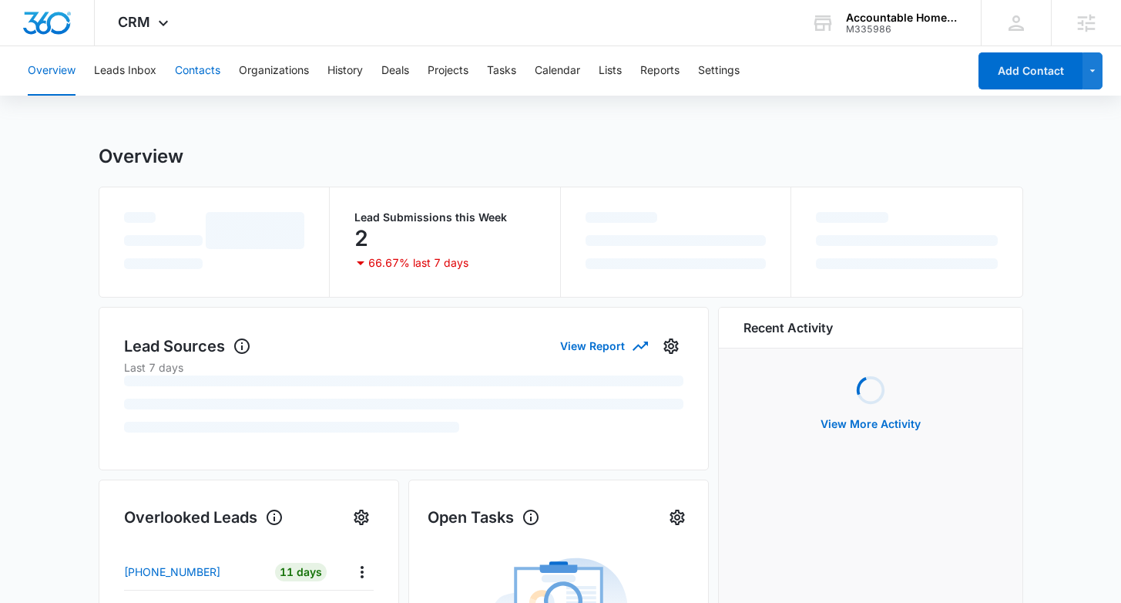
click at [176, 77] on button "Contacts" at bounding box center [197, 70] width 45 height 49
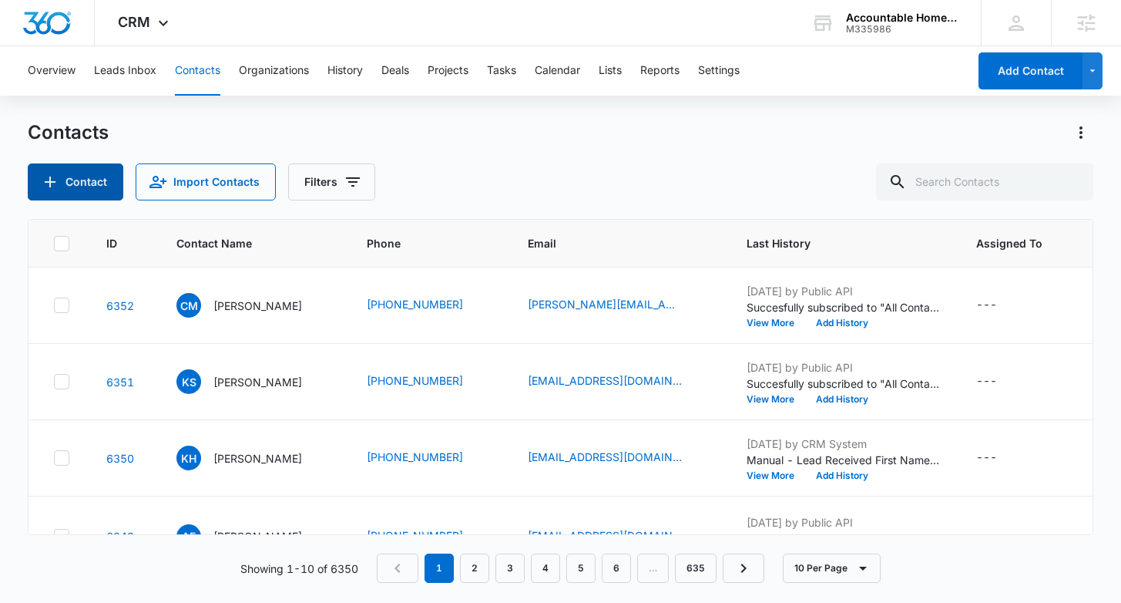
click at [63, 183] on button "Contact" at bounding box center [76, 181] width 96 height 37
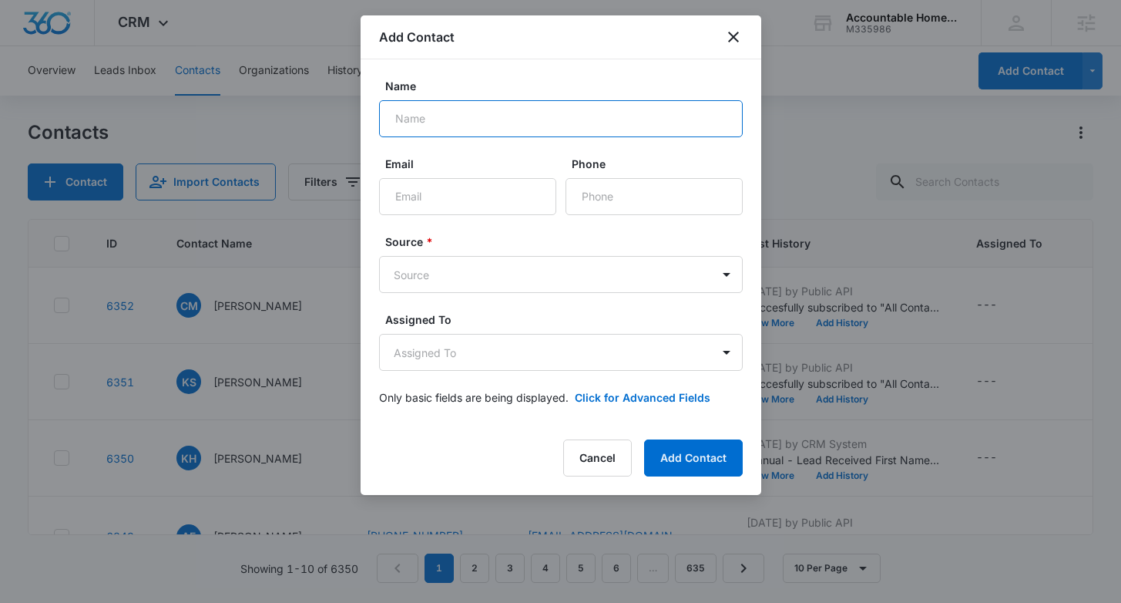
click at [429, 125] on input "Name" at bounding box center [561, 118] width 364 height 37
type input "[PERSON_NAME]"
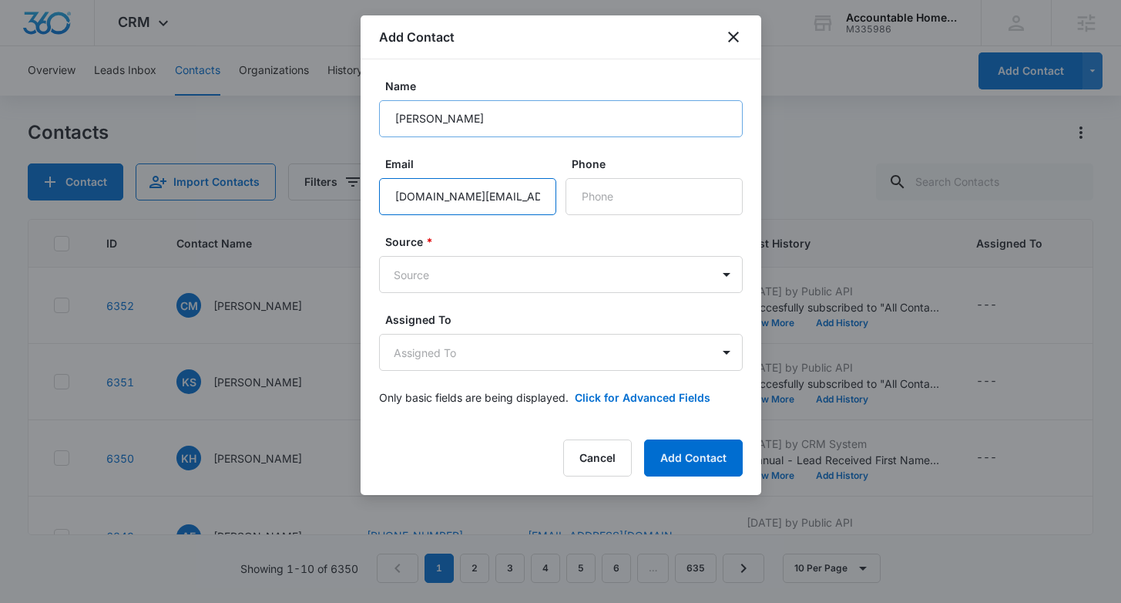
type input "[DOMAIN_NAME][EMAIL_ADDRESS][DOMAIN_NAME]"
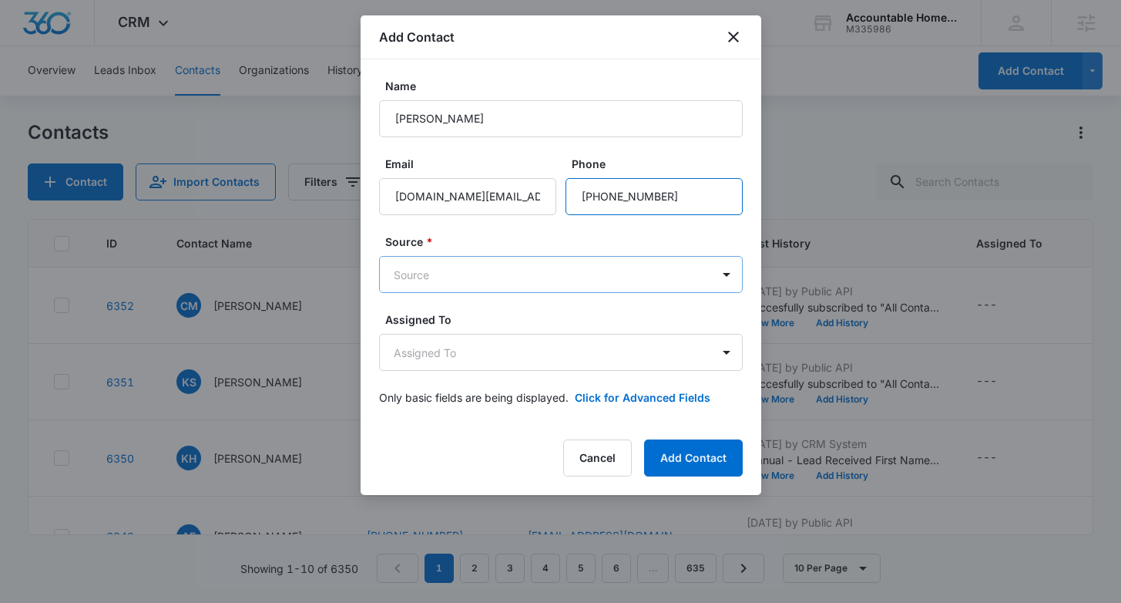
type input "[PHONE_NUMBER]"
click at [505, 271] on body "CRM Apps Reputation Forms CRM Email Social Payments POS Content Ads Intelligenc…" at bounding box center [560, 301] width 1121 height 603
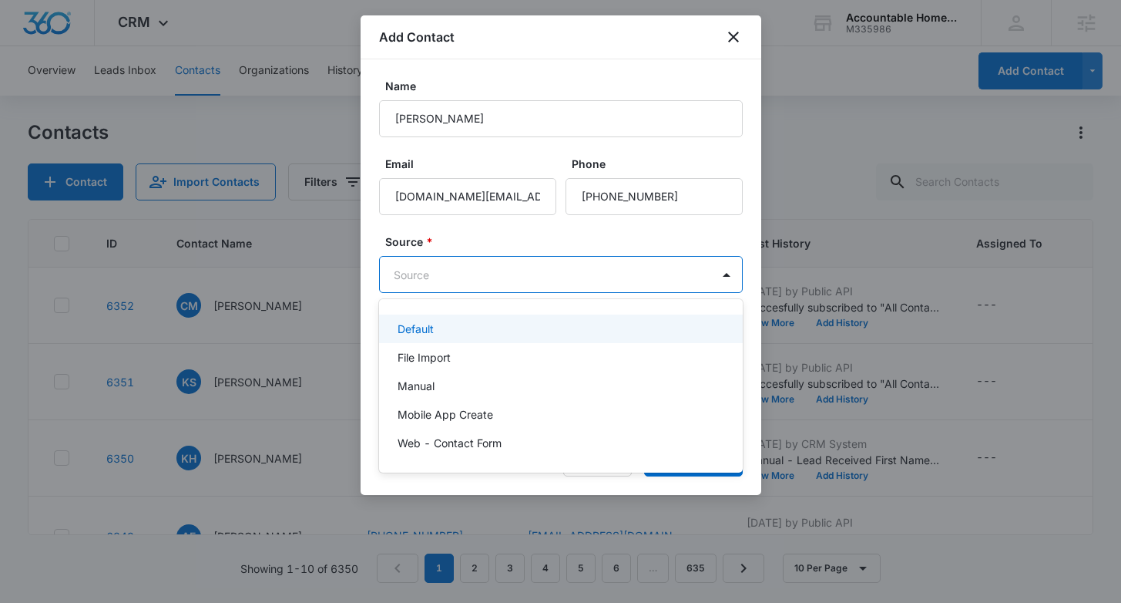
drag, startPoint x: 492, startPoint y: 324, endPoint x: 502, endPoint y: 318, distance: 12.2
click at [492, 324] on div "Default" at bounding box center [560, 329] width 324 height 16
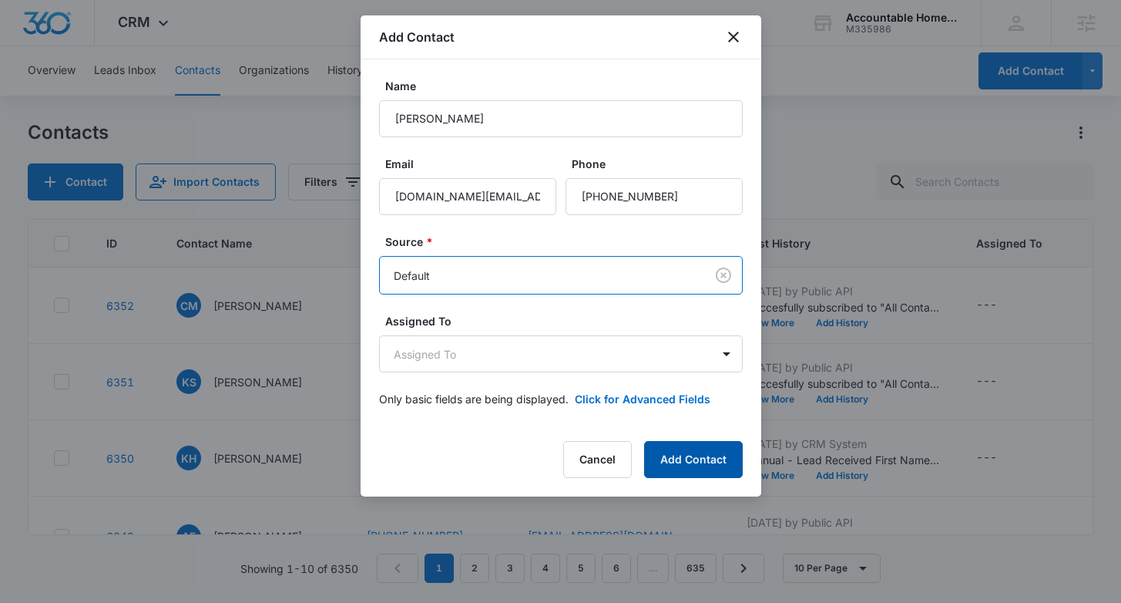
click at [707, 463] on button "Add Contact" at bounding box center [693, 459] width 99 height 37
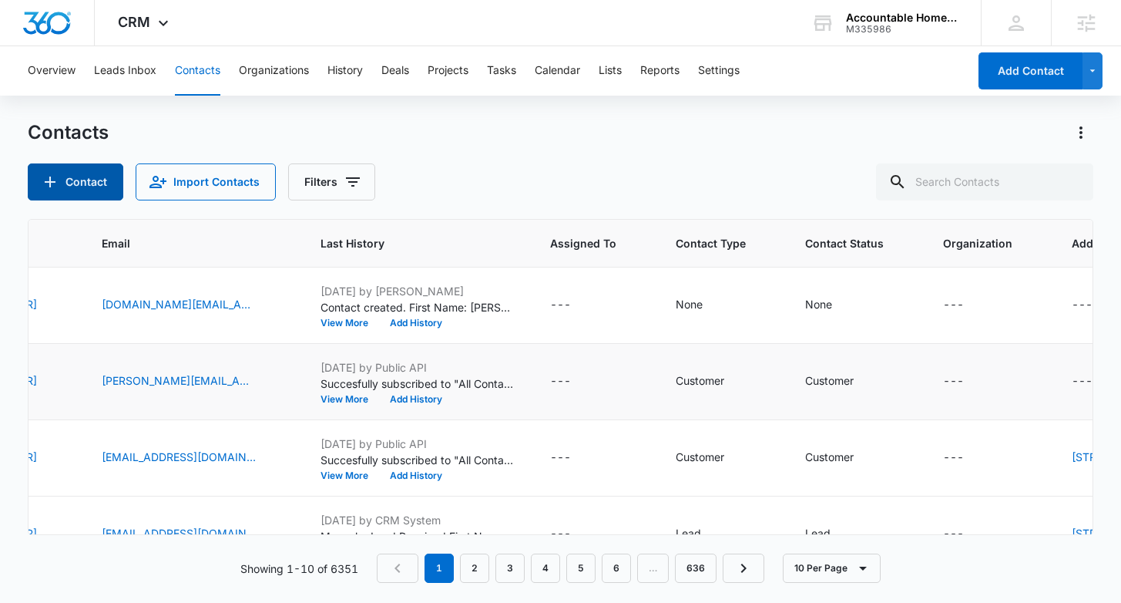
scroll to position [0, 516]
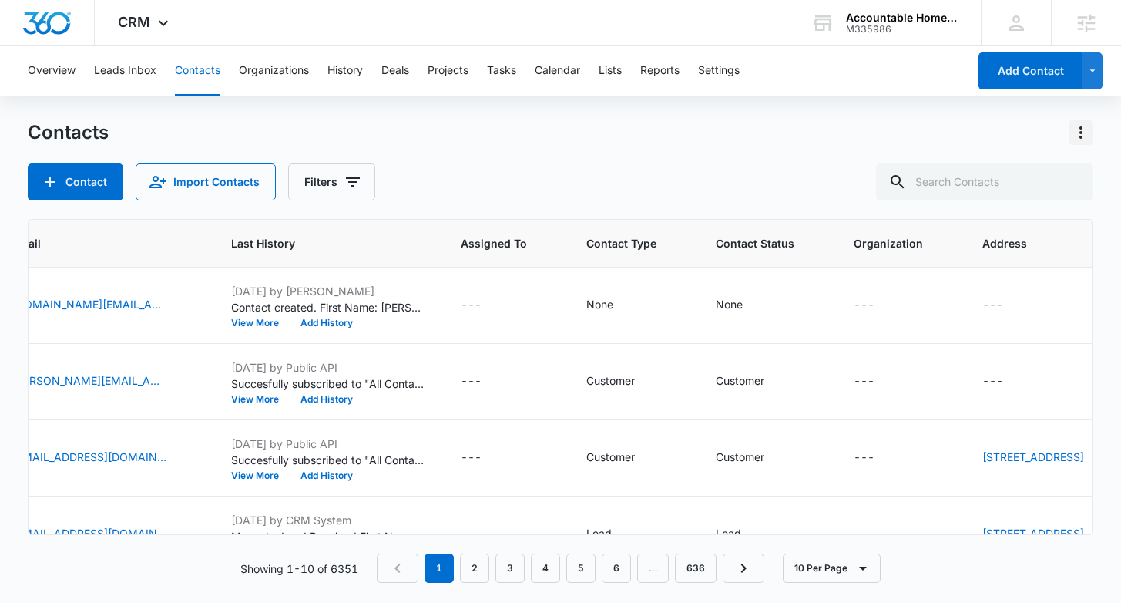
click at [1077, 135] on icon "Actions" at bounding box center [1081, 132] width 18 height 18
click at [983, 179] on div "Choose Columns" at bounding box center [1005, 175] width 102 height 11
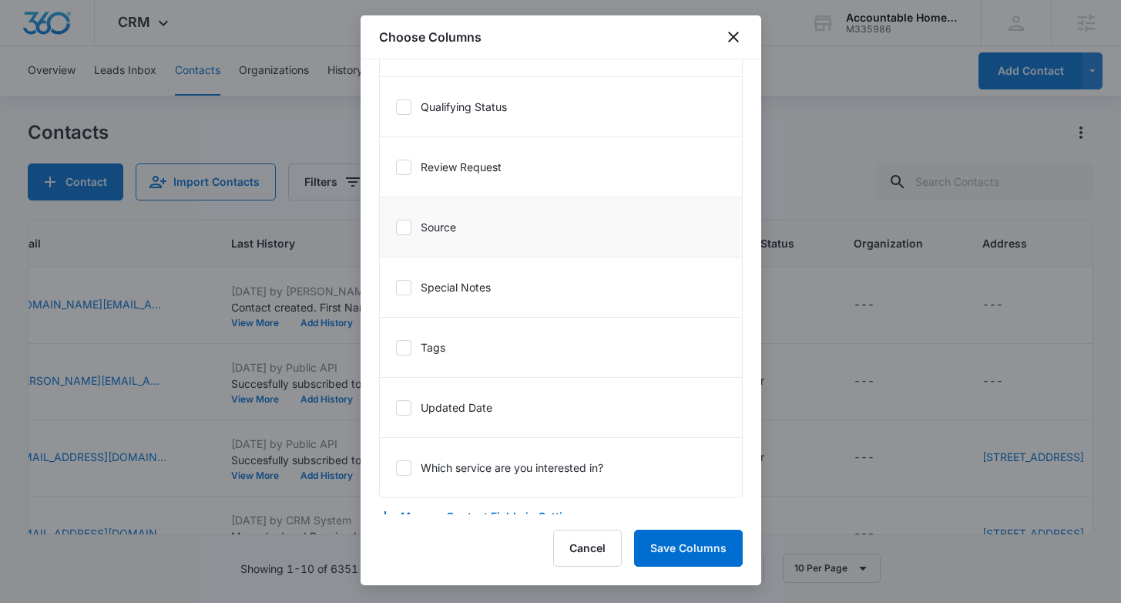
scroll to position [1420, 0]
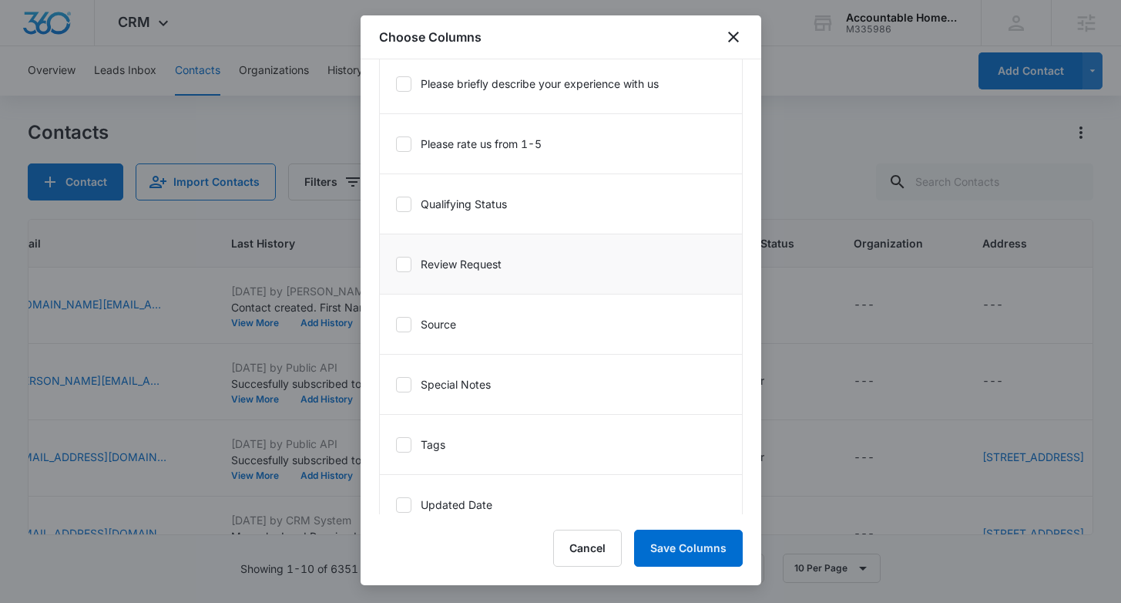
click at [486, 267] on label "Review Request" at bounding box center [448, 264] width 106 height 16
click at [396, 264] on input "Review Request" at bounding box center [395, 264] width 1 height 1
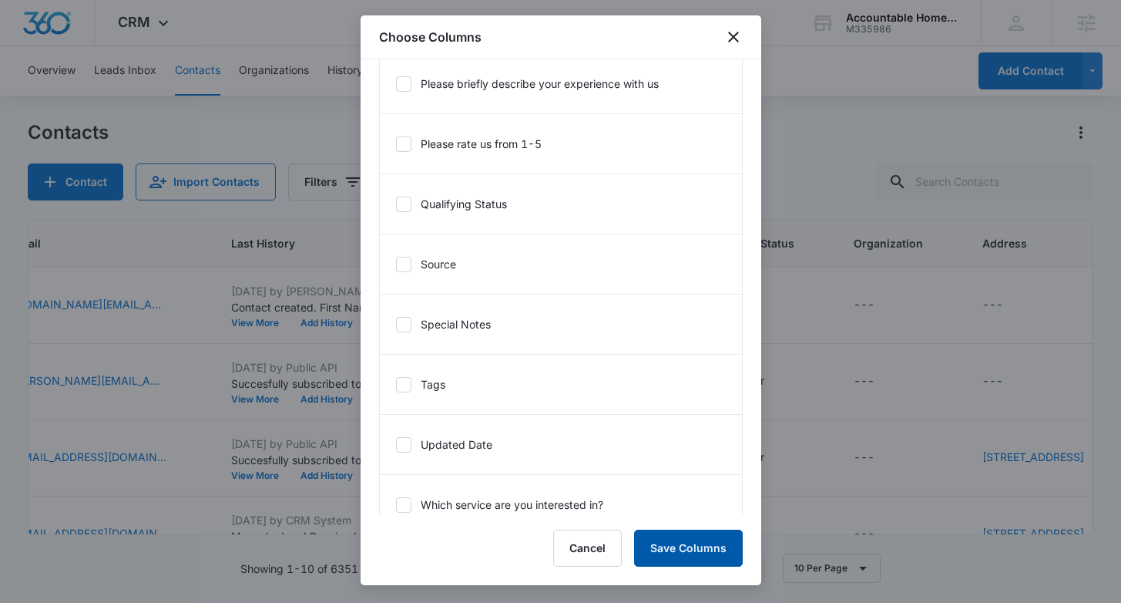
click at [711, 553] on button "Save Columns" at bounding box center [688, 547] width 109 height 37
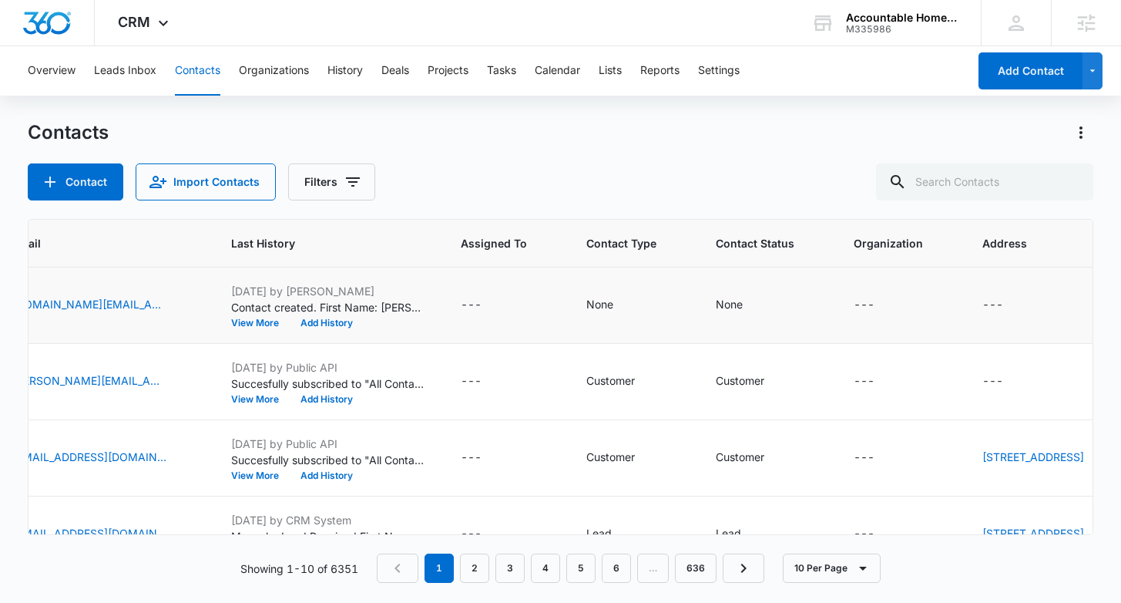
scroll to position [0, 635]
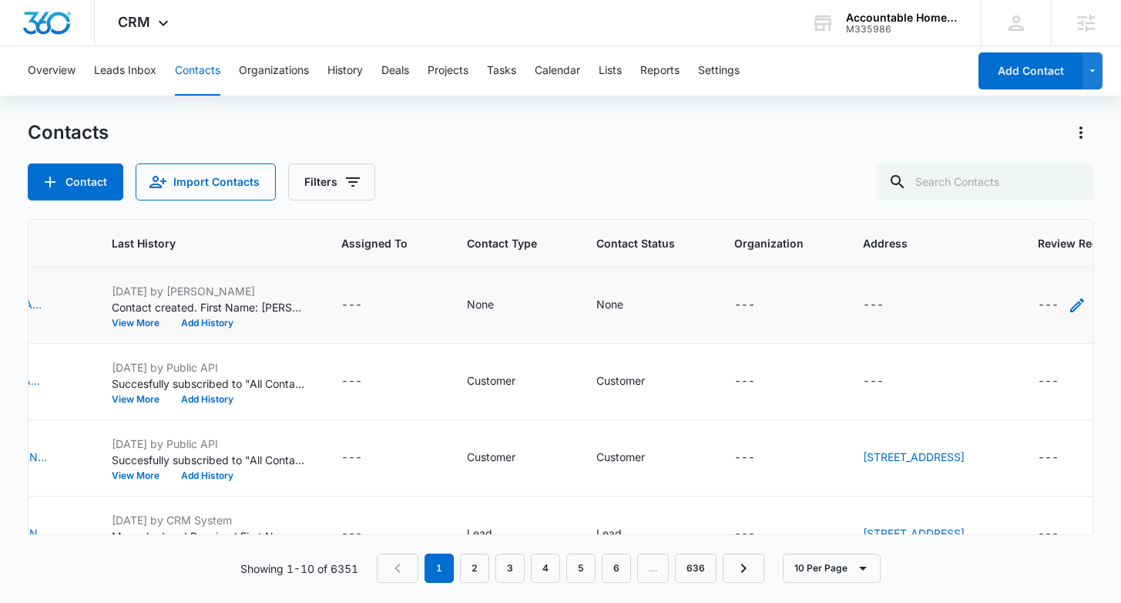
click at [1070, 305] on icon "Review Request - - Select to Edit Field" at bounding box center [1077, 305] width 14 height 14
click at [961, 205] on icon at bounding box center [963, 208] width 14 height 14
click at [955, 207] on input "Send Review" at bounding box center [954, 207] width 1 height 1
checkbox input "true"
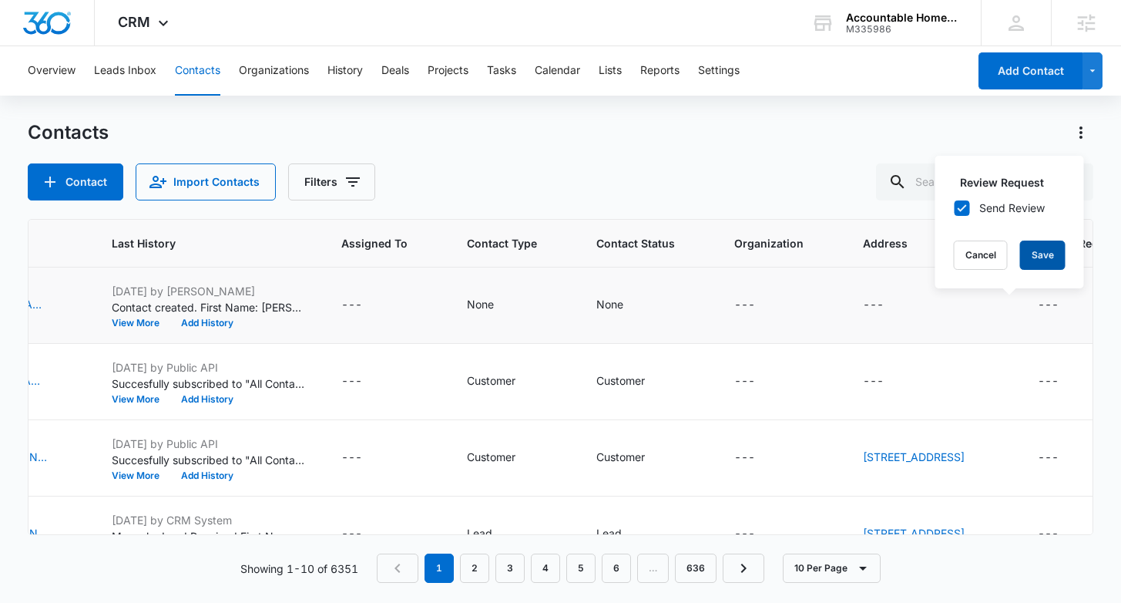
click at [1037, 256] on button "Save" at bounding box center [1042, 254] width 45 height 29
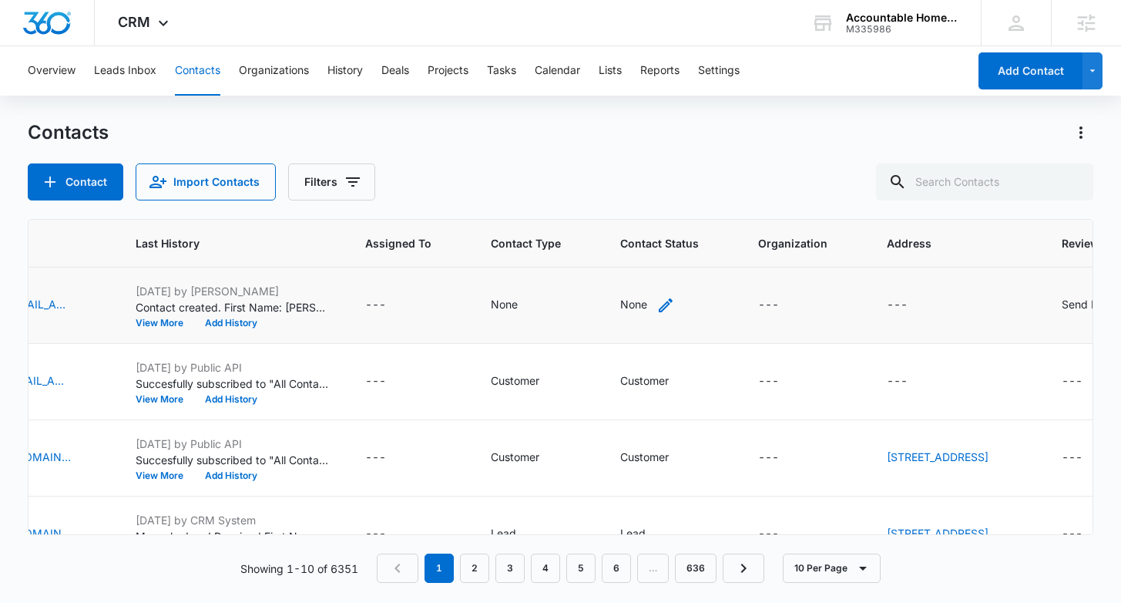
scroll to position [0, 610]
click at [615, 74] on button "Lists" at bounding box center [610, 70] width 23 height 49
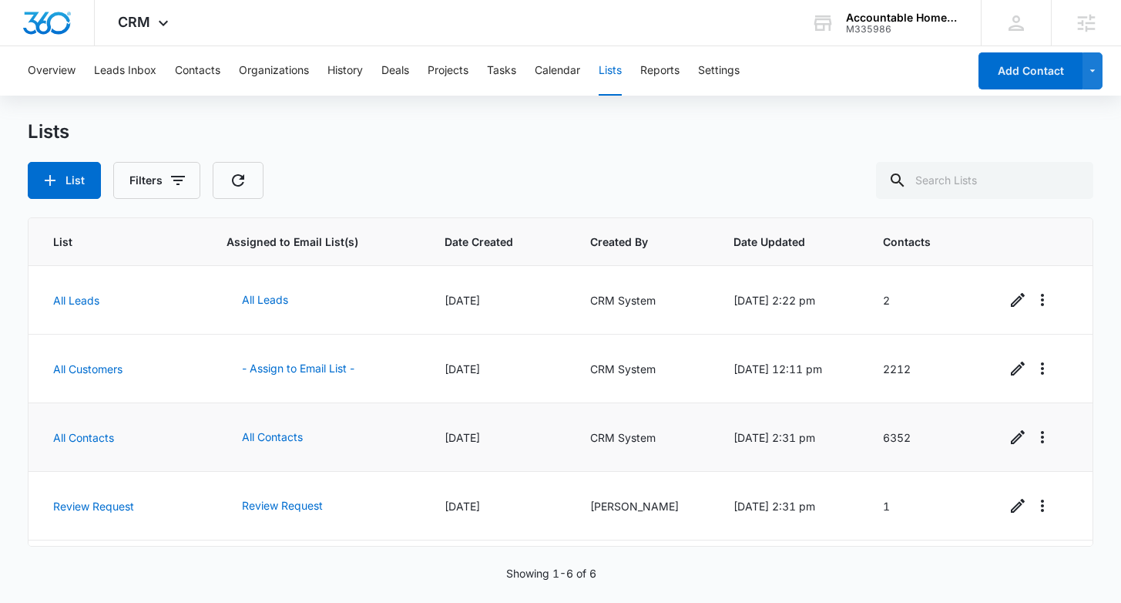
scroll to position [131, 0]
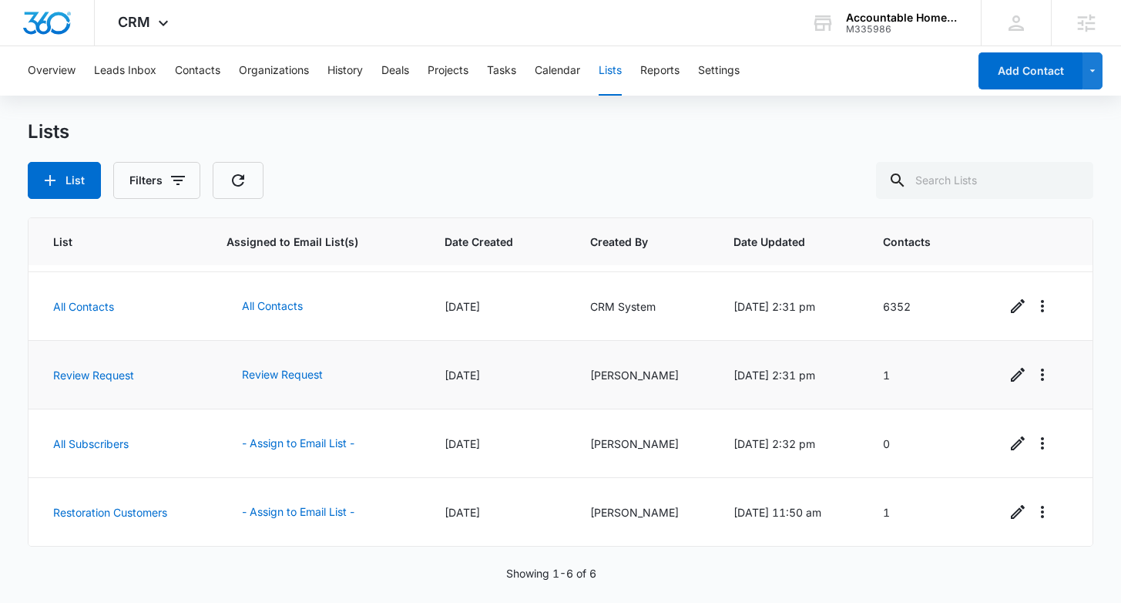
click at [896, 374] on td "1" at bounding box center [926, 375] width 123 height 69
click at [103, 371] on link "Review Request" at bounding box center [93, 374] width 81 height 13
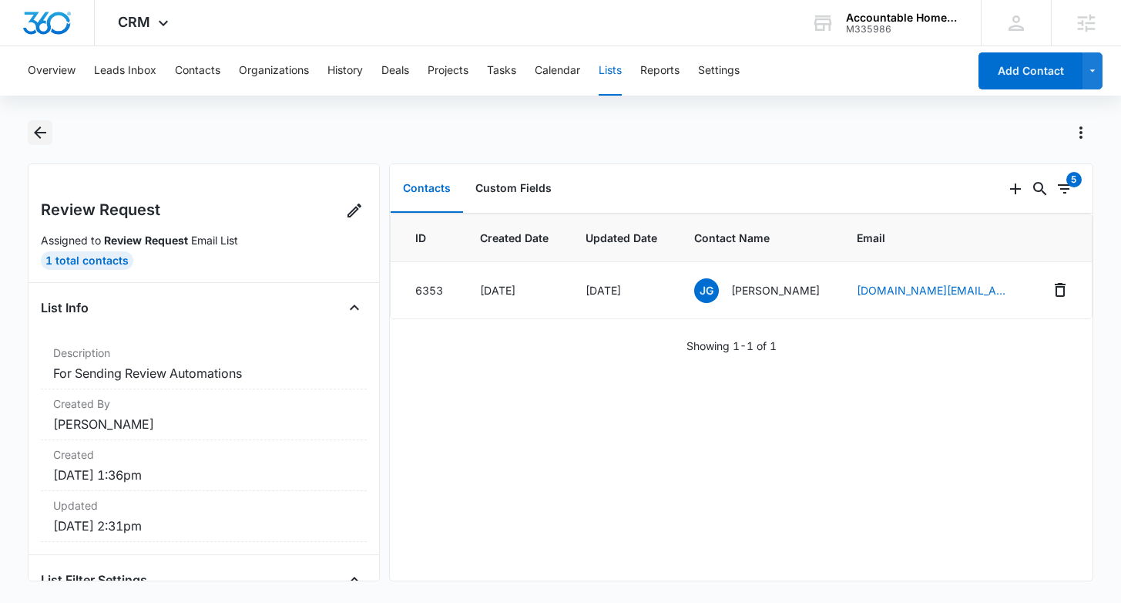
click at [34, 134] on icon "Back" at bounding box center [40, 132] width 18 height 18
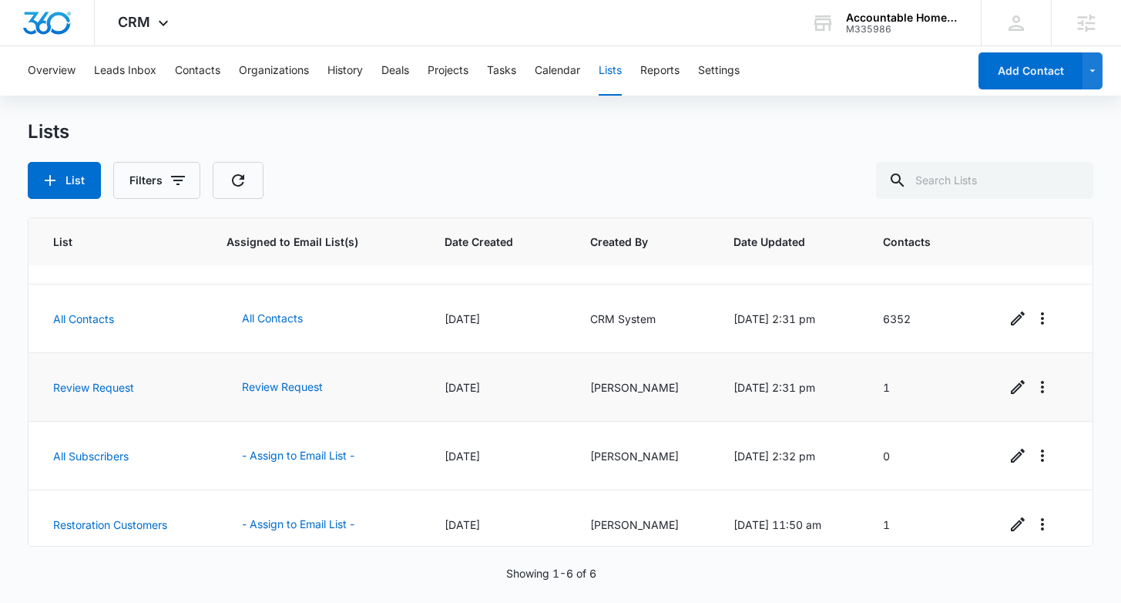
scroll to position [131, 0]
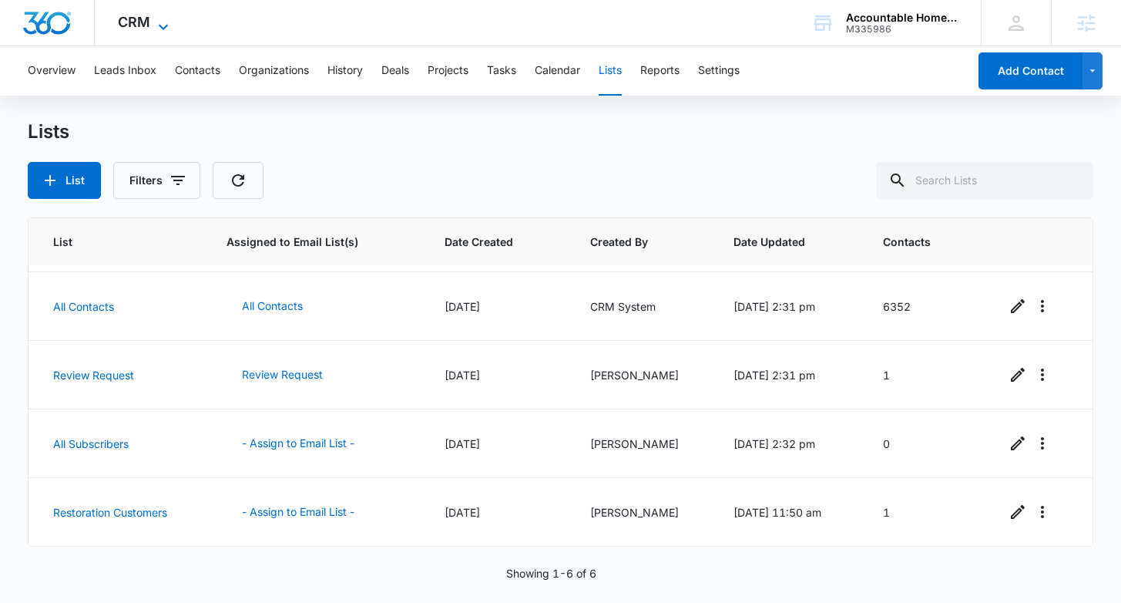
click at [153, 15] on div "CRM Apps Reputation Forms CRM Email Social Payments POS Content Ads Intelligenc…" at bounding box center [145, 22] width 101 height 45
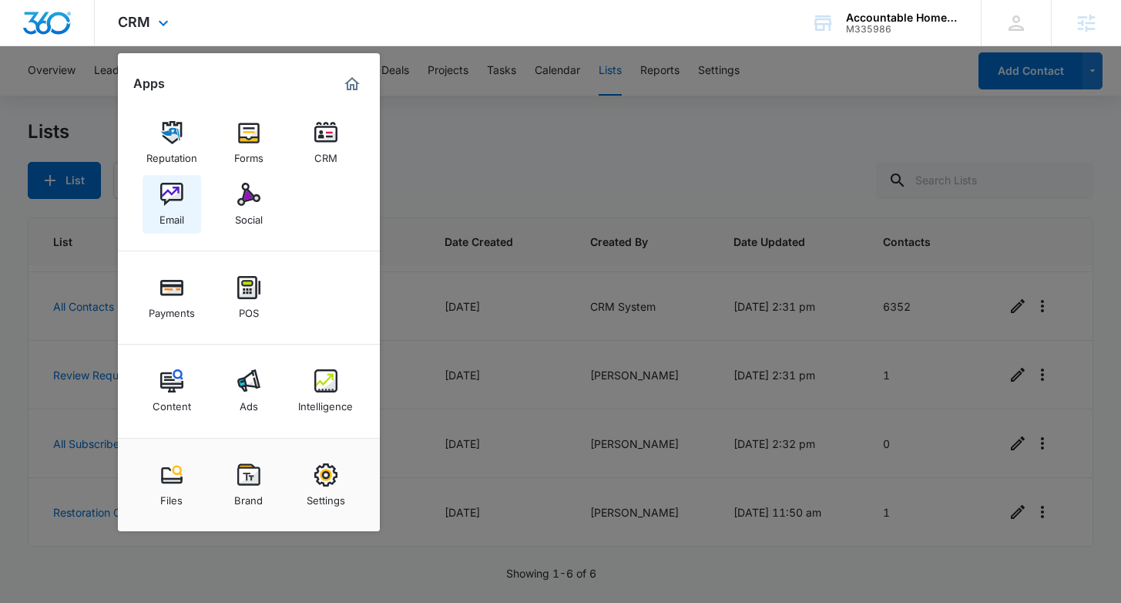
click at [174, 208] on div "Email" at bounding box center [172, 216] width 25 height 20
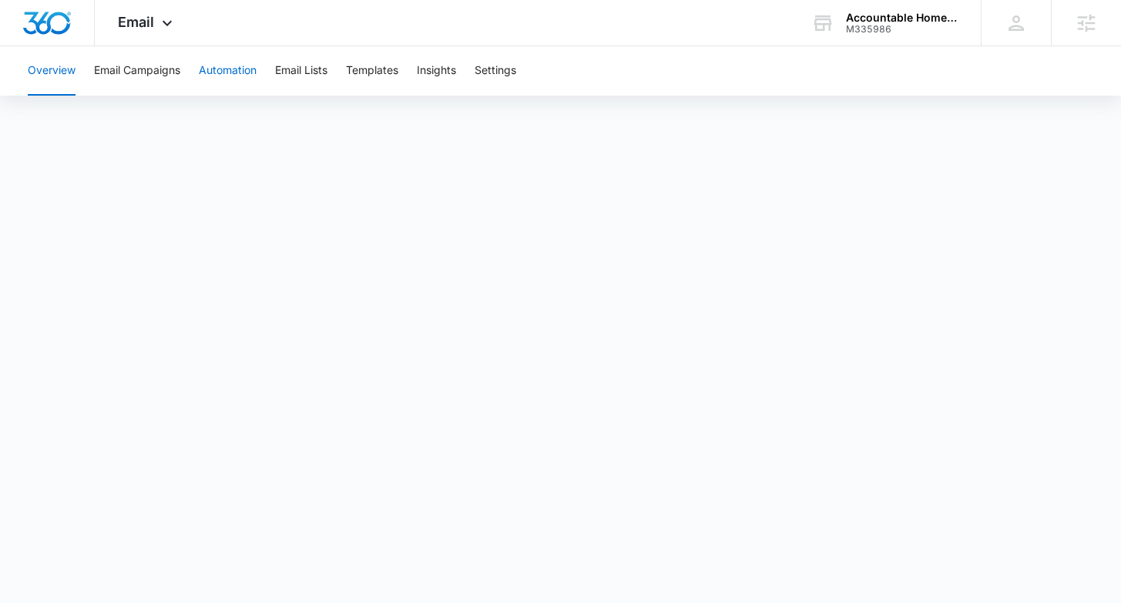
click at [242, 83] on button "Automation" at bounding box center [228, 70] width 58 height 49
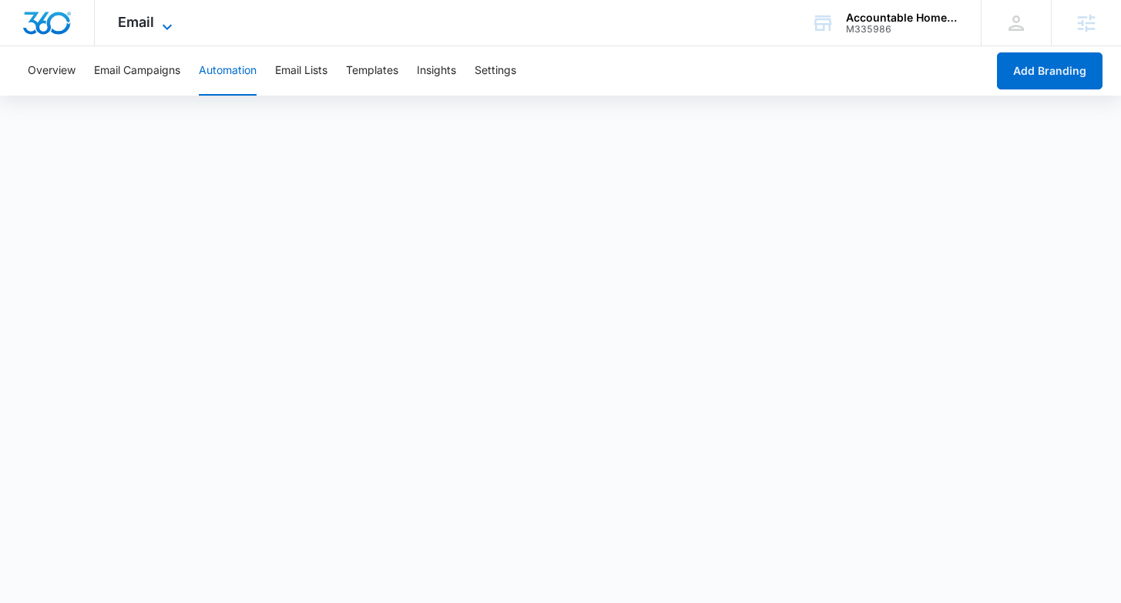
click at [165, 26] on icon at bounding box center [167, 26] width 9 height 5
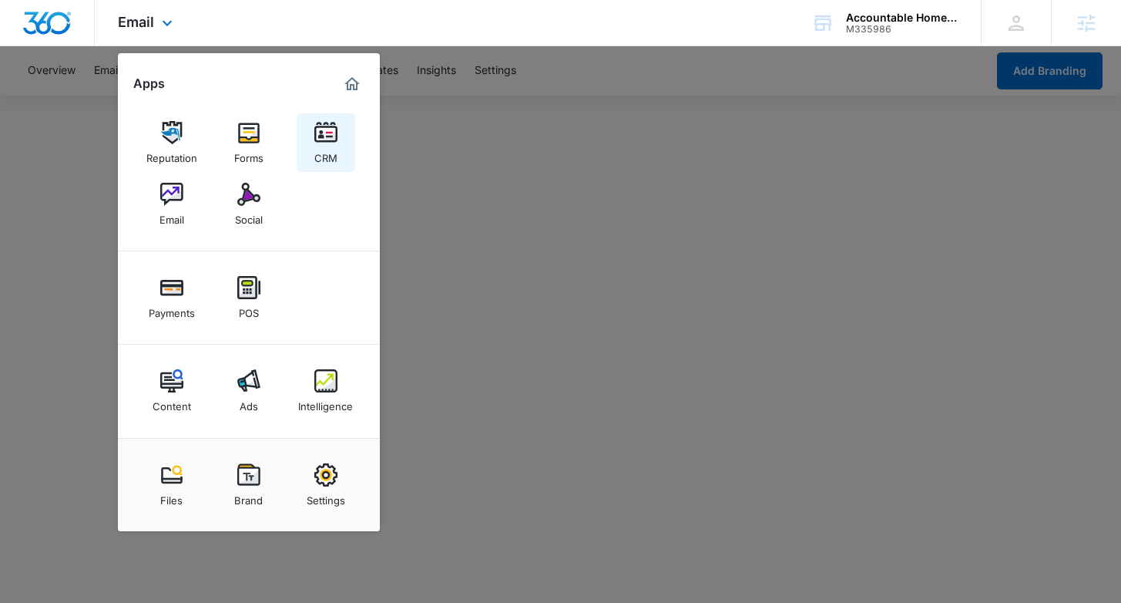
click at [319, 146] on div "CRM" at bounding box center [325, 154] width 23 height 20
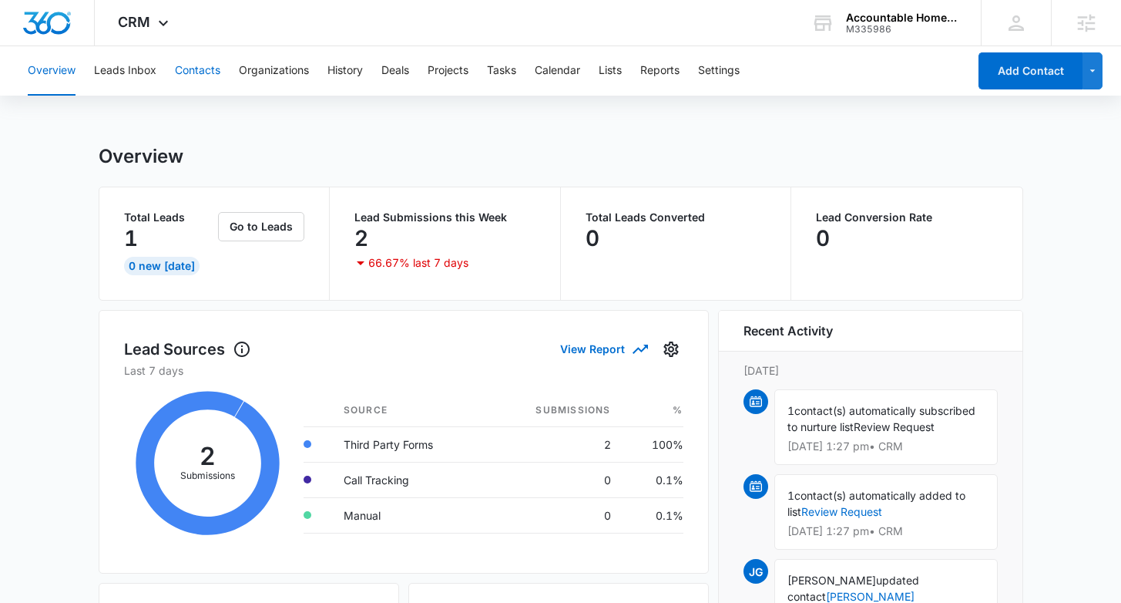
click at [202, 74] on button "Contacts" at bounding box center [197, 70] width 45 height 49
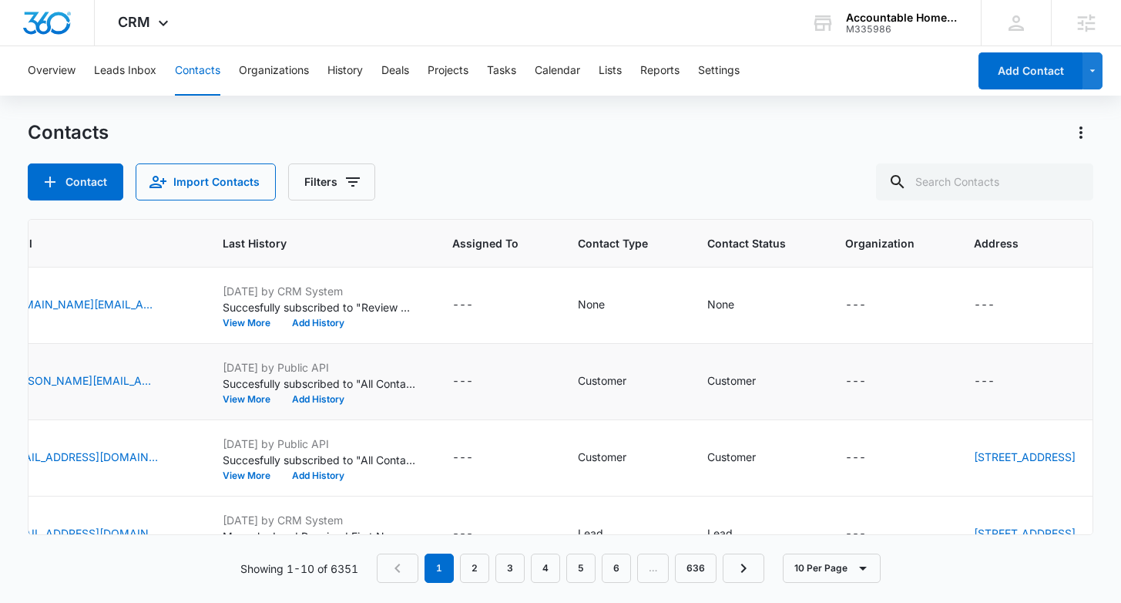
scroll to position [0, 525]
click at [617, 70] on button "Lists" at bounding box center [610, 70] width 23 height 49
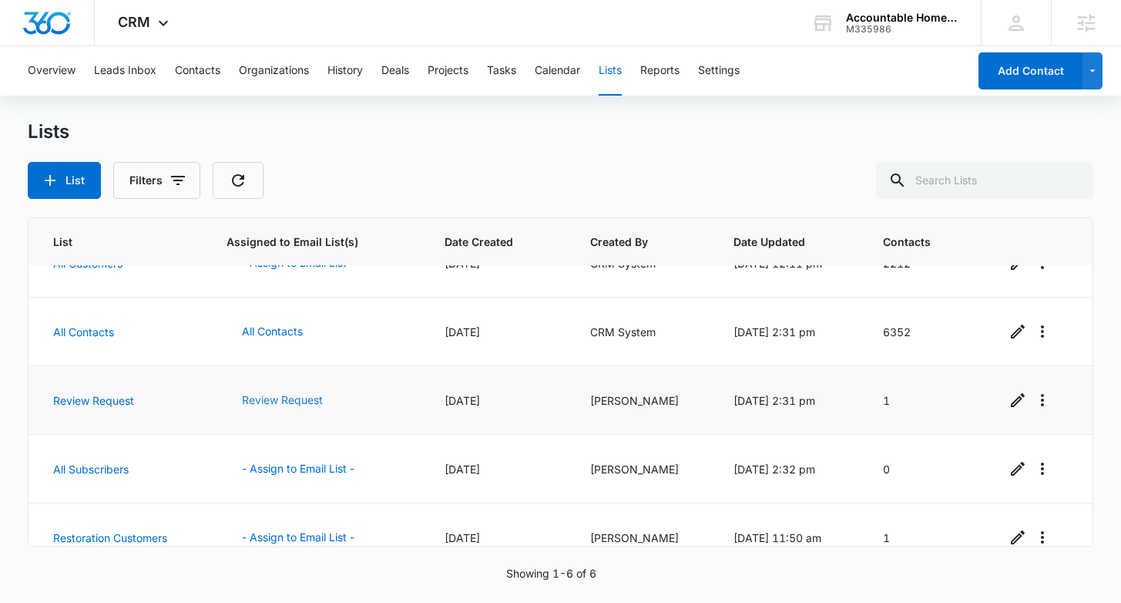
scroll to position [106, 0]
click at [291, 404] on button "Review Request" at bounding box center [283, 399] width 112 height 37
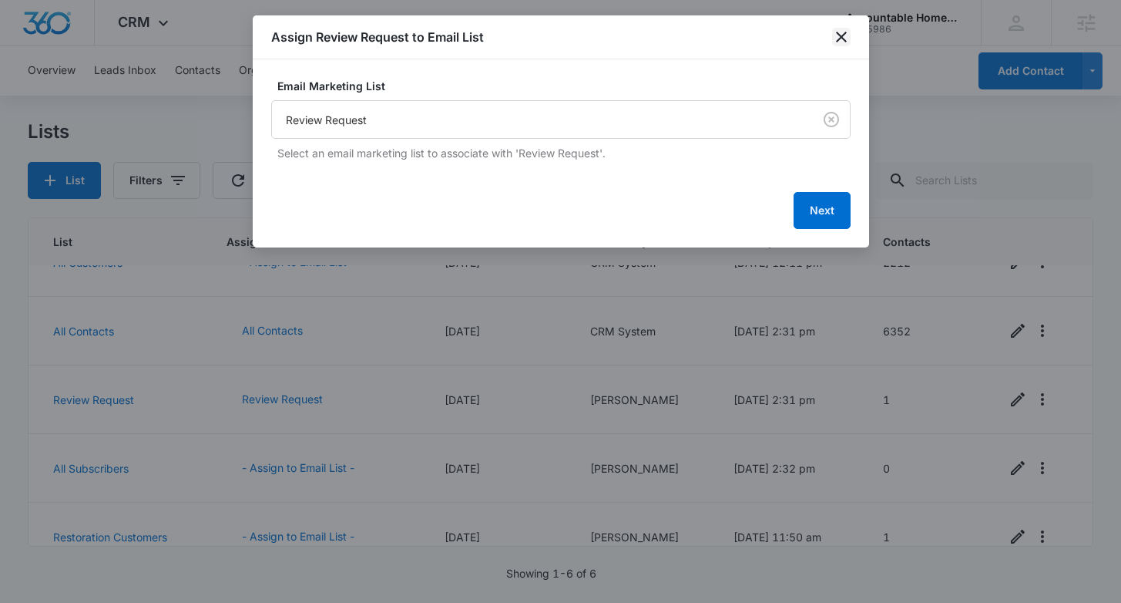
click at [846, 35] on icon "close" at bounding box center [841, 37] width 18 height 18
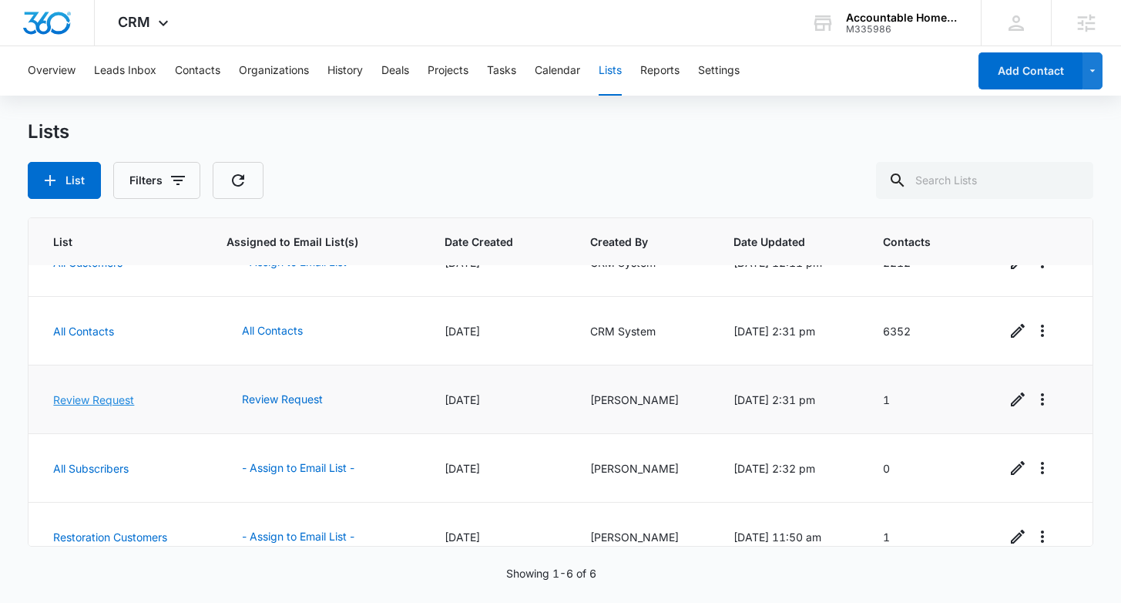
click at [115, 400] on link "Review Request" at bounding box center [93, 399] width 81 height 13
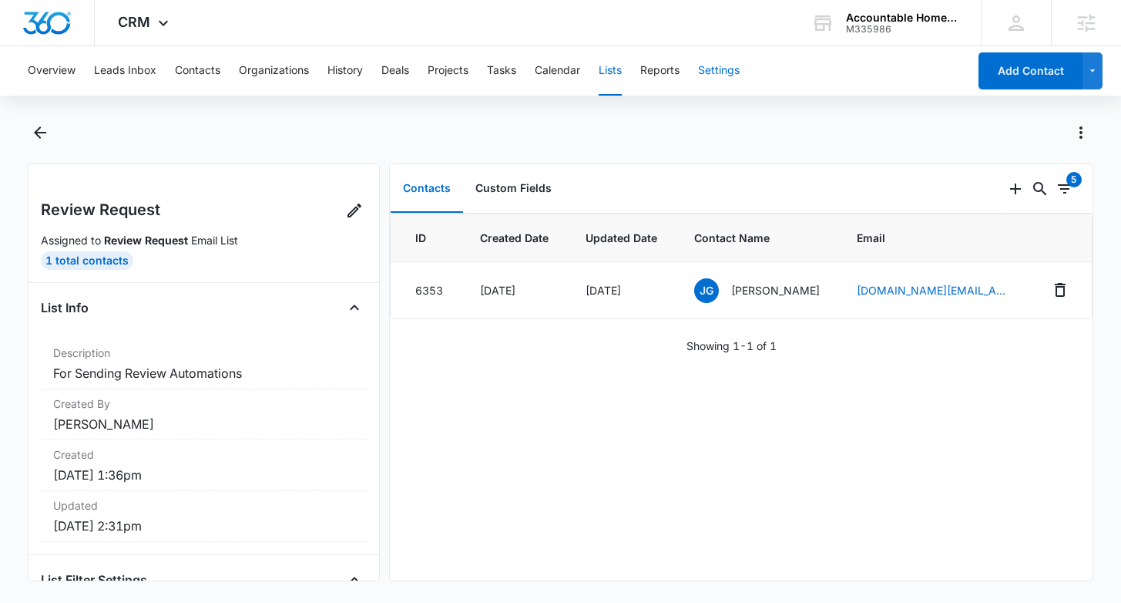
click at [719, 72] on button "Settings" at bounding box center [719, 70] width 42 height 49
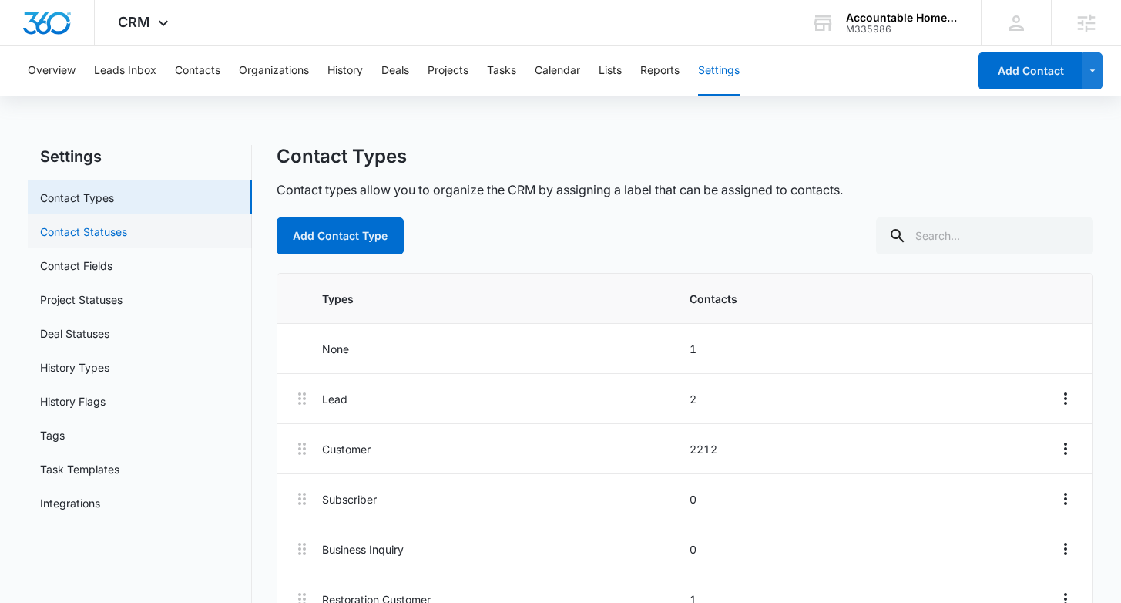
click at [109, 233] on link "Contact Statuses" at bounding box center [83, 231] width 87 height 16
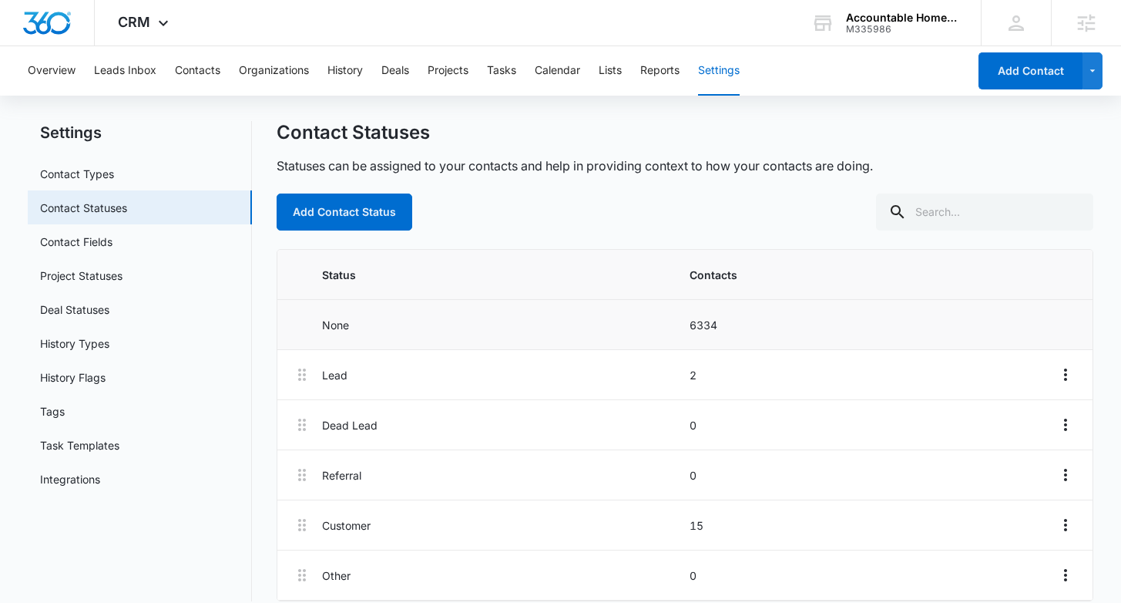
scroll to position [41, 0]
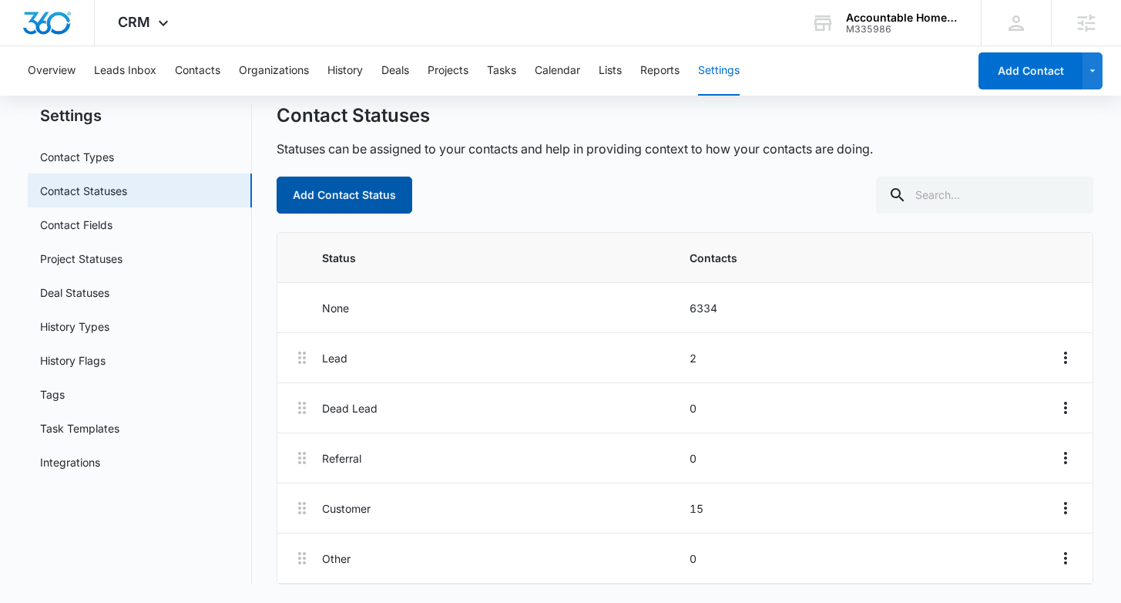
click at [365, 197] on button "Add Contact Status" at bounding box center [345, 194] width 136 height 37
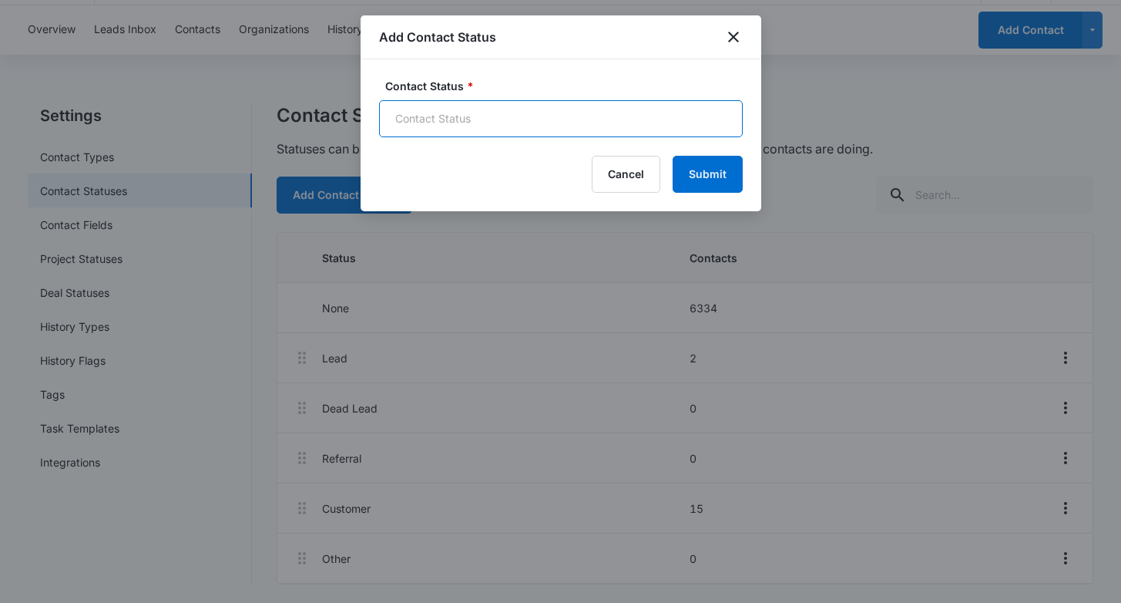
click at [440, 117] on input "Contact Status *" at bounding box center [561, 118] width 364 height 37
type input "Ready for review"
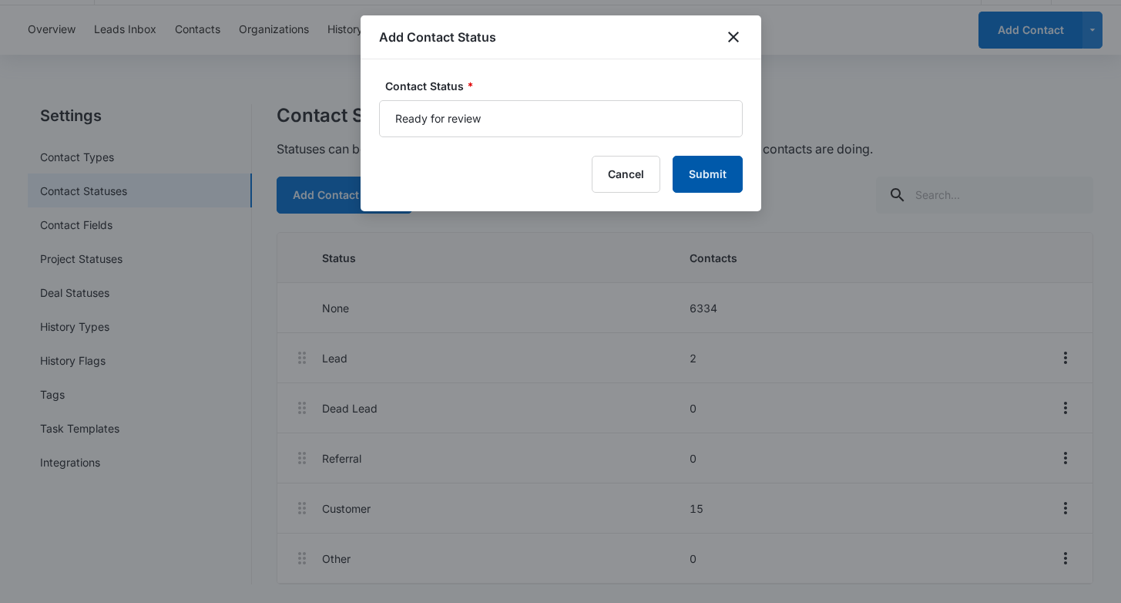
click at [715, 177] on button "Submit" at bounding box center [708, 174] width 70 height 37
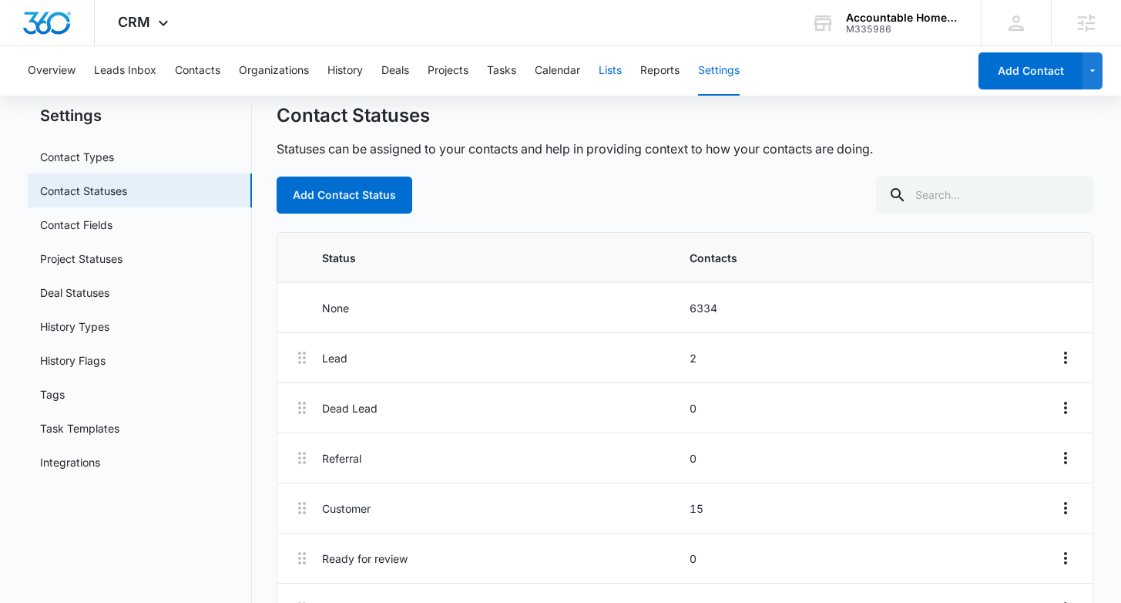
click at [613, 79] on button "Lists" at bounding box center [610, 70] width 23 height 49
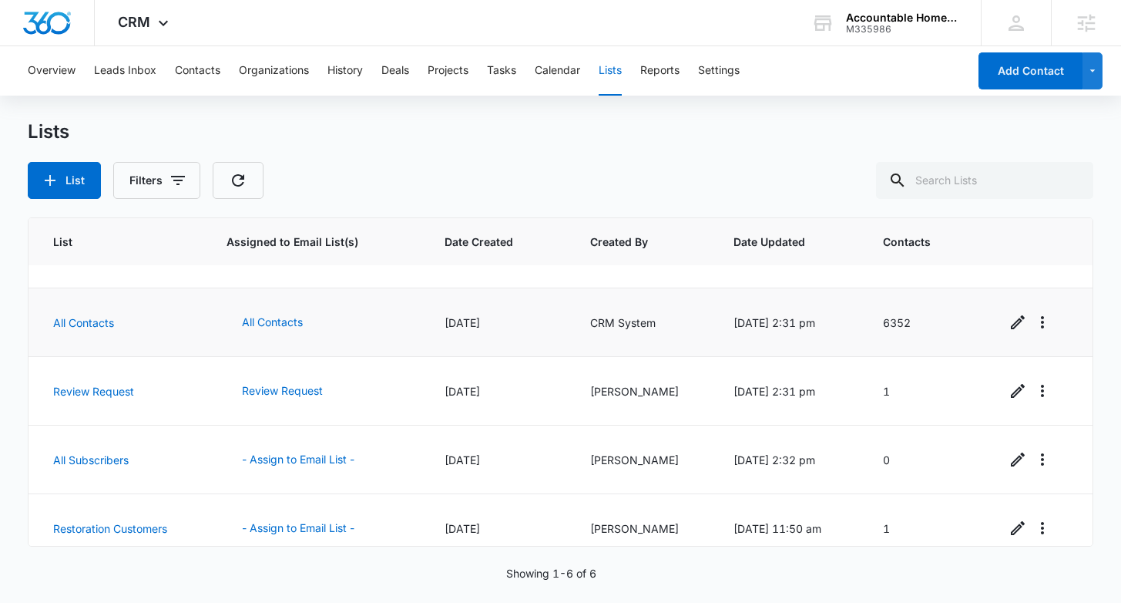
scroll to position [131, 0]
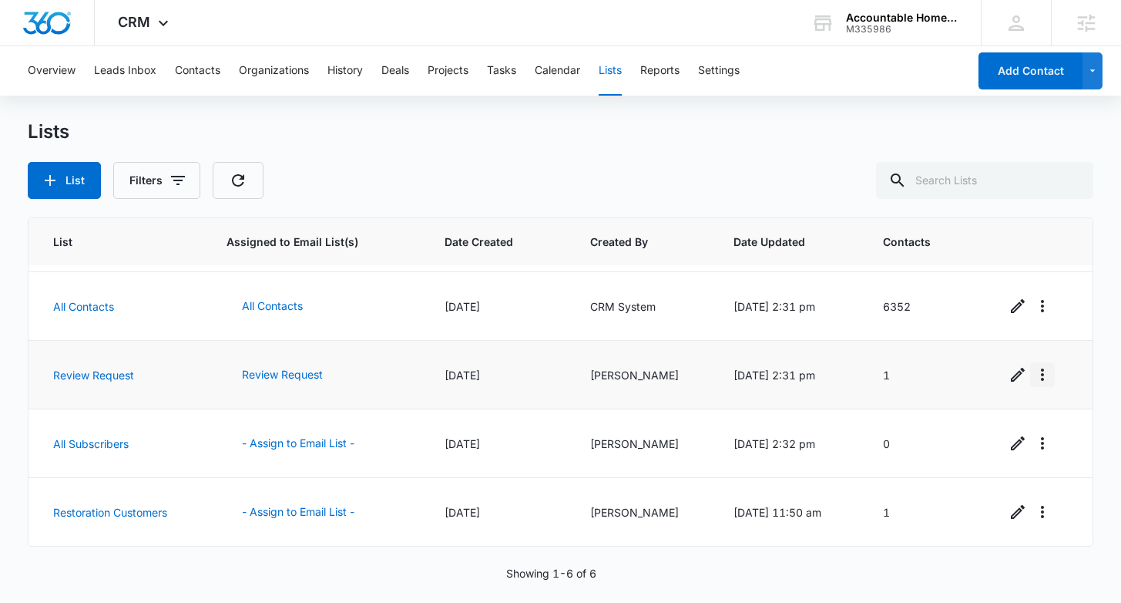
click at [1047, 379] on icon "Overflow Menu" at bounding box center [1042, 374] width 18 height 18
click at [76, 374] on link "Review Request" at bounding box center [93, 374] width 81 height 13
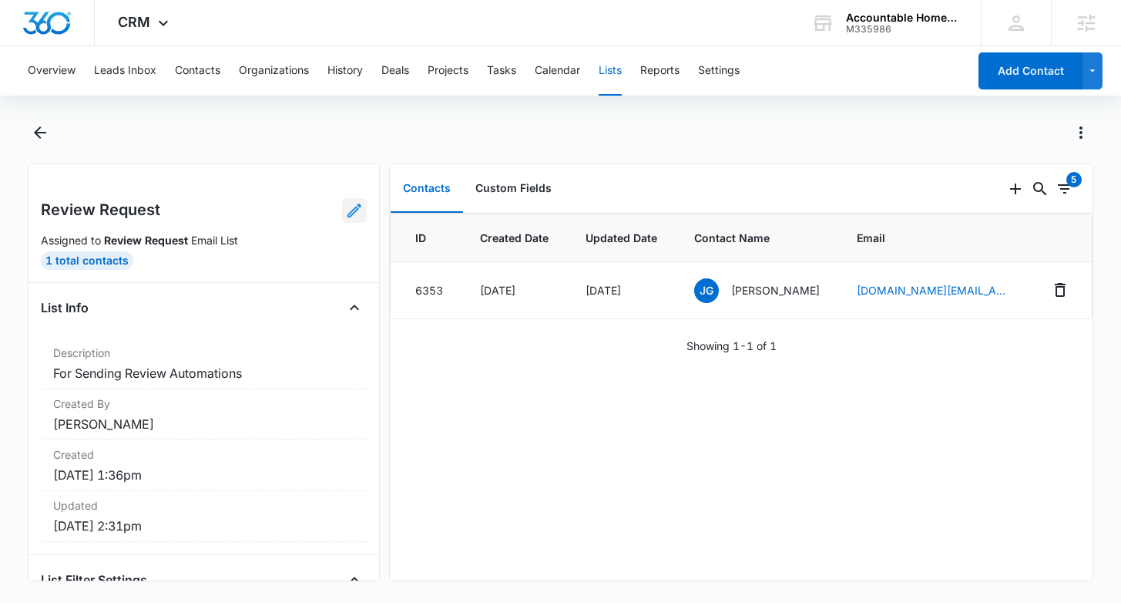
click at [357, 213] on icon at bounding box center [354, 210] width 18 height 18
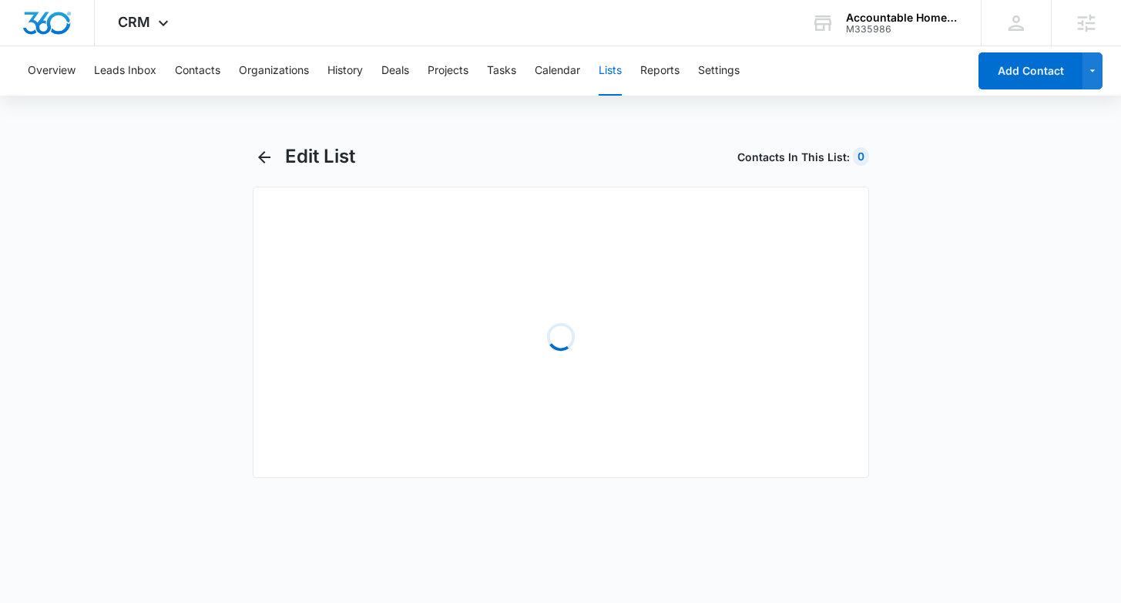
select select "31"
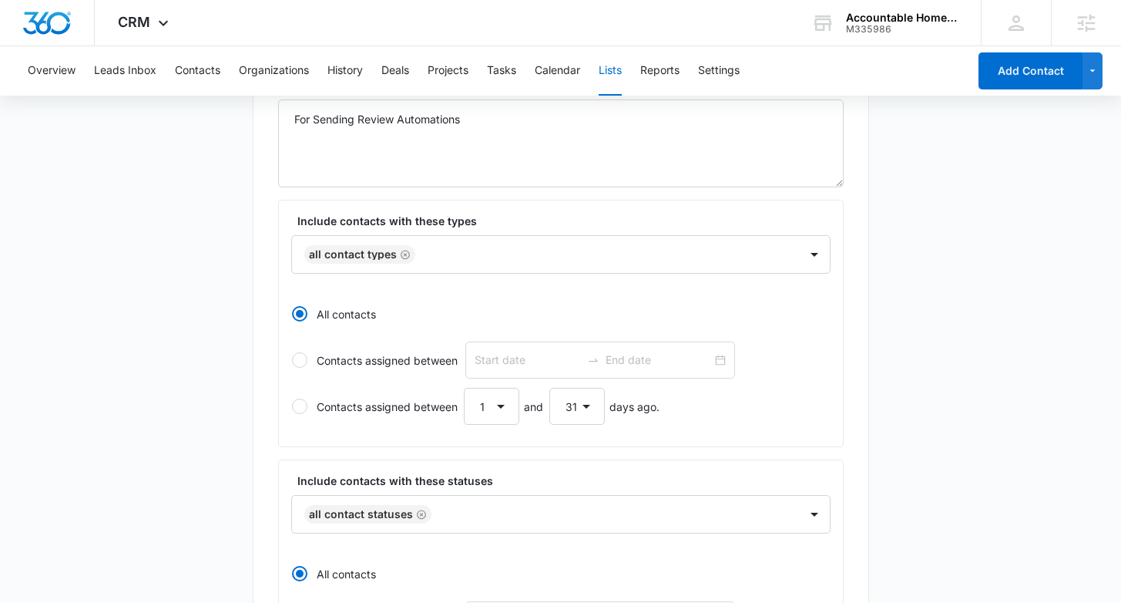
scroll to position [467, 0]
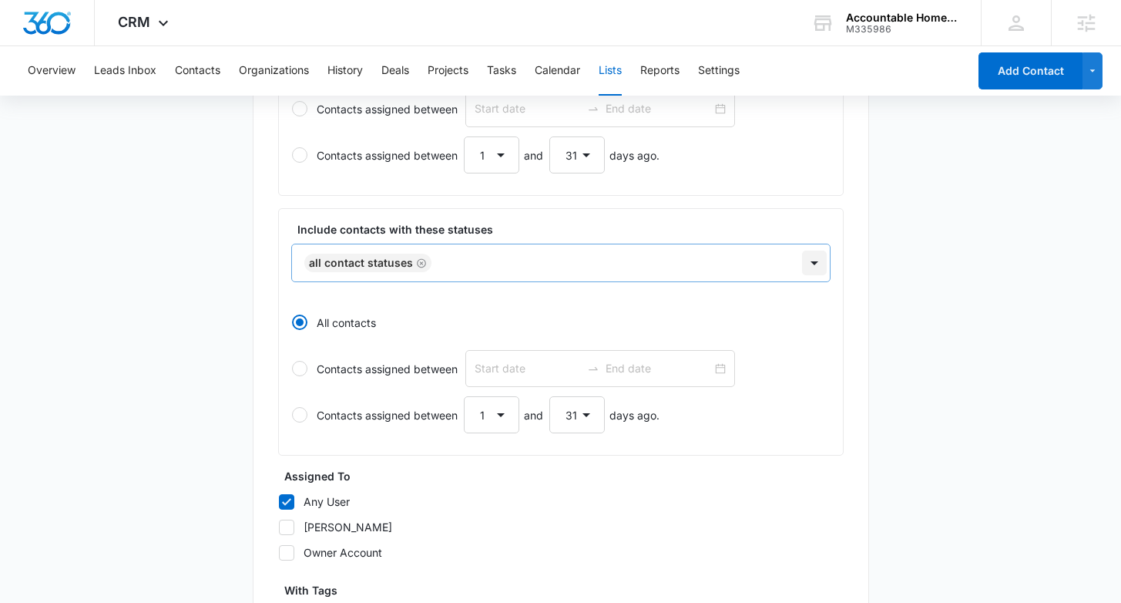
click at [808, 255] on div at bounding box center [814, 262] width 25 height 25
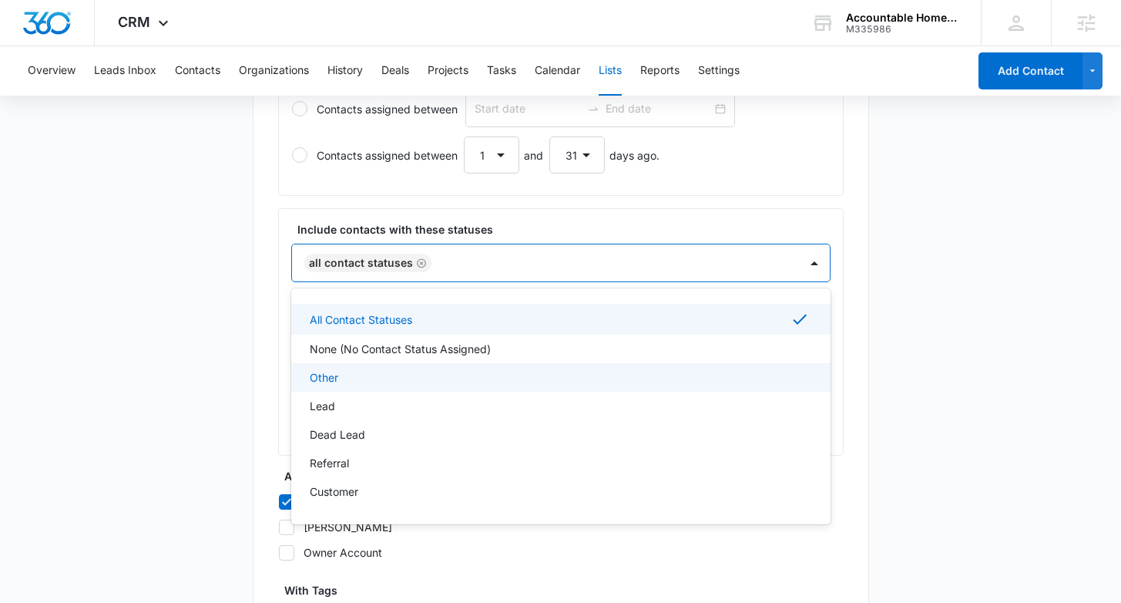
scroll to position [25, 0]
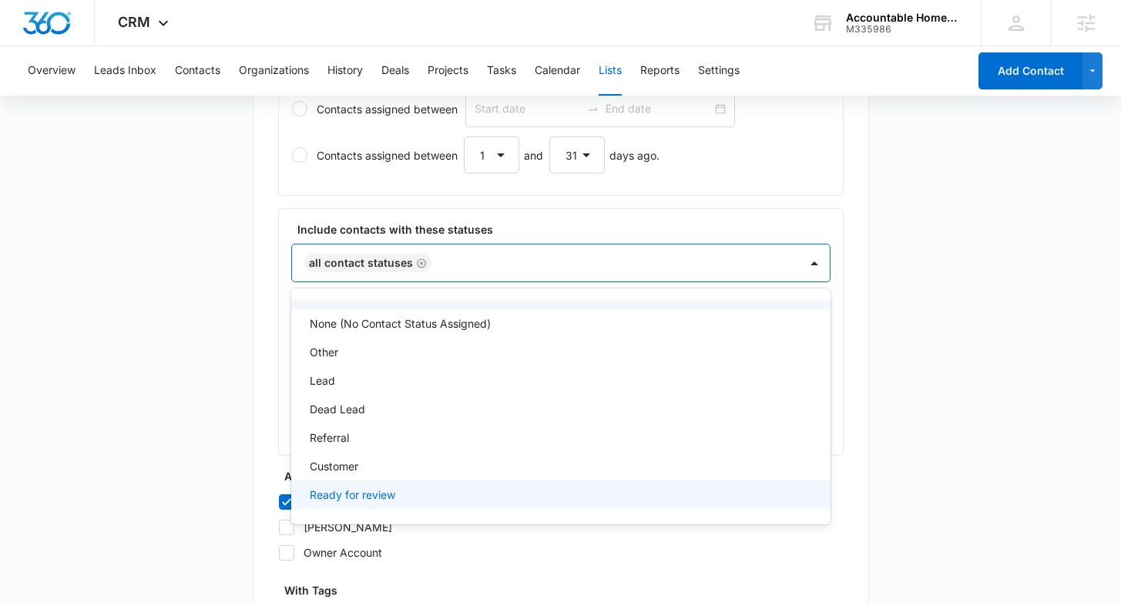
click at [423, 497] on div "Ready for review" at bounding box center [559, 494] width 499 height 16
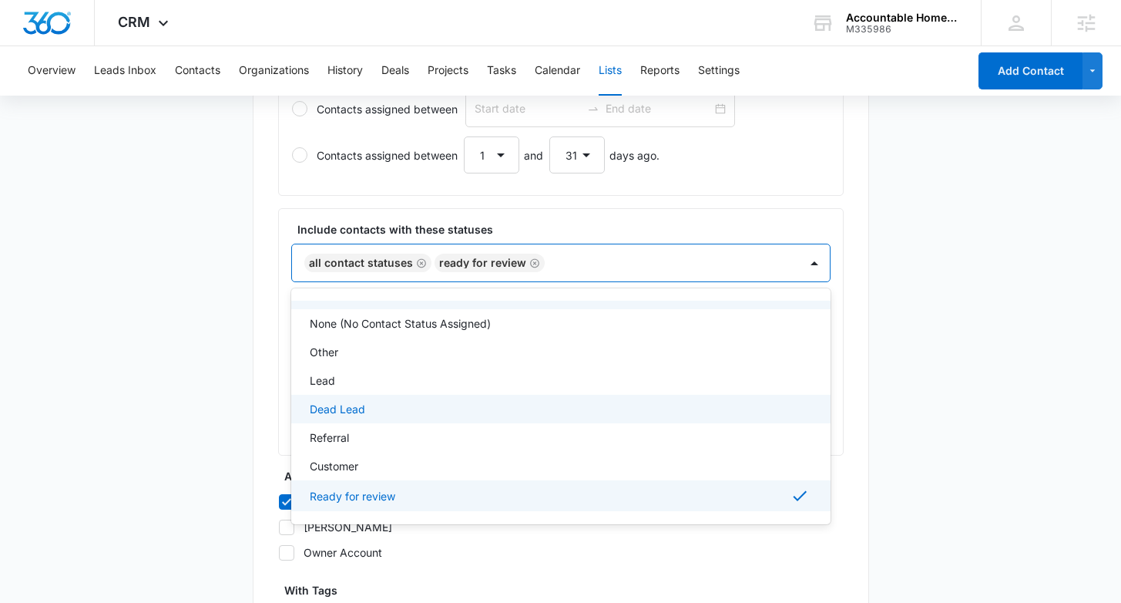
click at [930, 351] on main "Edit List Contacts In This List : 0 List Name * Review Request Description * Fo…" at bounding box center [560, 363] width 1121 height 1370
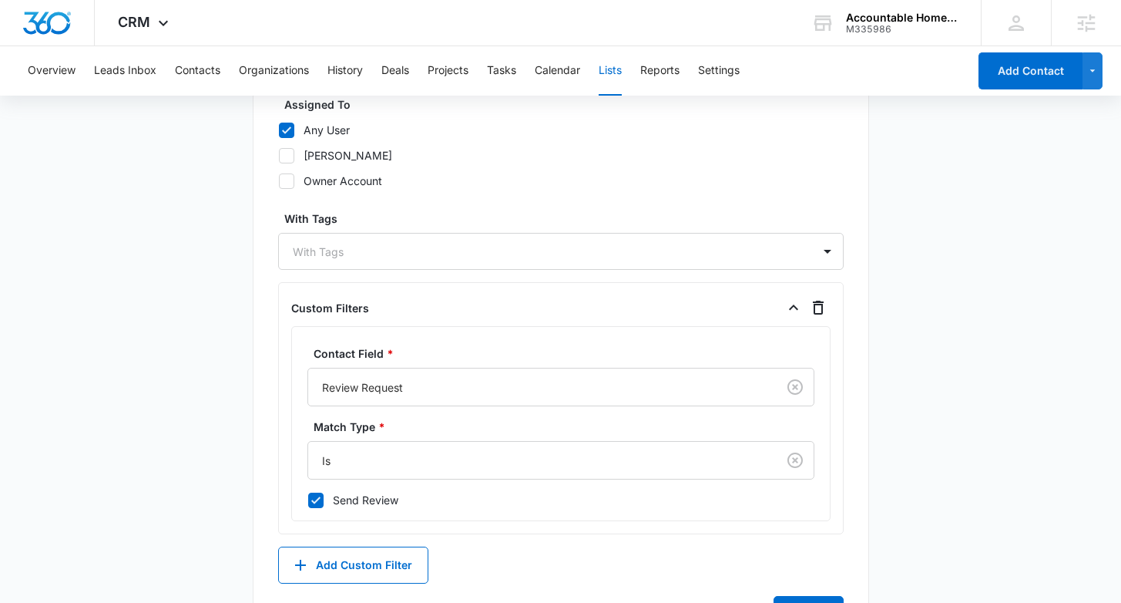
scroll to position [814, 0]
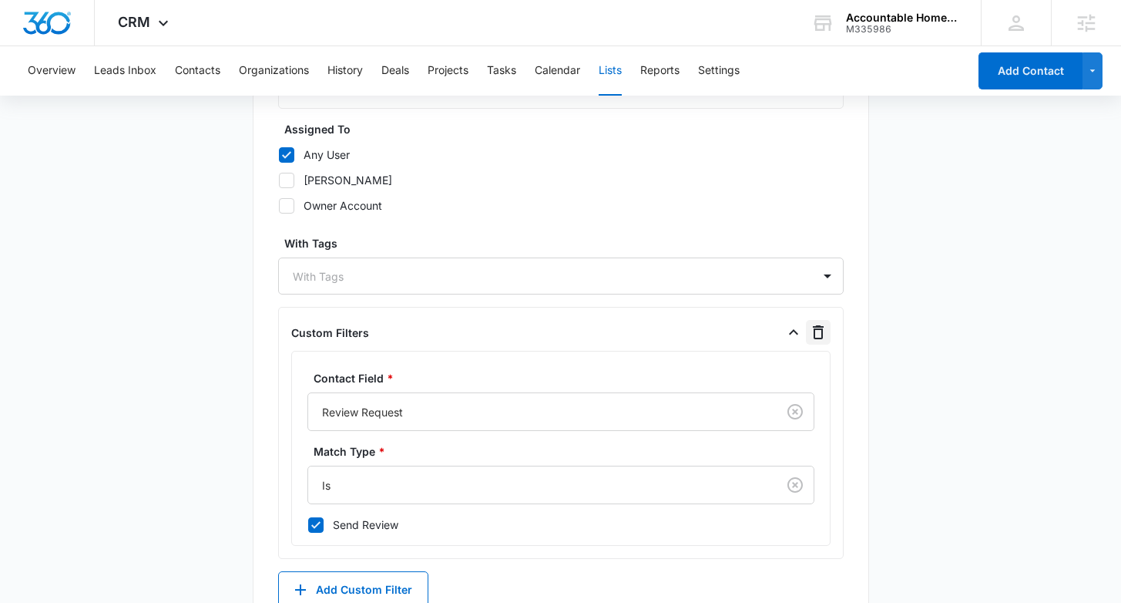
click at [817, 328] on icon "button" at bounding box center [818, 332] width 18 height 18
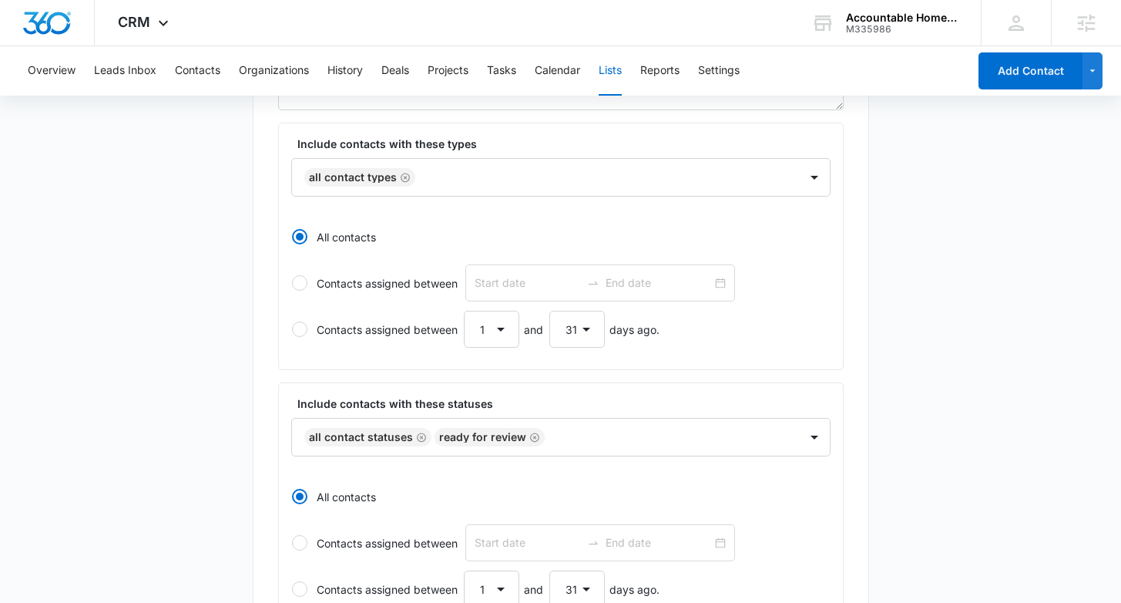
scroll to position [316, 0]
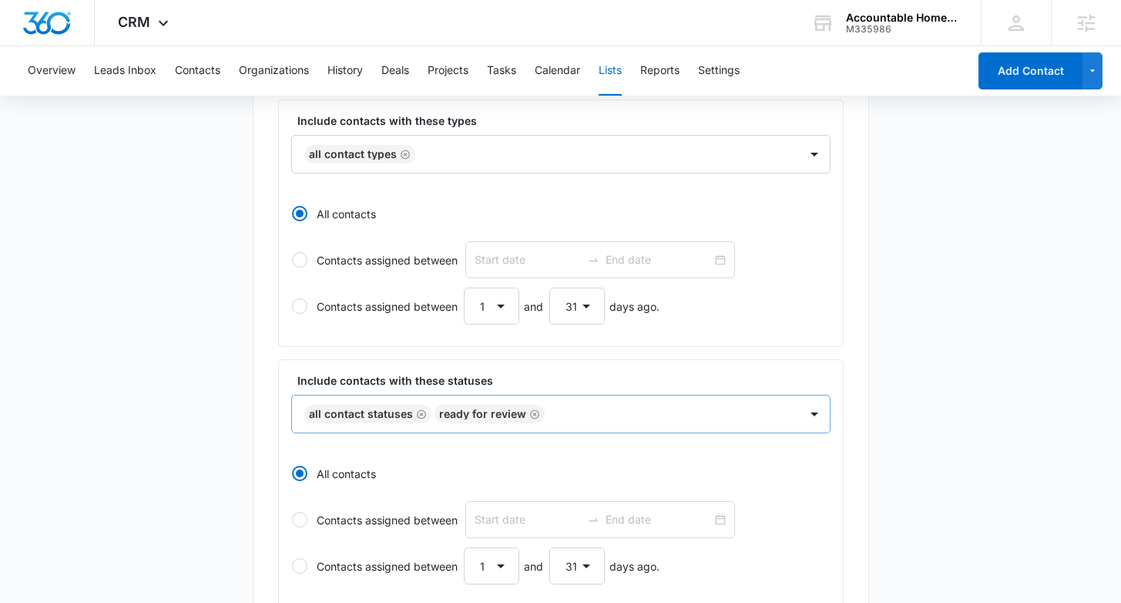
click at [418, 415] on icon "Remove All Contact Statuses" at bounding box center [421, 414] width 11 height 12
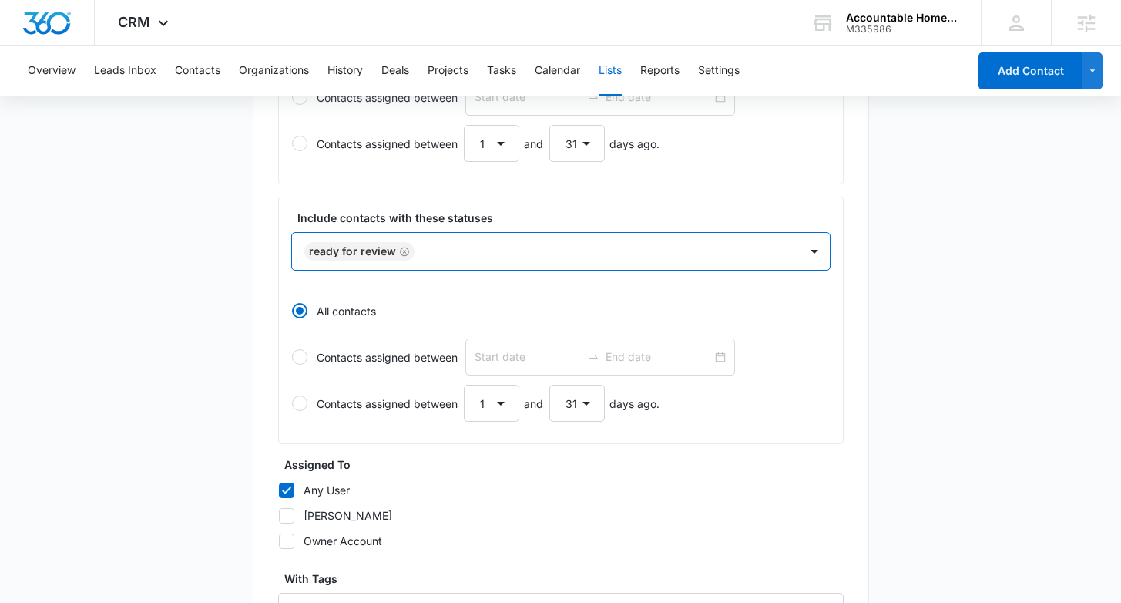
scroll to position [479, 0]
click at [428, 303] on label "All contacts" at bounding box center [560, 309] width 539 height 37
click at [292, 310] on input "All contacts" at bounding box center [291, 310] width 1 height 1
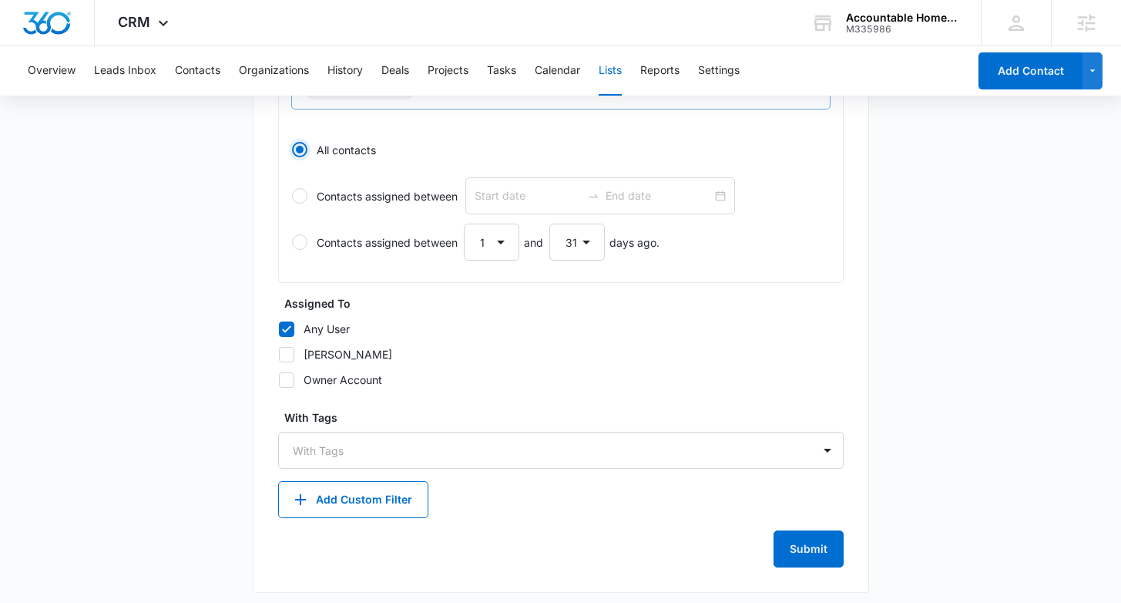
scroll to position [648, 0]
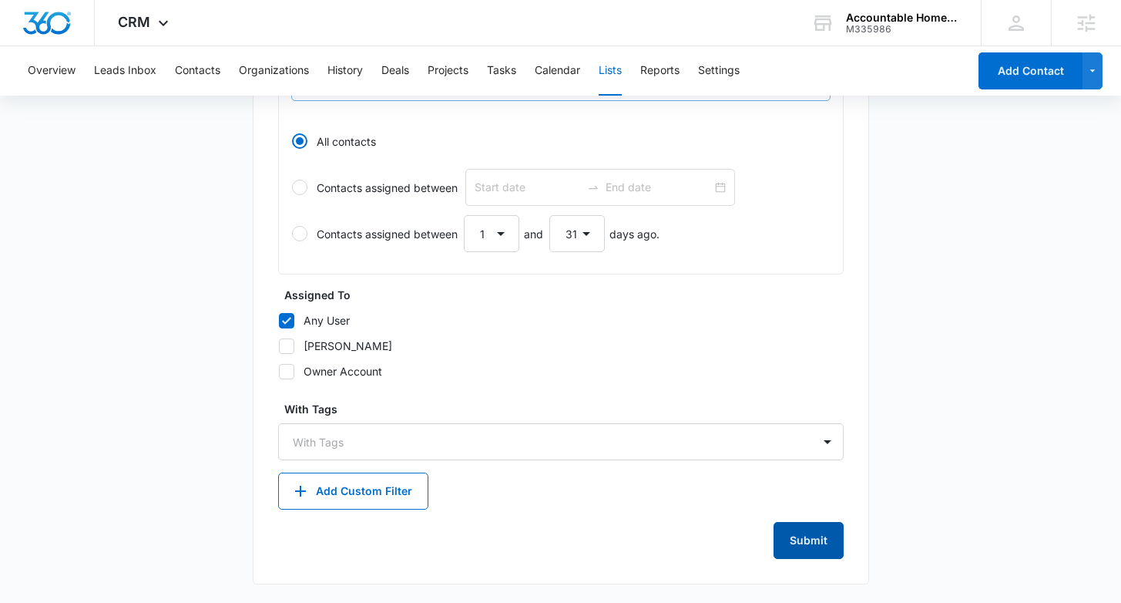
click at [818, 535] on button "Submit" at bounding box center [809, 540] width 70 height 37
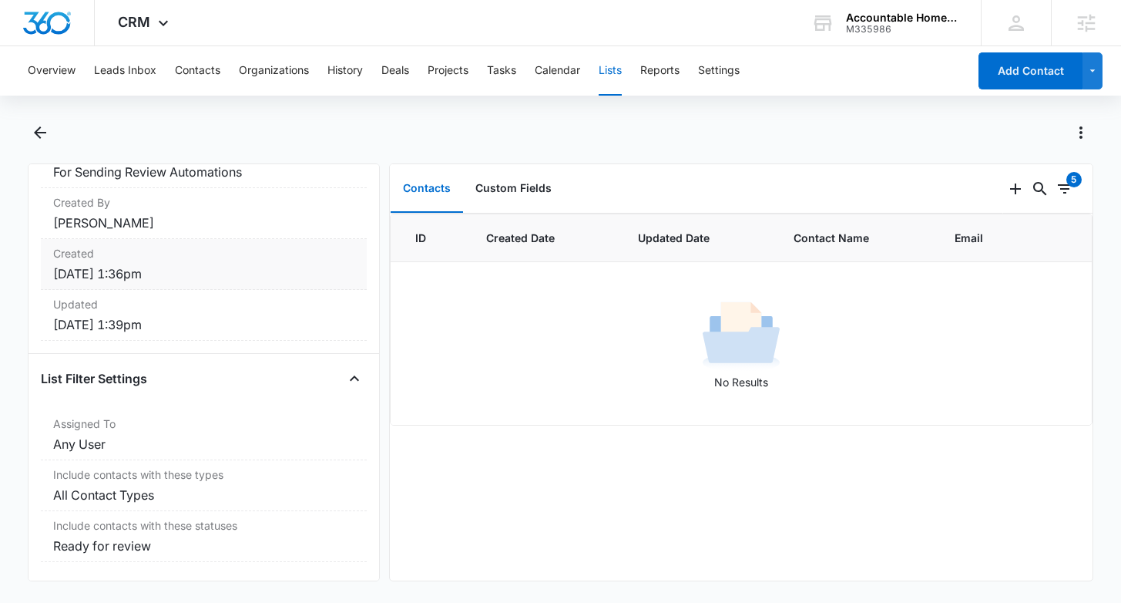
scroll to position [200, 0]
click at [214, 77] on button "Contacts" at bounding box center [197, 70] width 45 height 49
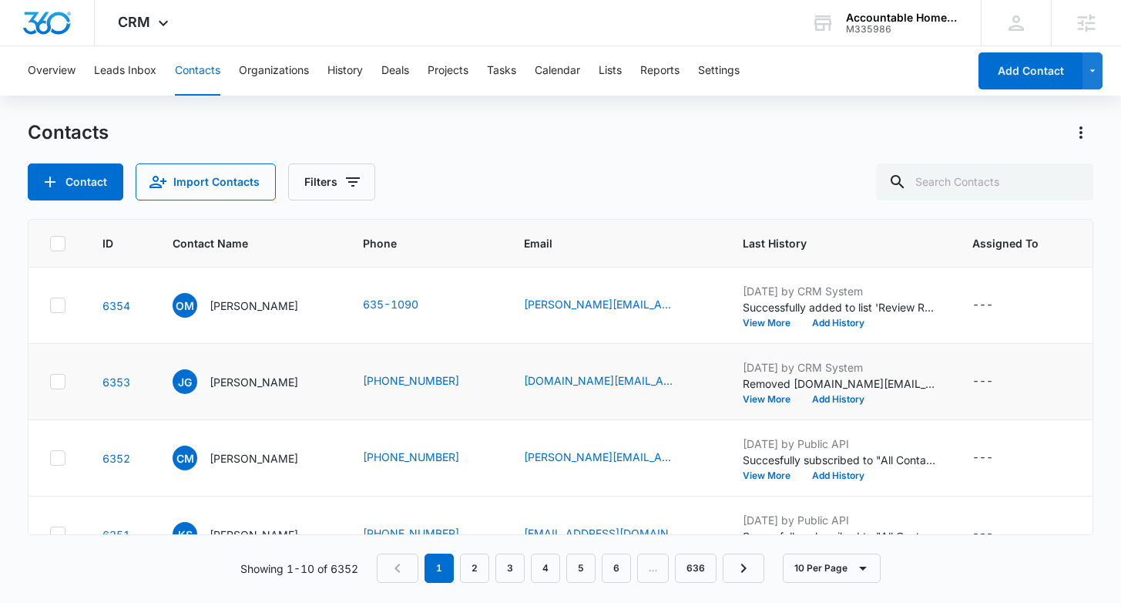
scroll to position [0, 1]
click at [772, 328] on button "View More" at bounding box center [775, 322] width 59 height 9
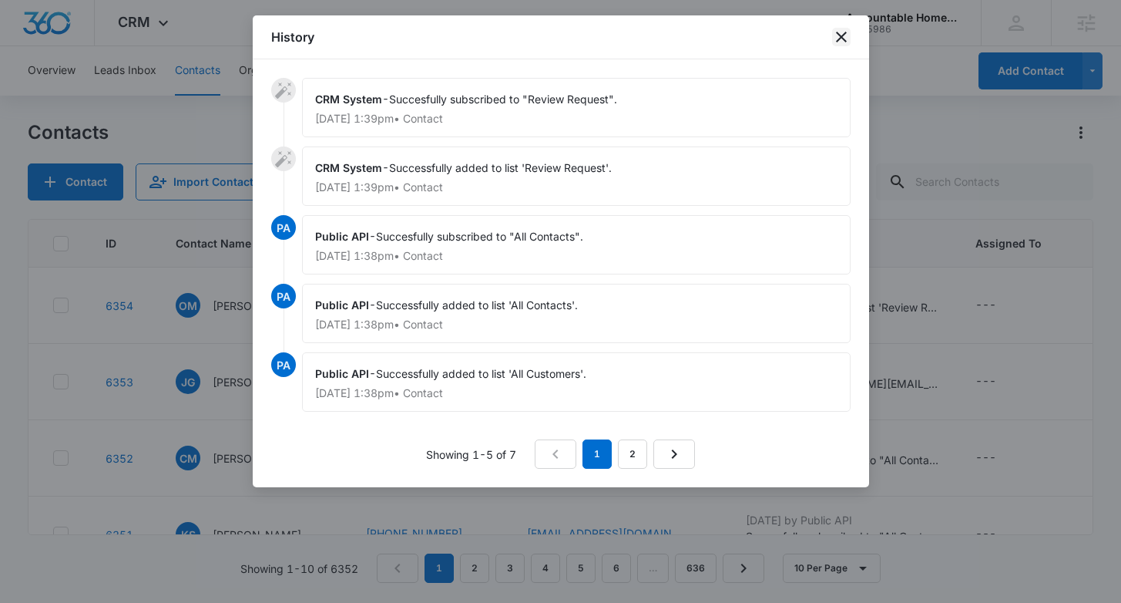
click at [842, 42] on icon "close" at bounding box center [841, 37] width 18 height 18
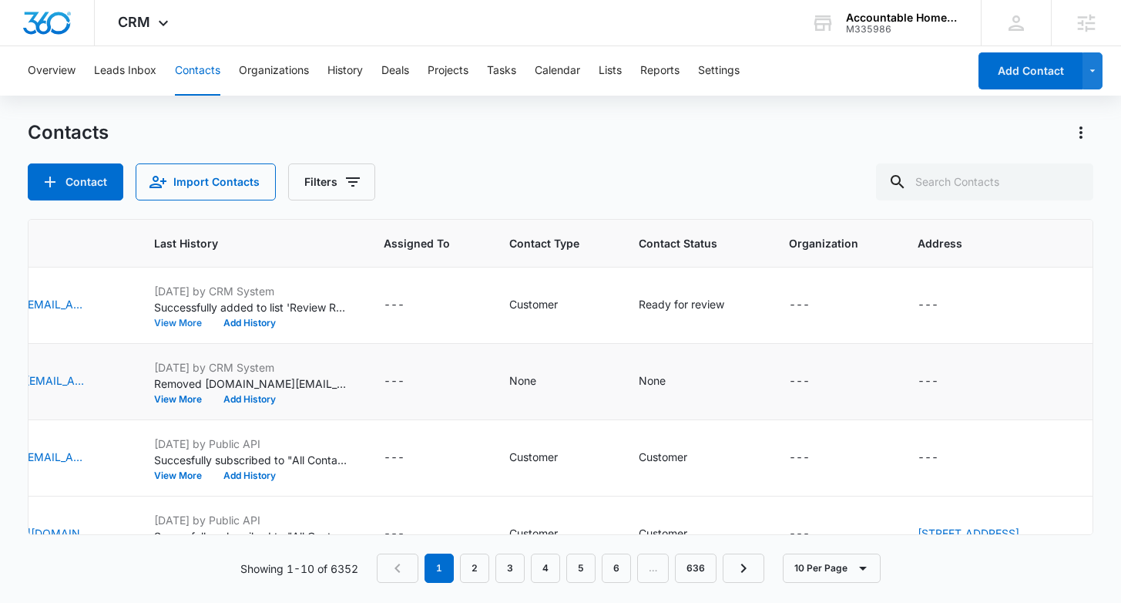
scroll to position [0, 659]
